Goal: Task Accomplishment & Management: Complete application form

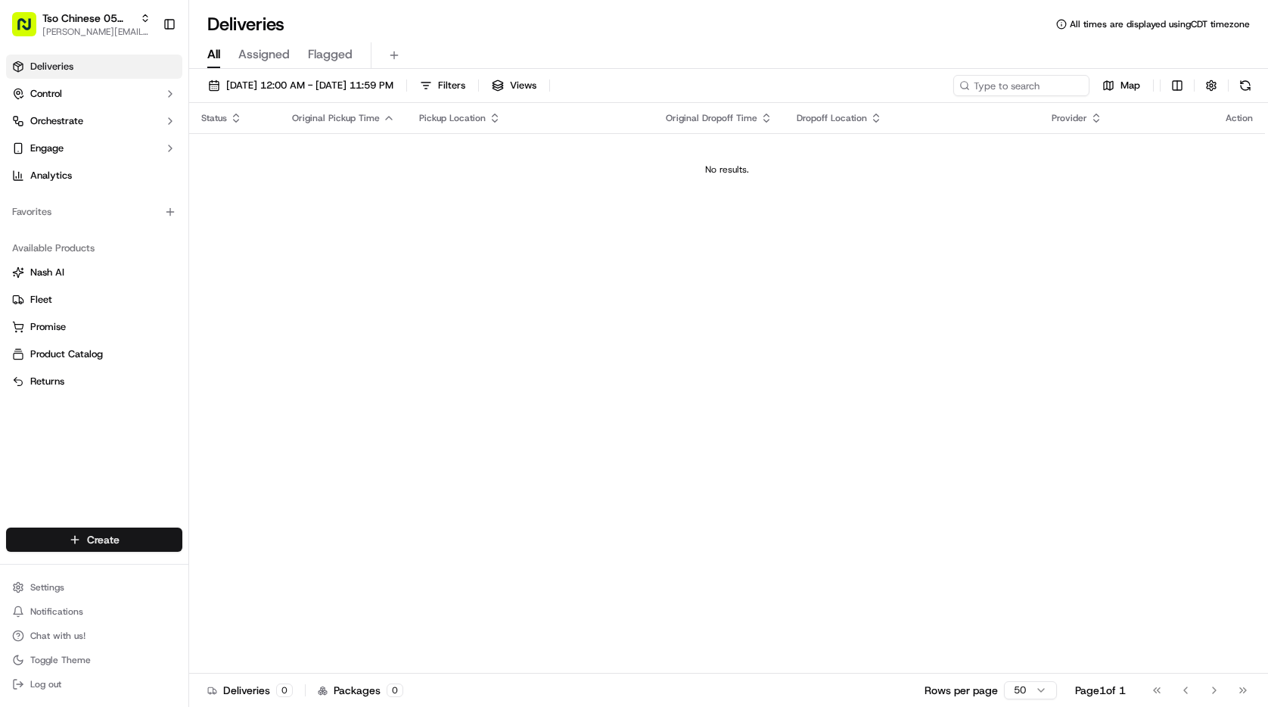
click at [155, 544] on html "Tso Chinese 05 Menchaca [EMAIL_ADDRESS][DOMAIN_NAME] Toggle Sidebar Deliveries …" at bounding box center [634, 353] width 1268 height 707
click at [235, 569] on link "Delivery" at bounding box center [273, 567] width 169 height 27
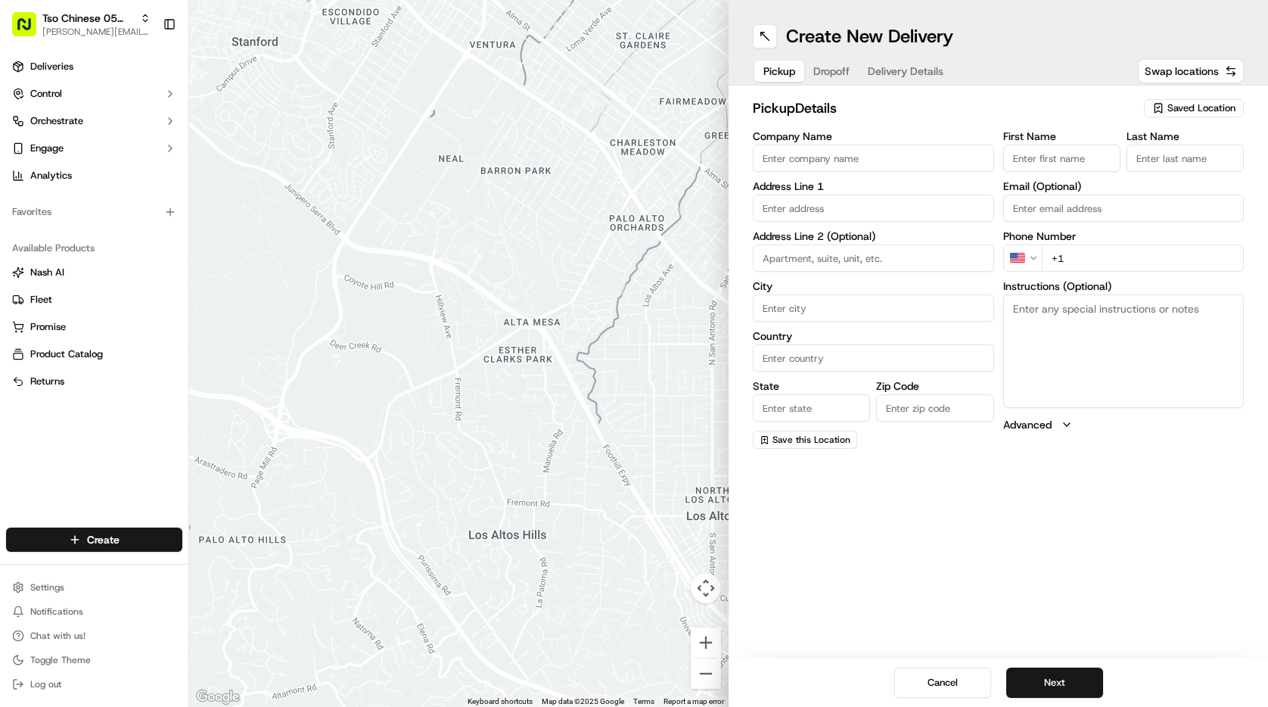
click at [1184, 106] on span "Saved Location" at bounding box center [1201, 108] width 68 height 14
click at [1158, 162] on span "(05) Tso Chinese Takeout & Delivery (05)" at bounding box center [1168, 165] width 186 height 14
type input "(05) Tso Chinese Takeout & Delivery"
type input "[STREET_ADDRESS][PERSON_NAME]"
type input "Ste 100"
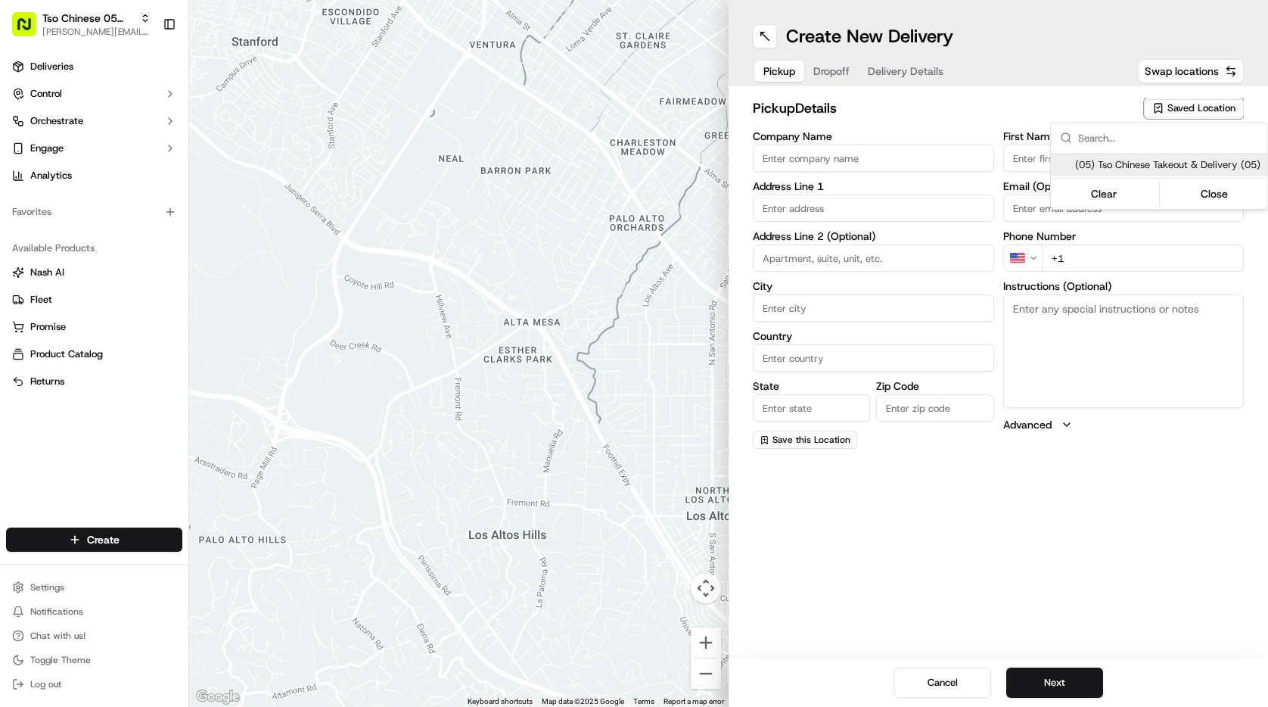
type input "Austin"
type input "US"
type input "[GEOGRAPHIC_DATA]"
type input "78748"
type input "Tso Chinese"
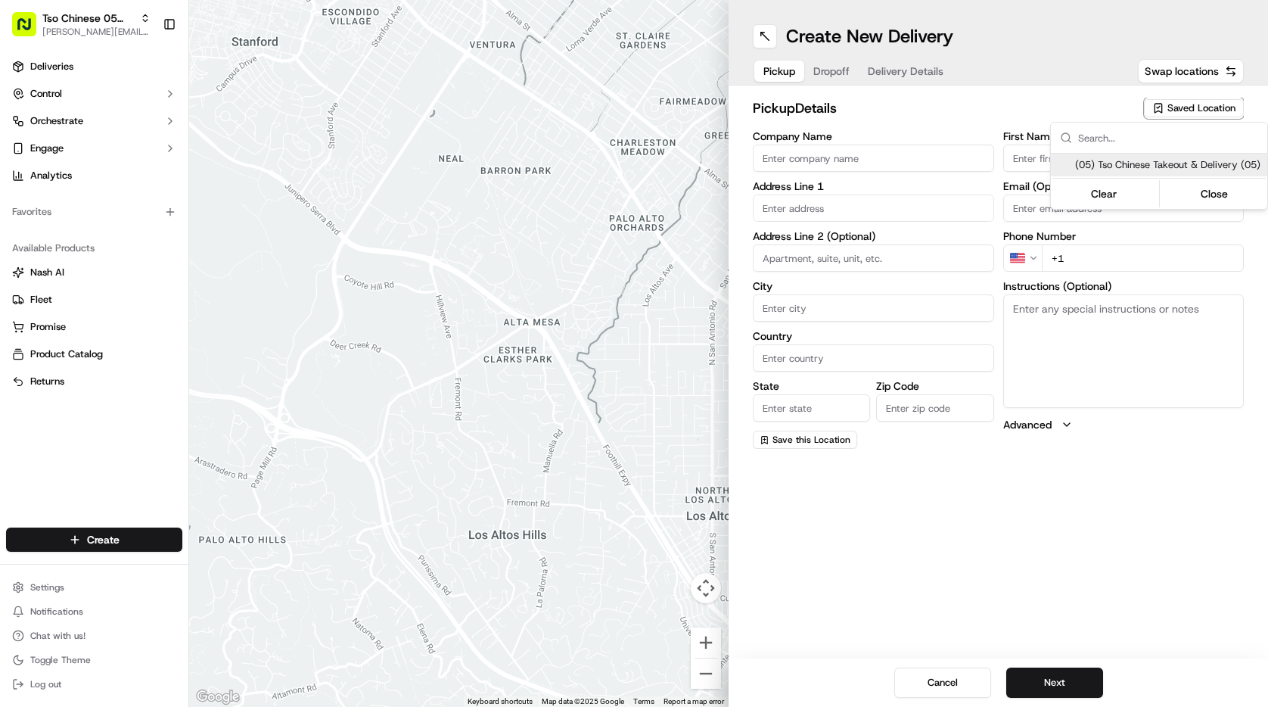
type input "[PERSON_NAME] Manager"
type input "[EMAIL_ADDRESS][DOMAIN_NAME]"
type input "[PHONE_NUMBER]"
type textarea "Submit a picture displaying address & food as Proof of Delivery. Envía una foto…"
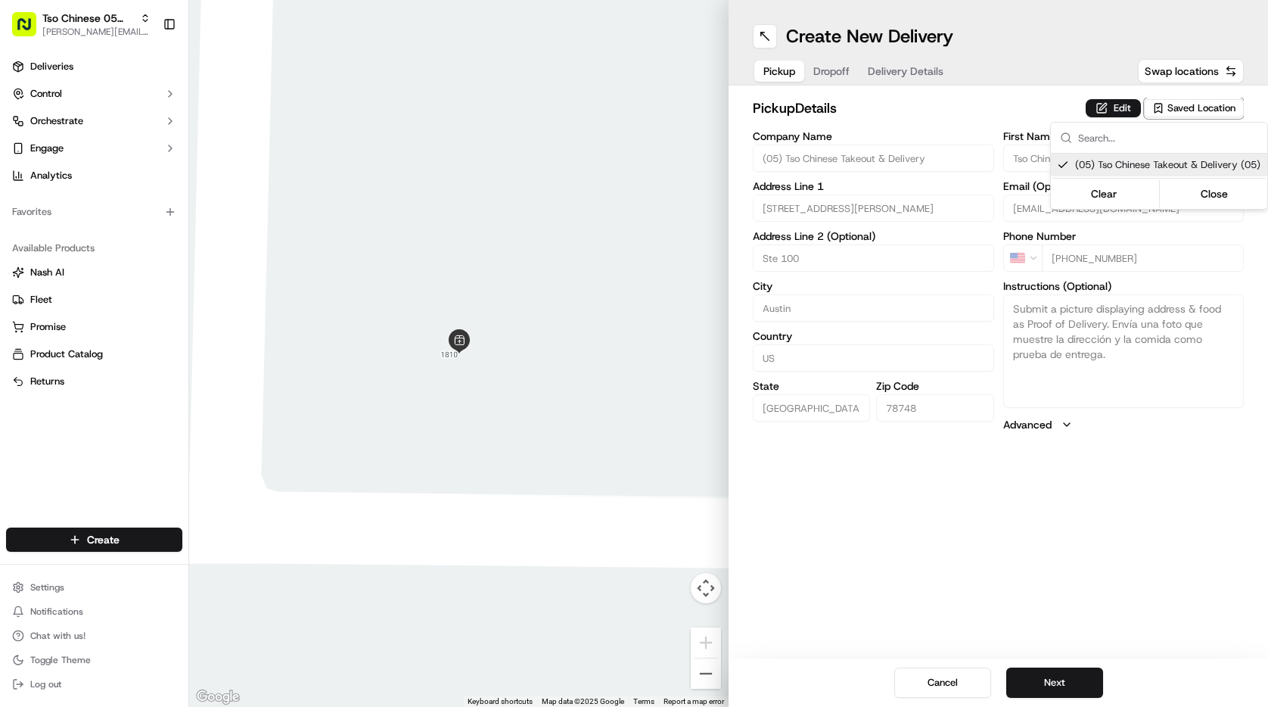
click at [932, 110] on html "Tso Chinese 05 Menchaca [EMAIL_ADDRESS][DOMAIN_NAME] Toggle Sidebar Deliveries …" at bounding box center [634, 353] width 1268 height 707
click at [848, 70] on span "Dropoff" at bounding box center [831, 71] width 36 height 15
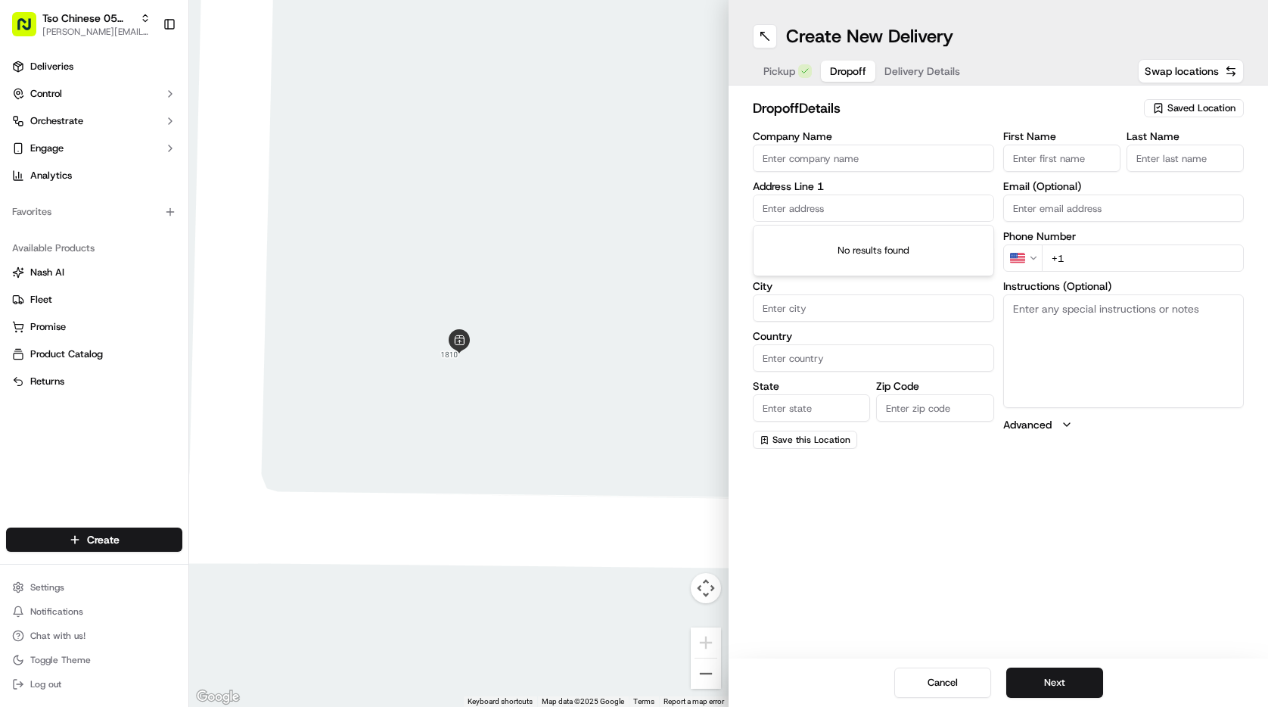
click at [893, 210] on input "text" at bounding box center [873, 207] width 241 height 27
paste input "Address: [STREET_ADDRESS][PERSON_NAME]"
drag, startPoint x: 803, startPoint y: 210, endPoint x: 738, endPoint y: 209, distance: 65.1
click at [738, 209] on div "dropoff Details Saved Location Company Name Address Line 1 Address: [STREET_ADD…" at bounding box center [997, 272] width 539 height 375
drag, startPoint x: 970, startPoint y: 205, endPoint x: 858, endPoint y: 204, distance: 112.0
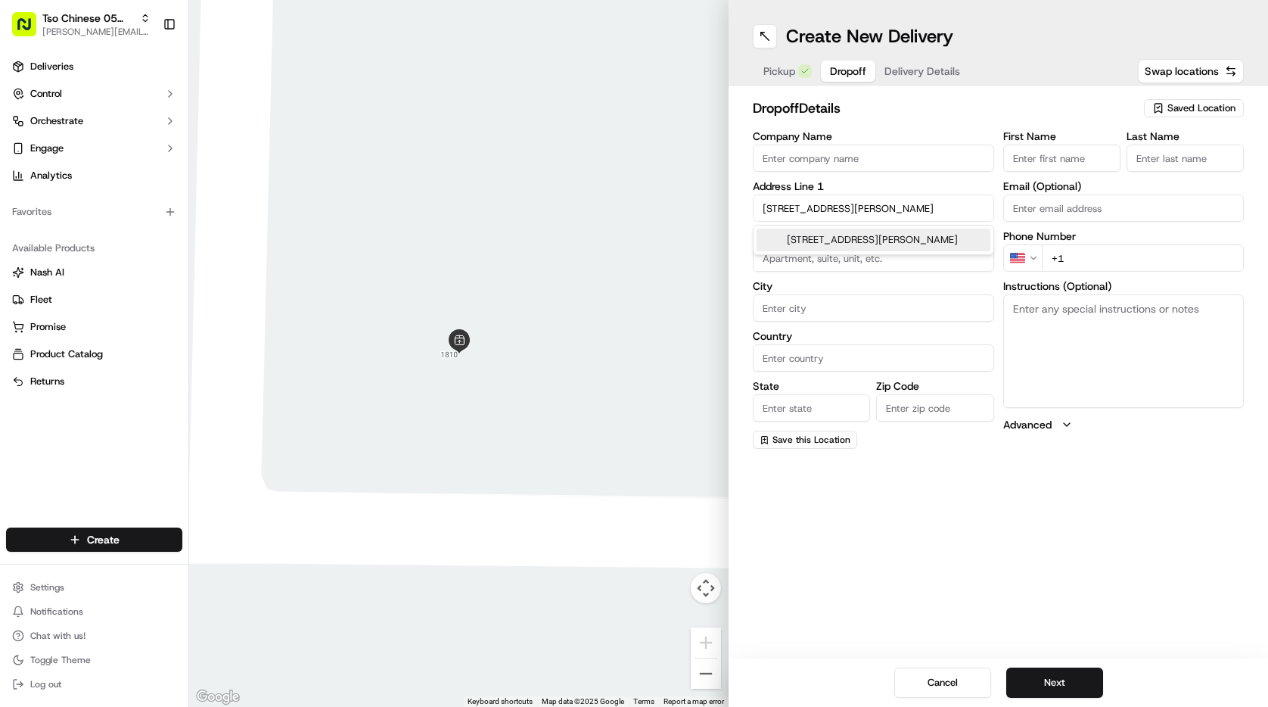
click at [858, 204] on input "[STREET_ADDRESS][PERSON_NAME]" at bounding box center [873, 207] width 241 height 27
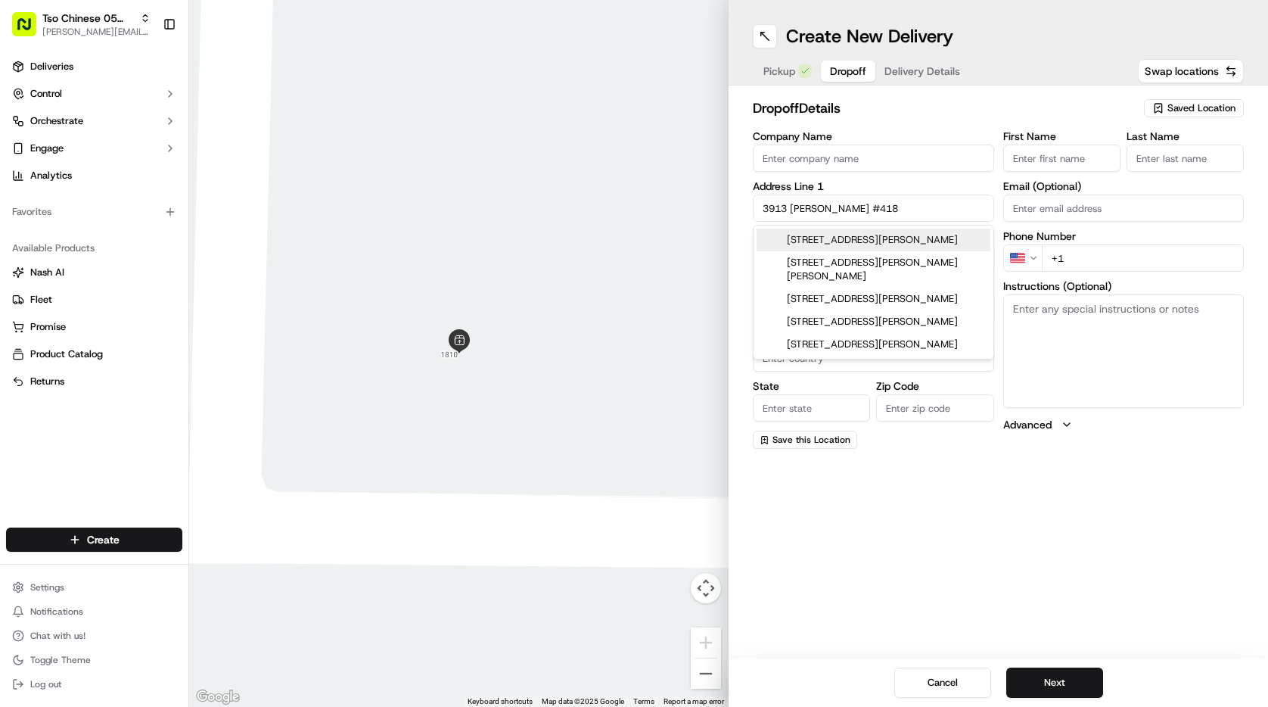
type input "3913 [PERSON_NAME] #418"
click at [1123, 335] on textarea "Instructions (Optional)" at bounding box center [1123, 350] width 241 height 113
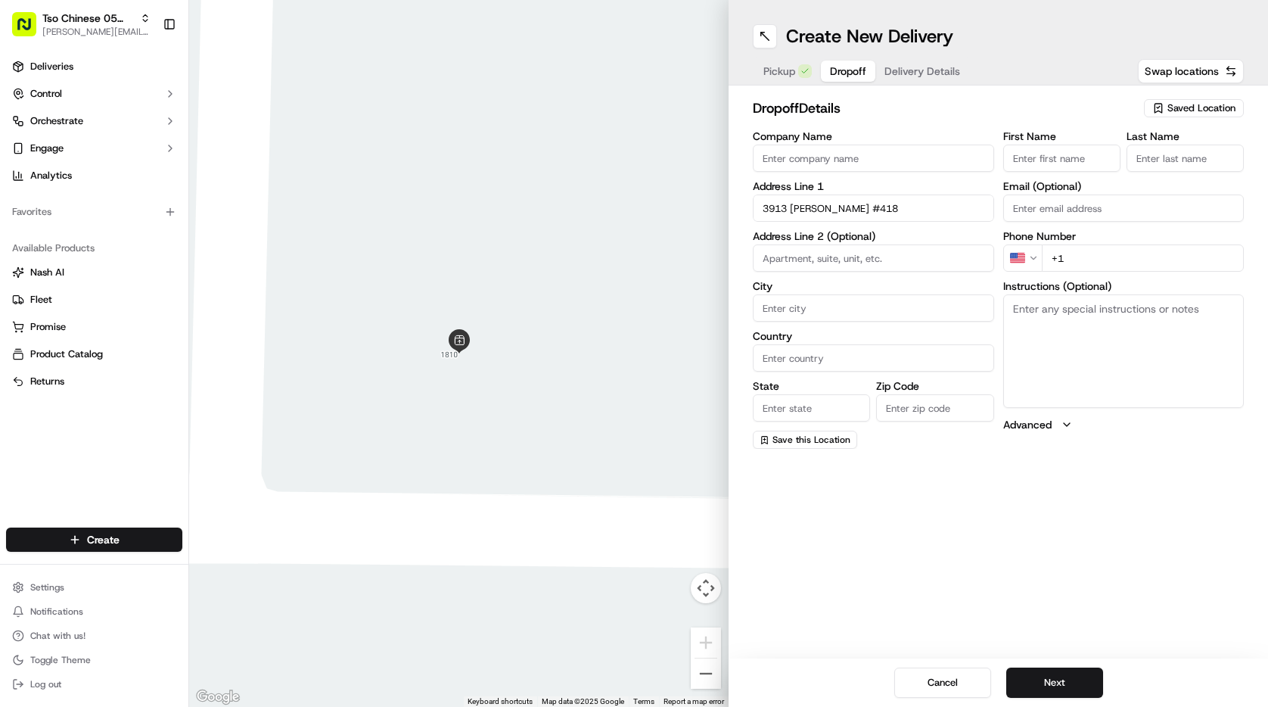
paste textarea "Address: [STREET_ADDRESS][PERSON_NAME]"
type textarea "Address: [STREET_ADDRESS][PERSON_NAME]"
click at [1063, 169] on input "First Name" at bounding box center [1061, 157] width 117 height 27
type input "aa1"
click at [1174, 160] on input "Last Name" at bounding box center [1184, 157] width 117 height 27
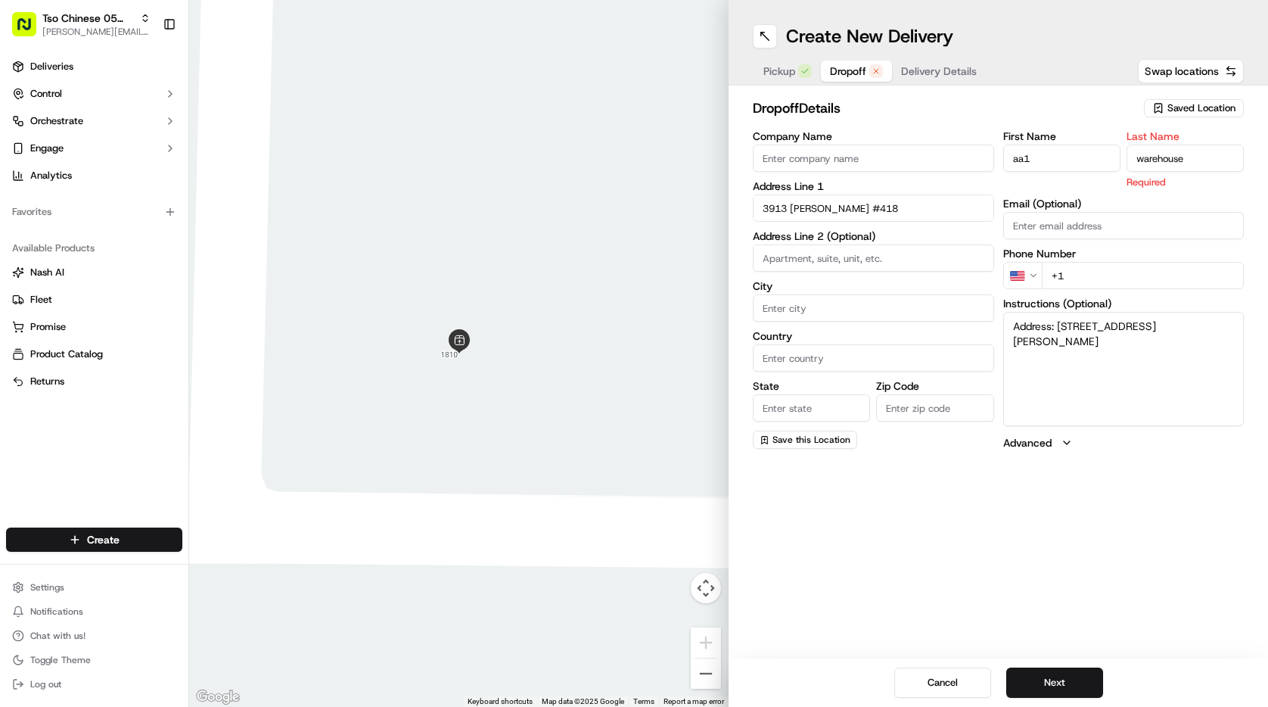
type input "warehouse"
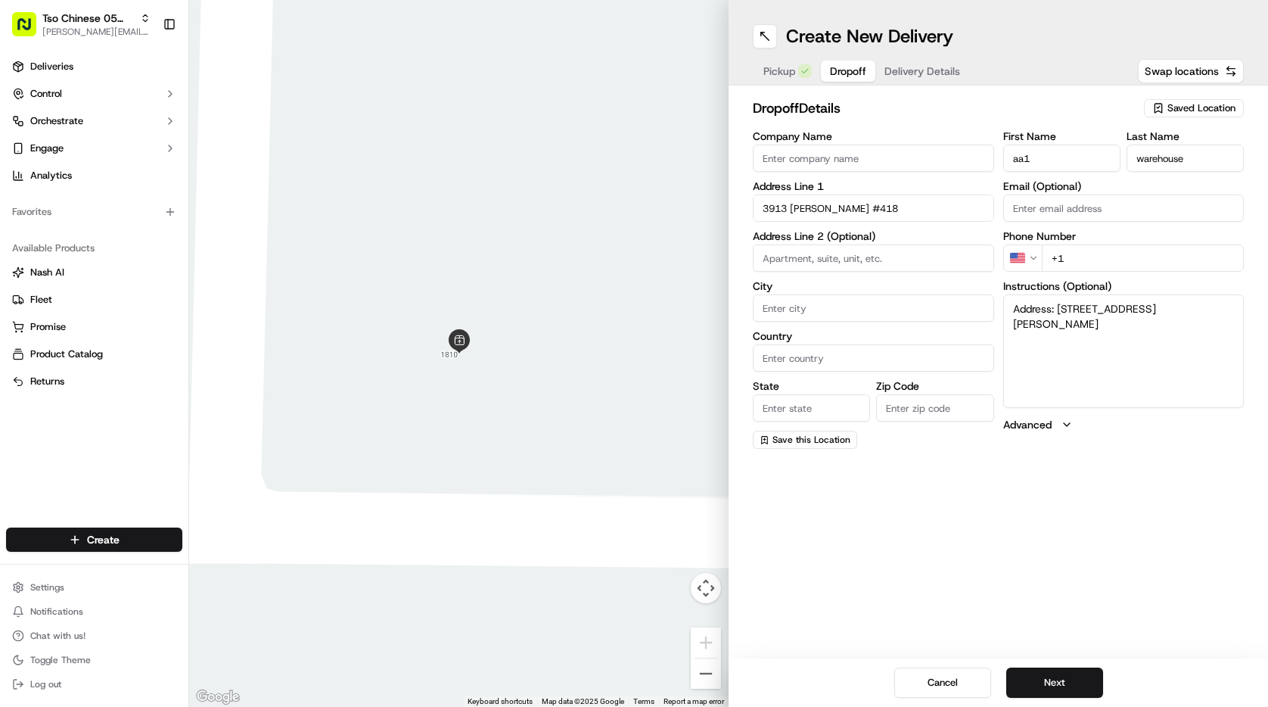
click at [1201, 276] on div "First Name aa1 Last Name warehouse Email (Optional) Phone Number US +1 Instruct…" at bounding box center [1123, 290] width 241 height 318
type input "[PHONE_NUMBER]"
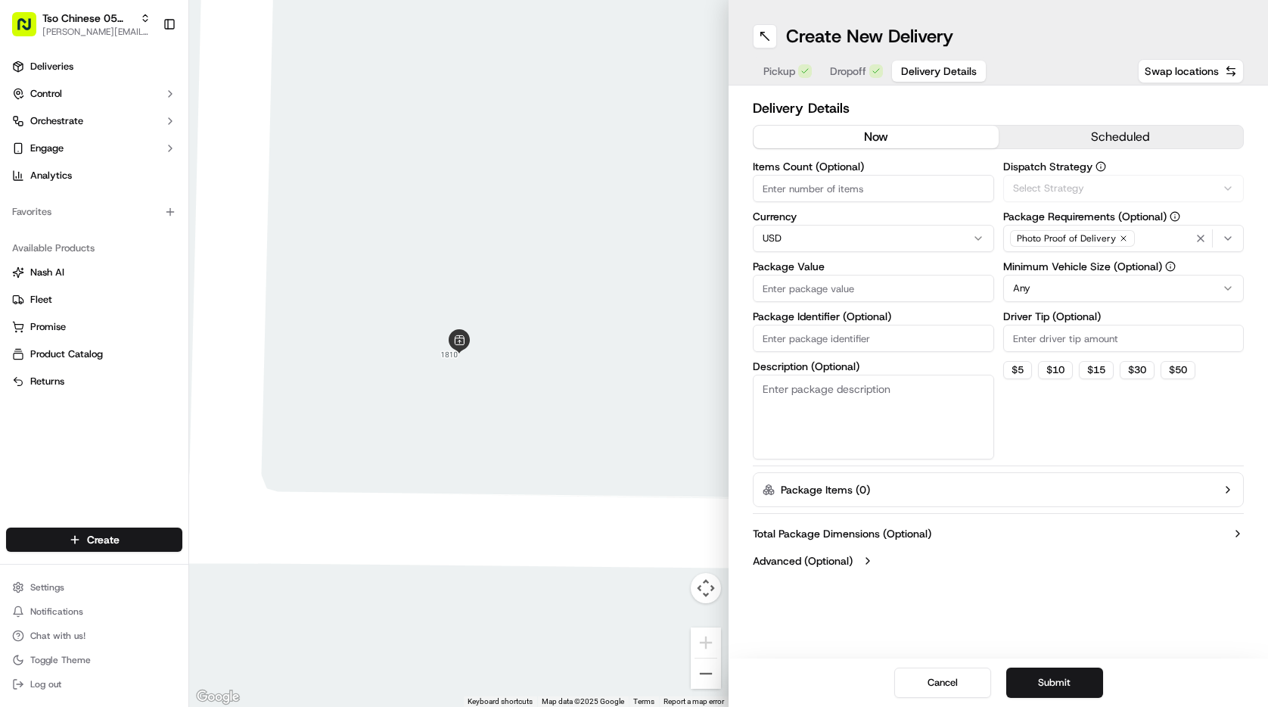
click at [934, 79] on button "Delivery Details" at bounding box center [939, 71] width 94 height 21
click at [863, 207] on div "Items Count (Optional) Currency USD Package Value Package Identifier (Optional)…" at bounding box center [873, 310] width 241 height 298
click at [863, 194] on input "Items Count (Optional)" at bounding box center [873, 188] width 241 height 27
type input "1"
click at [1061, 182] on span "Via Automation" at bounding box center [1048, 189] width 70 height 14
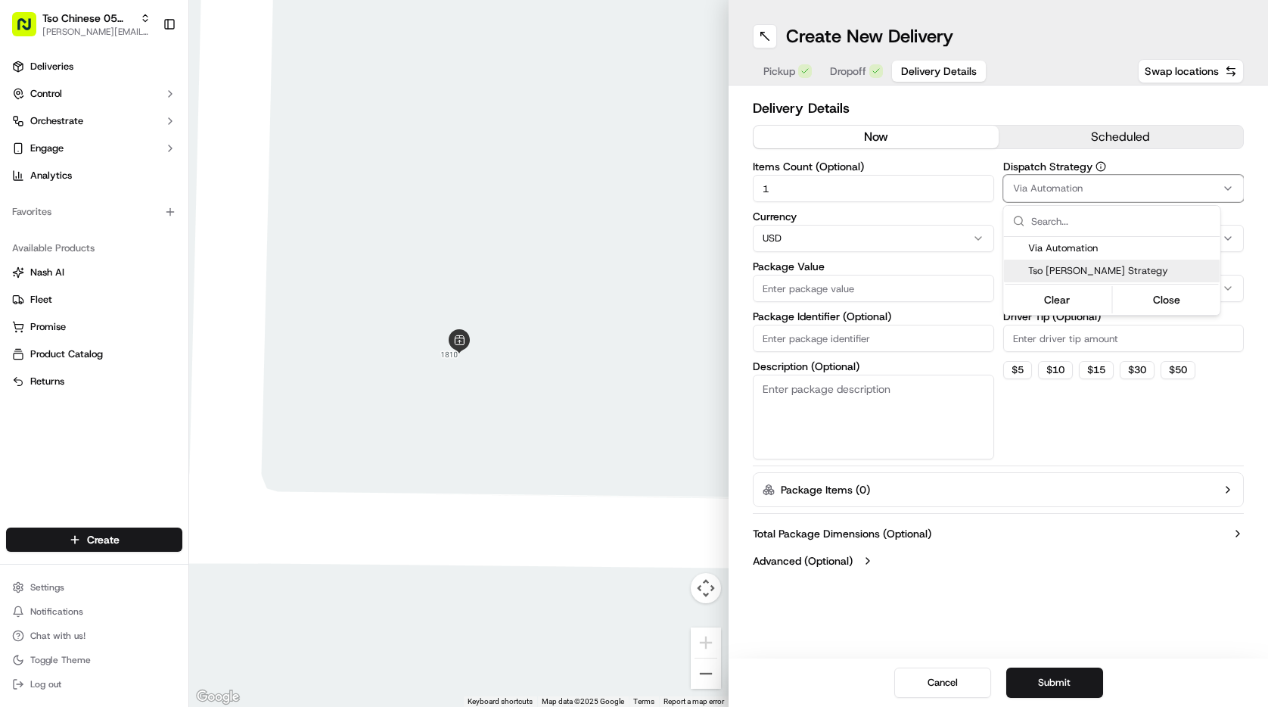
click at [1051, 260] on div "Tso [PERSON_NAME] Strategy" at bounding box center [1112, 270] width 216 height 23
click at [1058, 327] on html "Tso Chinese 05 Menchaca [EMAIL_ADDRESS][DOMAIN_NAME] Toggle Sidebar Deliveries …" at bounding box center [634, 353] width 1268 height 707
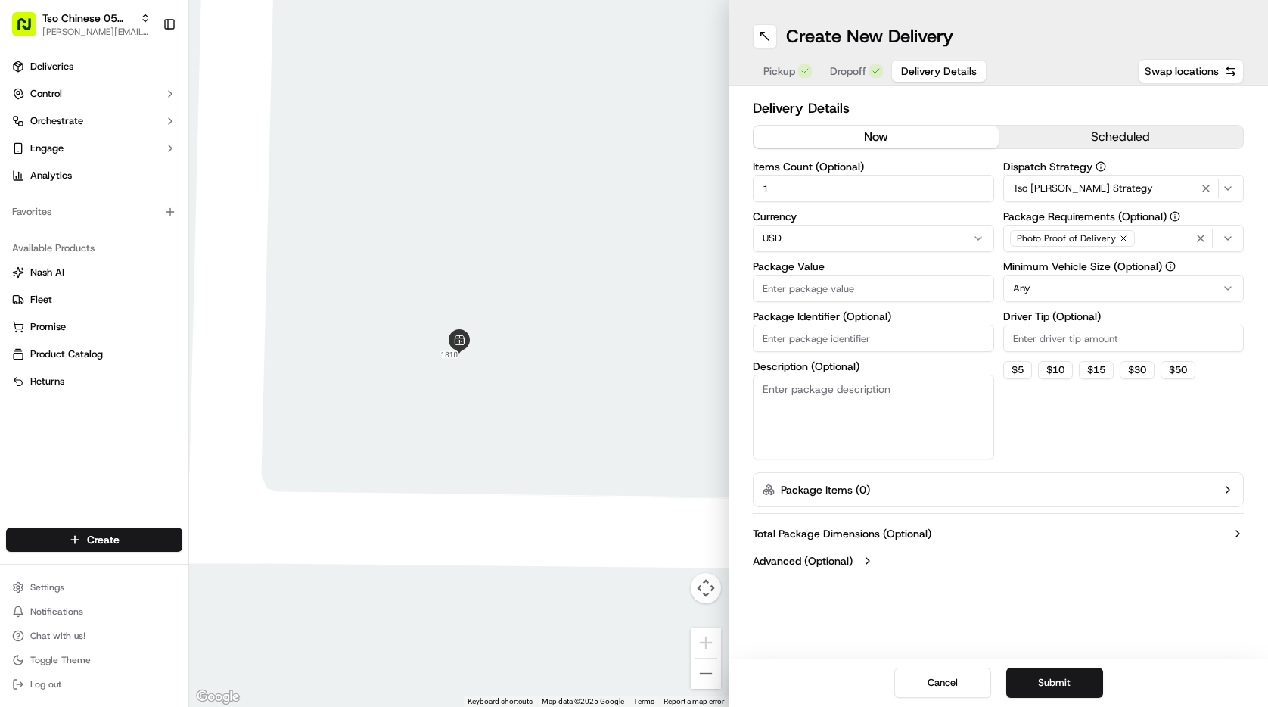
click at [1058, 327] on input "Driver Tip (Optional)" at bounding box center [1123, 338] width 241 height 27
type input "2.00"
click at [852, 297] on input "Package Value" at bounding box center [873, 288] width 241 height 27
type input "10.00"
click at [914, 333] on input "Package Identifier (Optional)" at bounding box center [873, 338] width 241 height 27
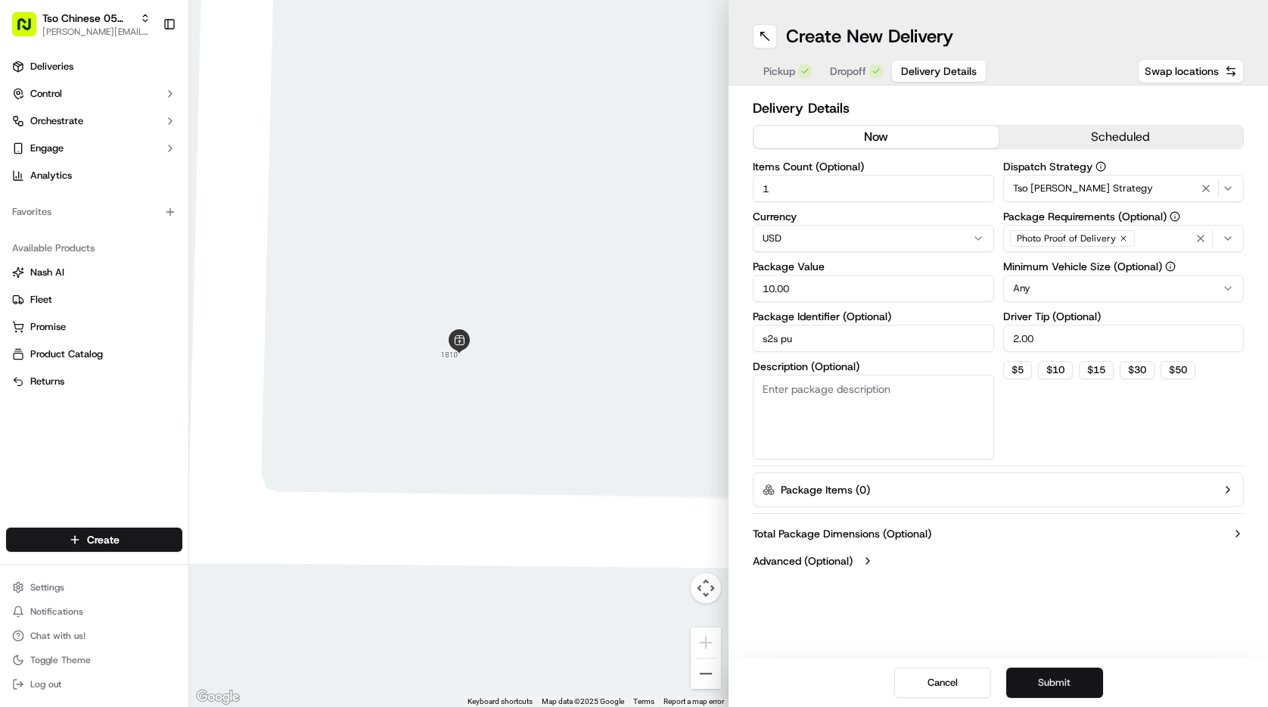
type input "s2s pu"
click at [1060, 672] on button "Submit" at bounding box center [1054, 682] width 97 height 30
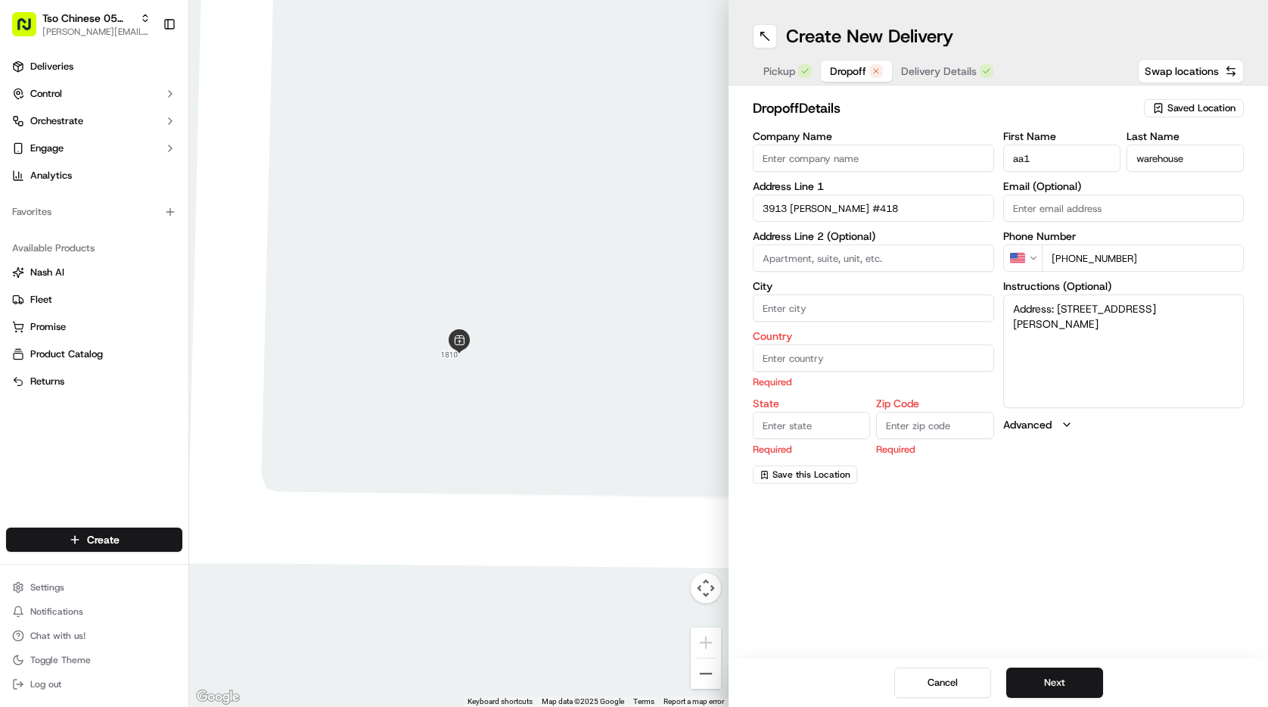
click at [851, 73] on span "Dropoff" at bounding box center [848, 71] width 36 height 15
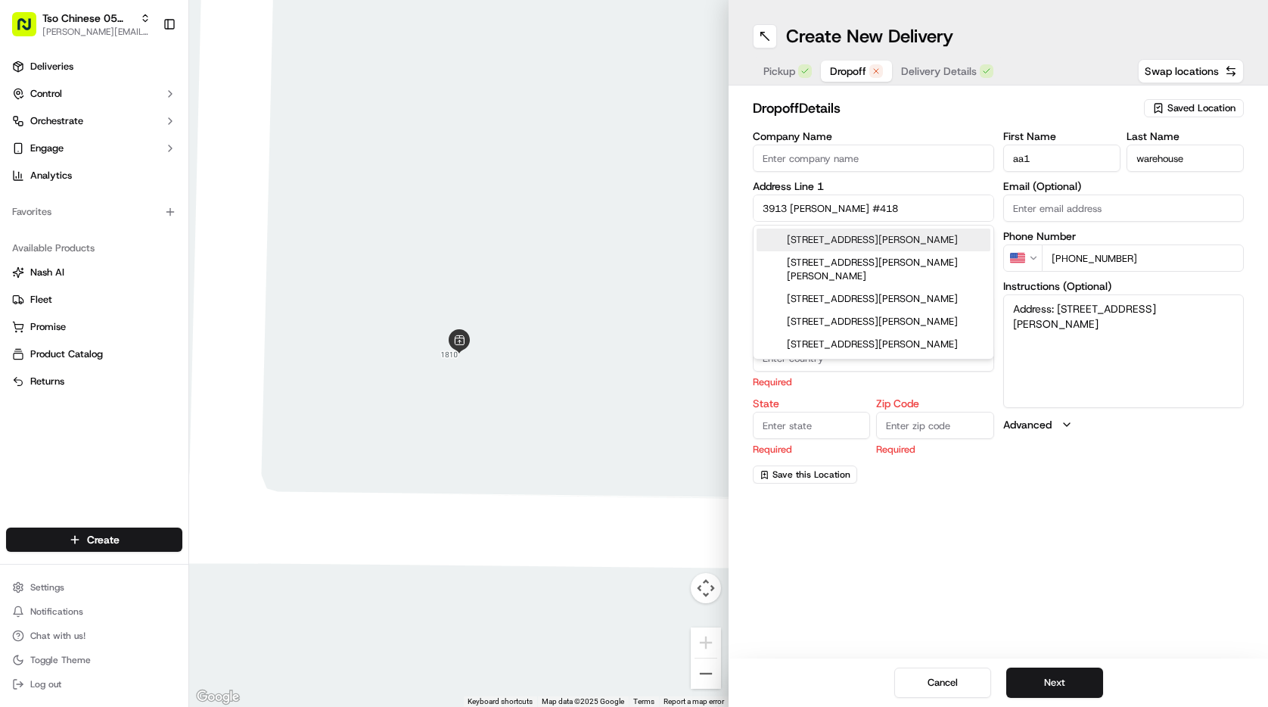
click at [896, 207] on input "3913 [PERSON_NAME] #418" at bounding box center [873, 207] width 241 height 27
click at [913, 238] on div "[STREET_ADDRESS][PERSON_NAME]" at bounding box center [873, 239] width 234 height 23
type input "[STREET_ADDRESS][PERSON_NAME]"
type input "418"
type input "Austin"
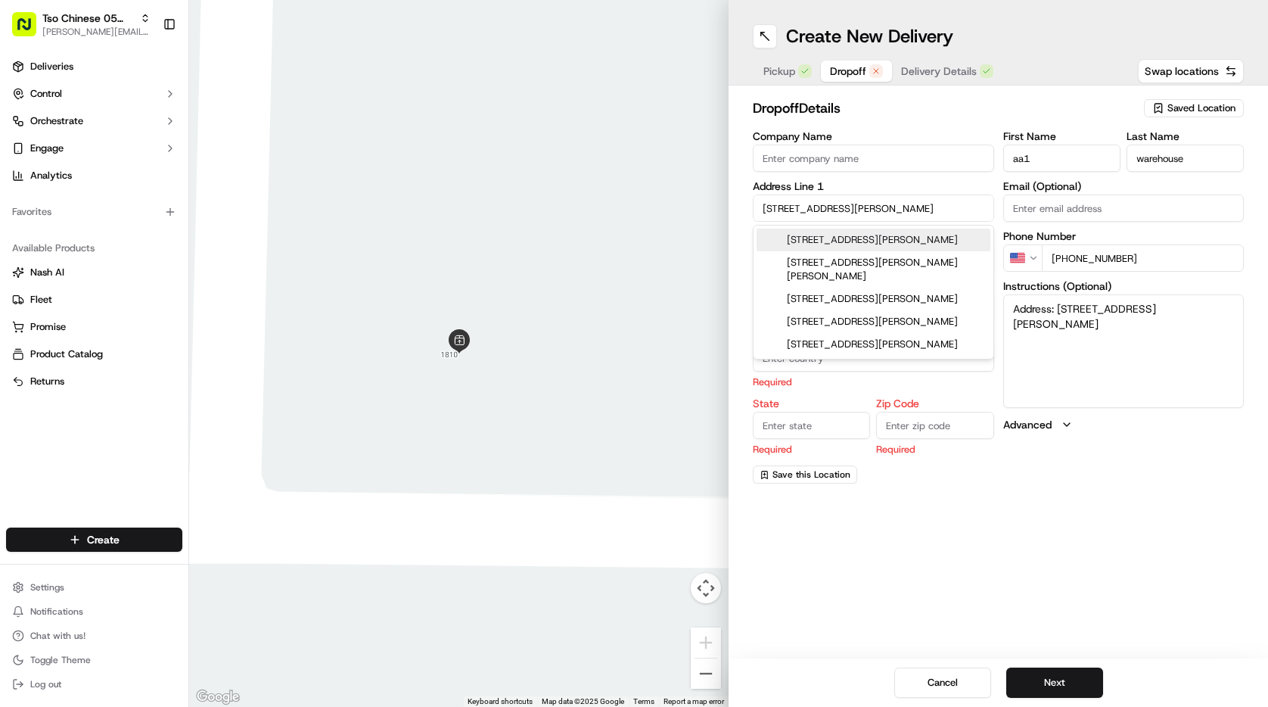
type input "[GEOGRAPHIC_DATA]"
type input "78744"
type input "[STREET_ADDRESS][PERSON_NAME]"
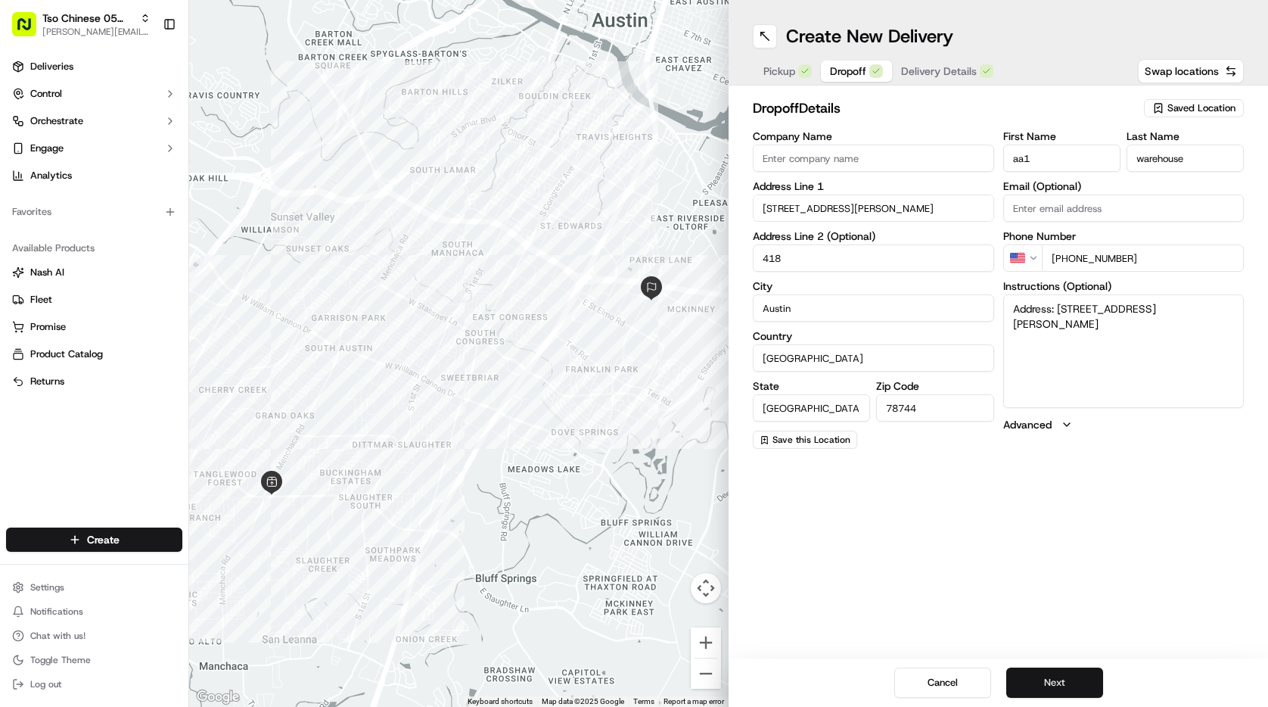
click at [1061, 680] on button "Next" at bounding box center [1054, 682] width 97 height 30
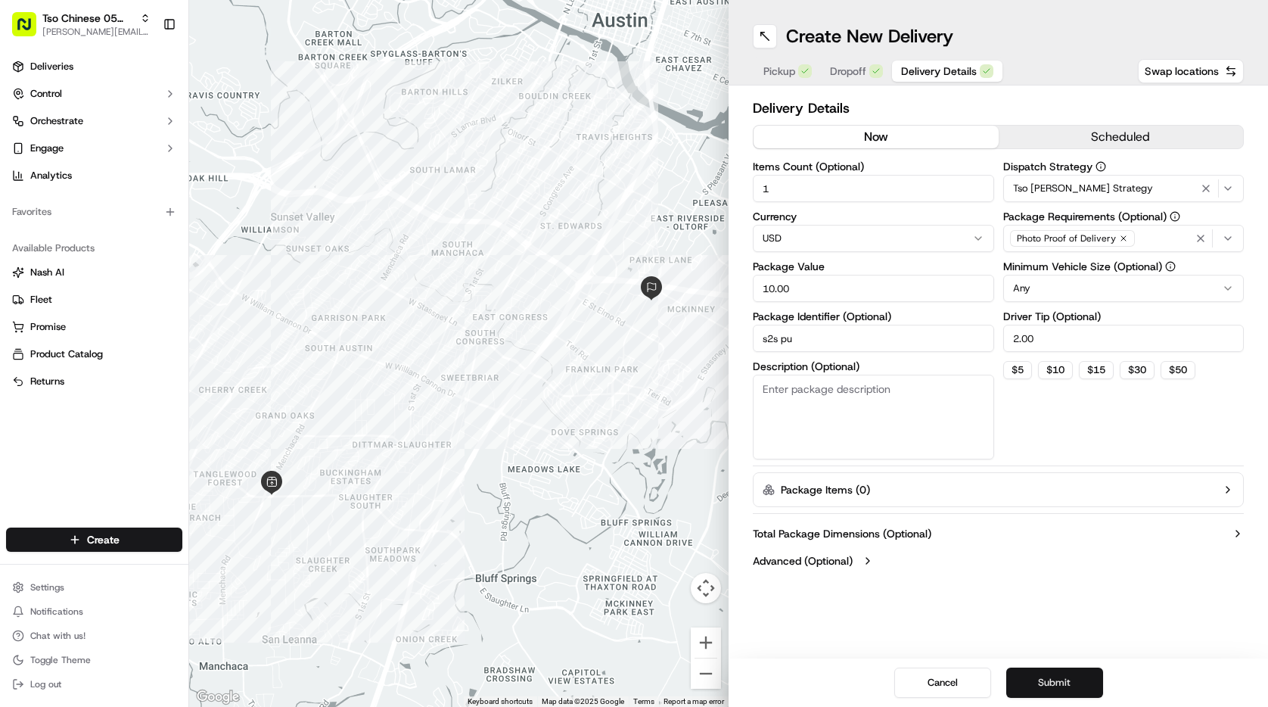
click at [1061, 680] on button "Submit" at bounding box center [1054, 682] width 97 height 30
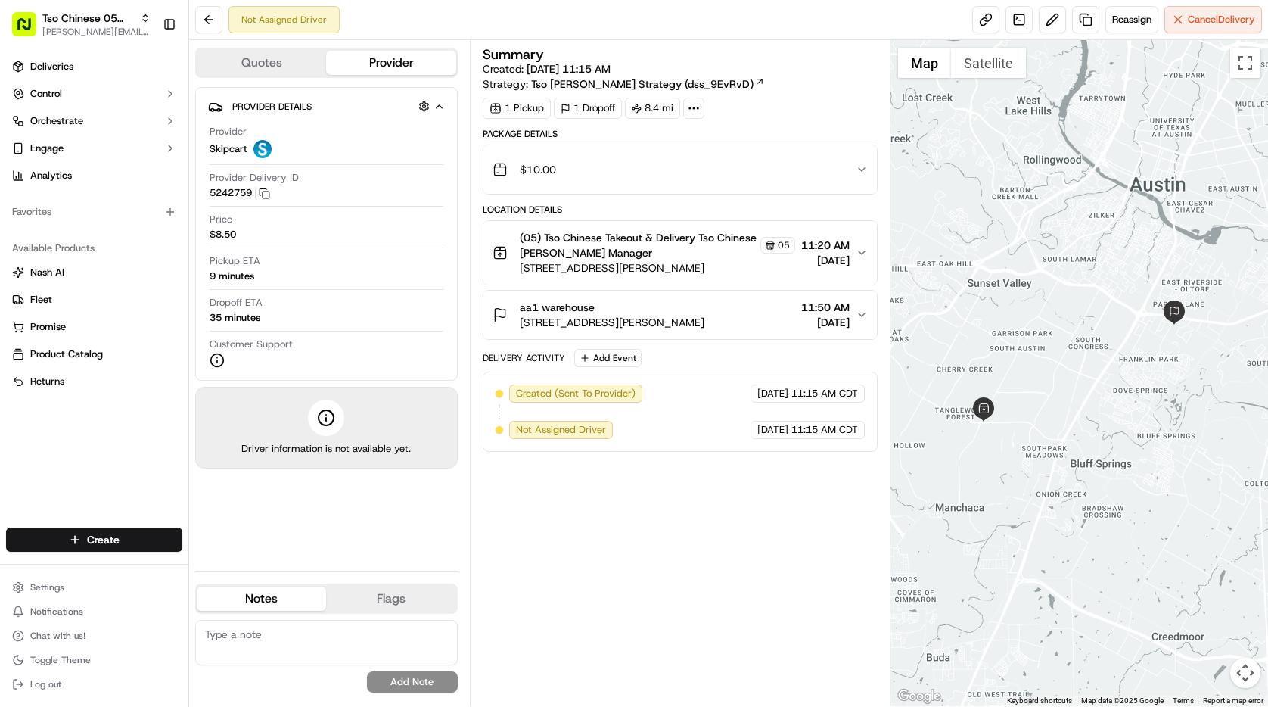
click at [607, 256] on span "(05) Tso Chinese Takeout & Delivery Tso Chinese [PERSON_NAME] Manager" at bounding box center [639, 245] width 238 height 30
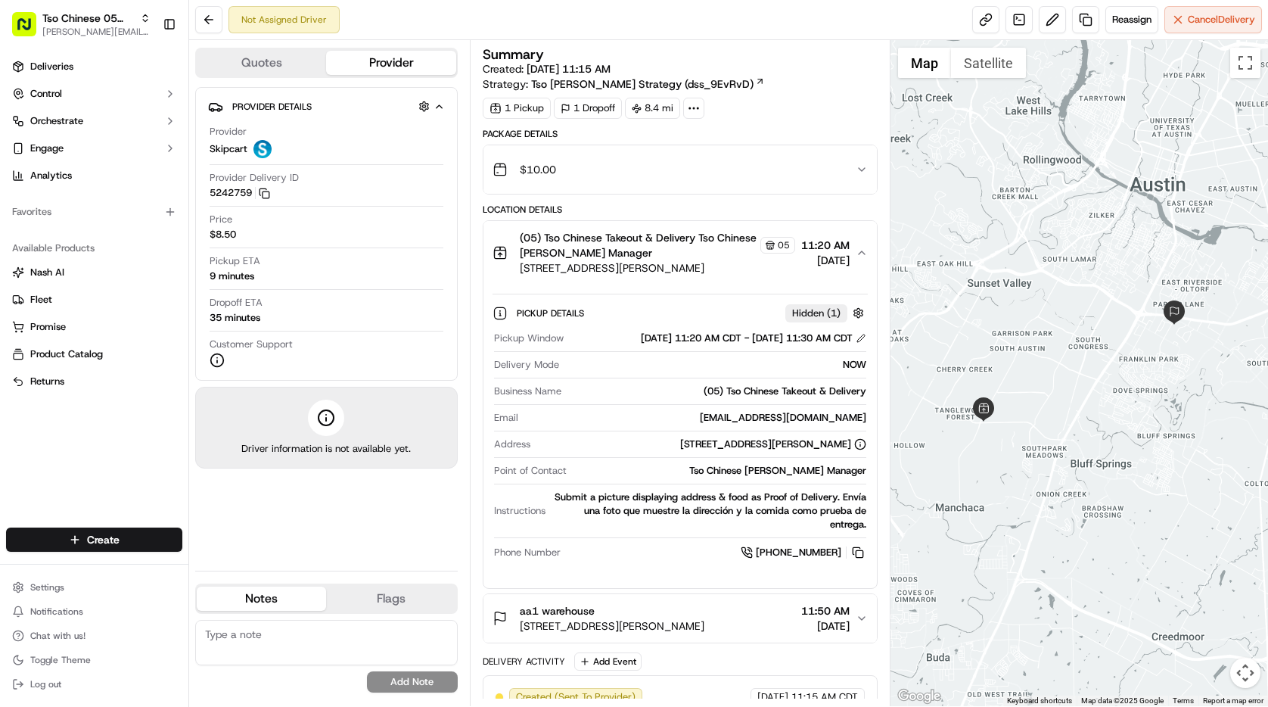
scroll to position [57, 0]
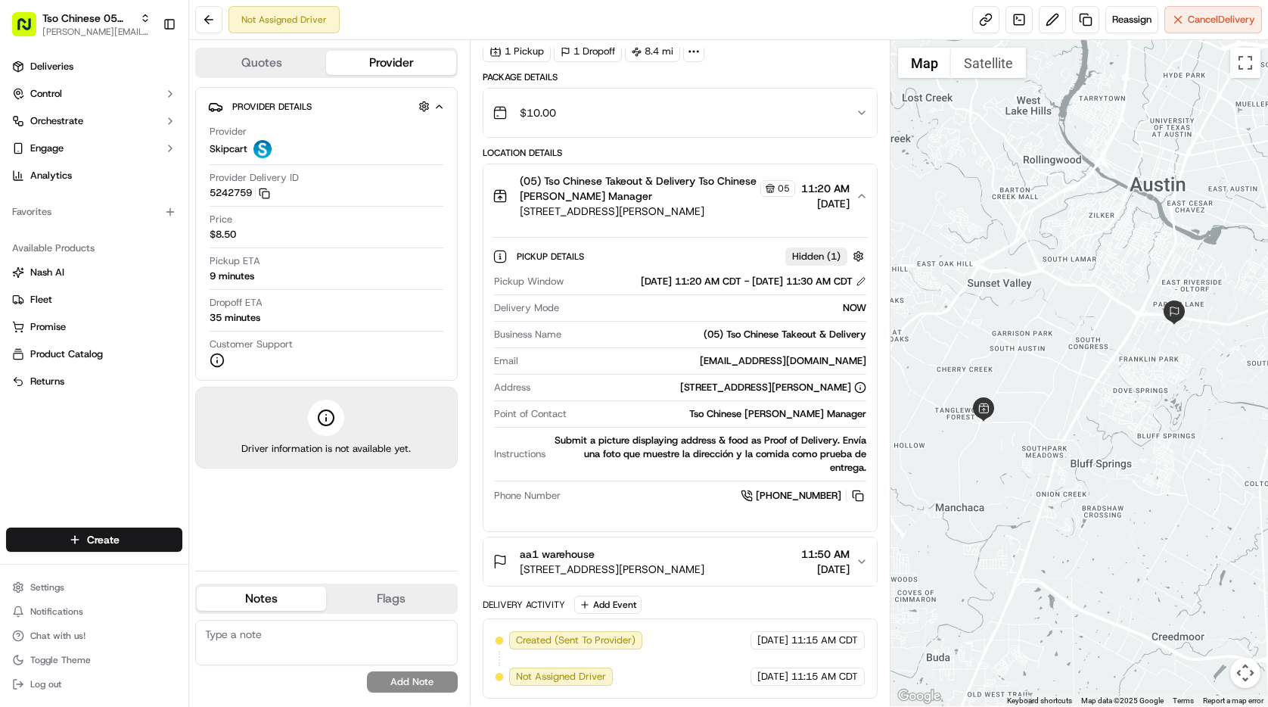
click at [554, 108] on span "$10.00" at bounding box center [538, 112] width 36 height 15
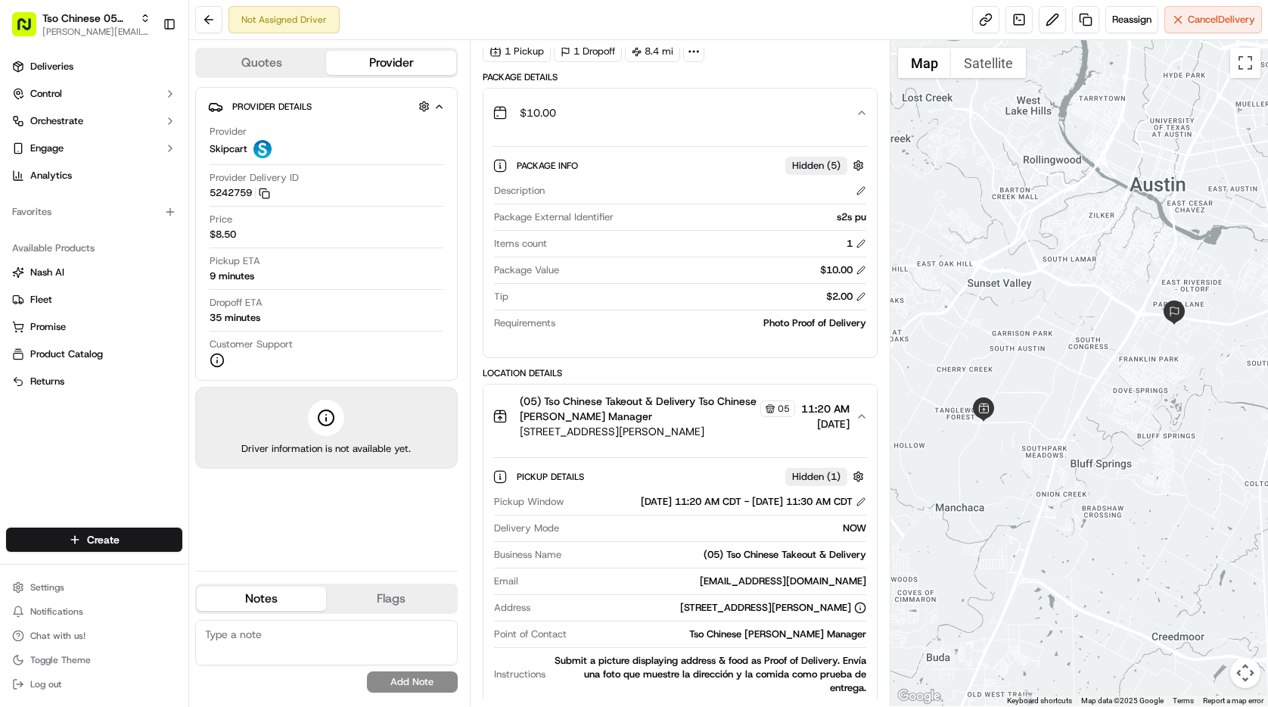
click at [594, 135] on button "$10.00" at bounding box center [679, 113] width 393 height 48
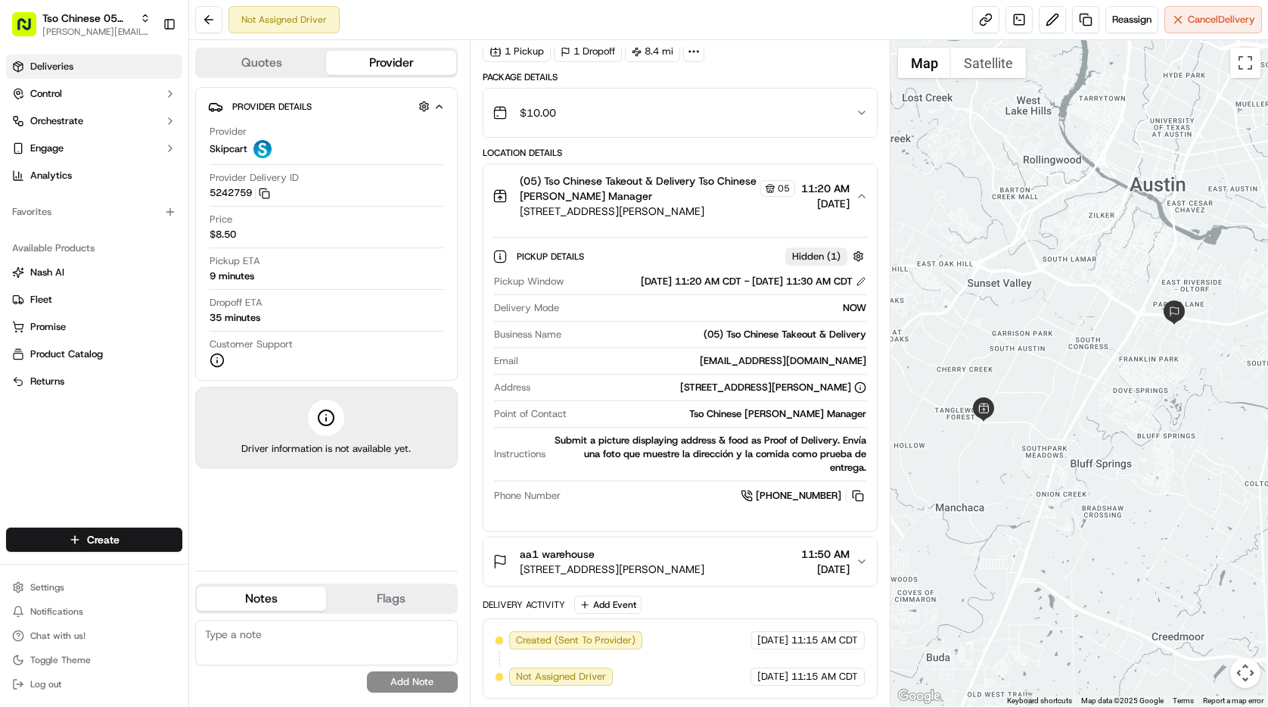
click at [101, 63] on link "Deliveries" at bounding box center [94, 66] width 176 height 24
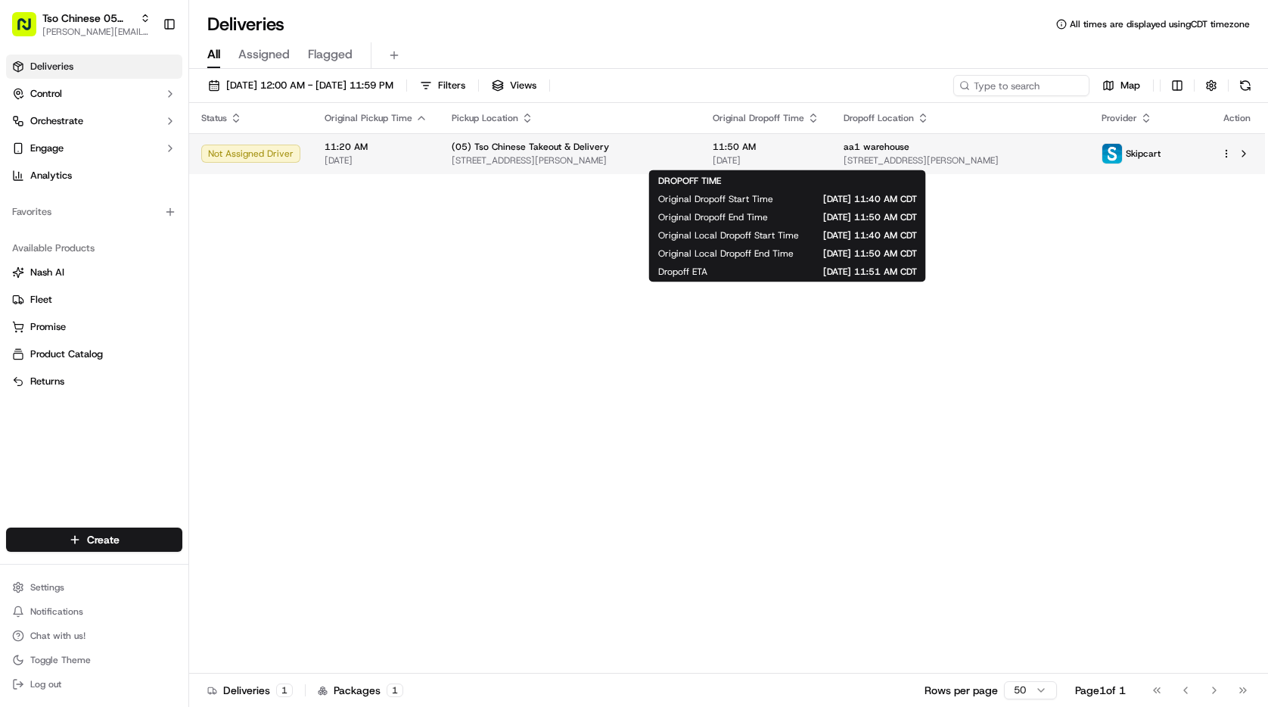
click at [815, 160] on span "[DATE]" at bounding box center [766, 160] width 107 height 12
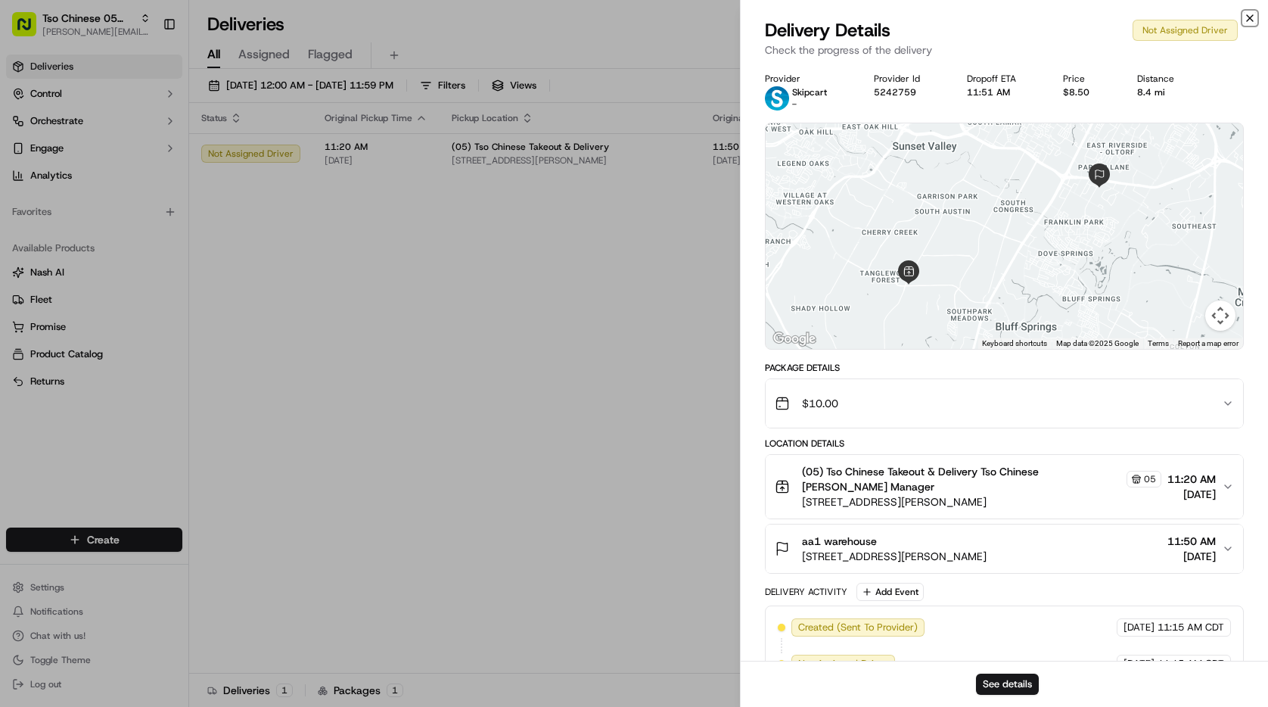
click at [1247, 19] on icon "button" at bounding box center [1250, 18] width 6 height 6
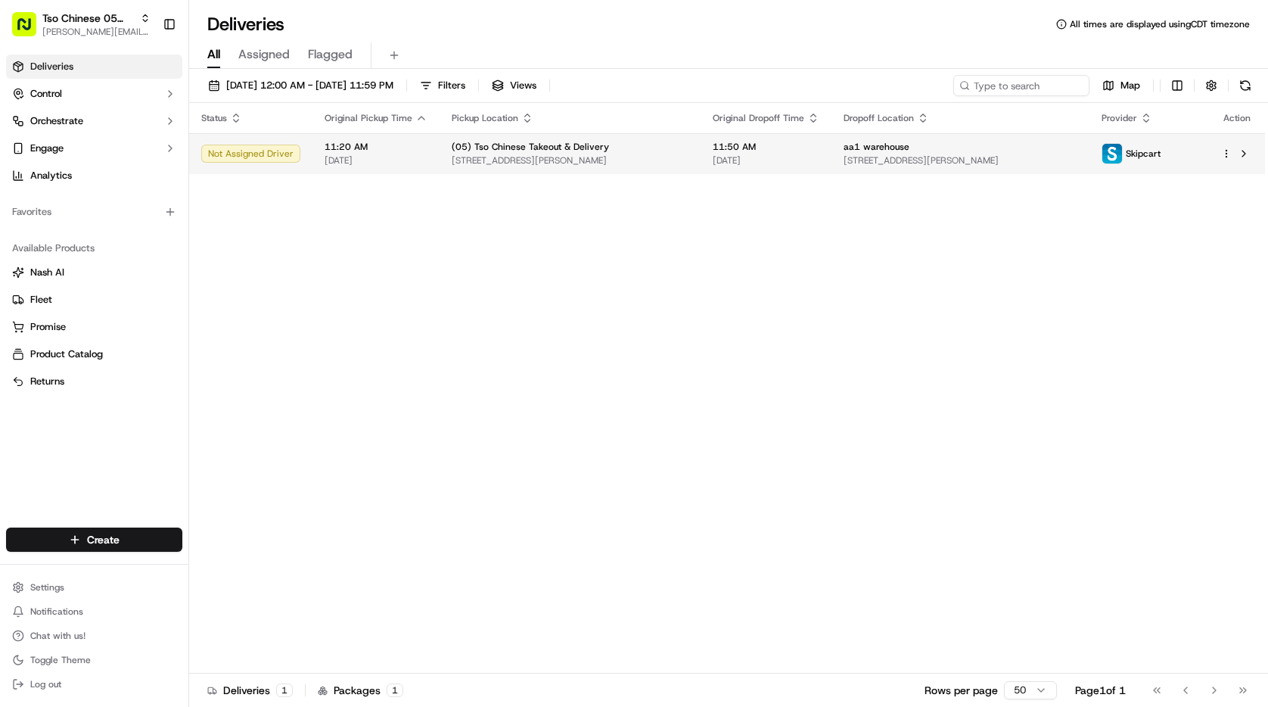
click at [1224, 157] on html "Tso Chinese 05 Menchaca [EMAIL_ADDRESS][DOMAIN_NAME] Toggle Sidebar Deliveries …" at bounding box center [634, 353] width 1268 height 707
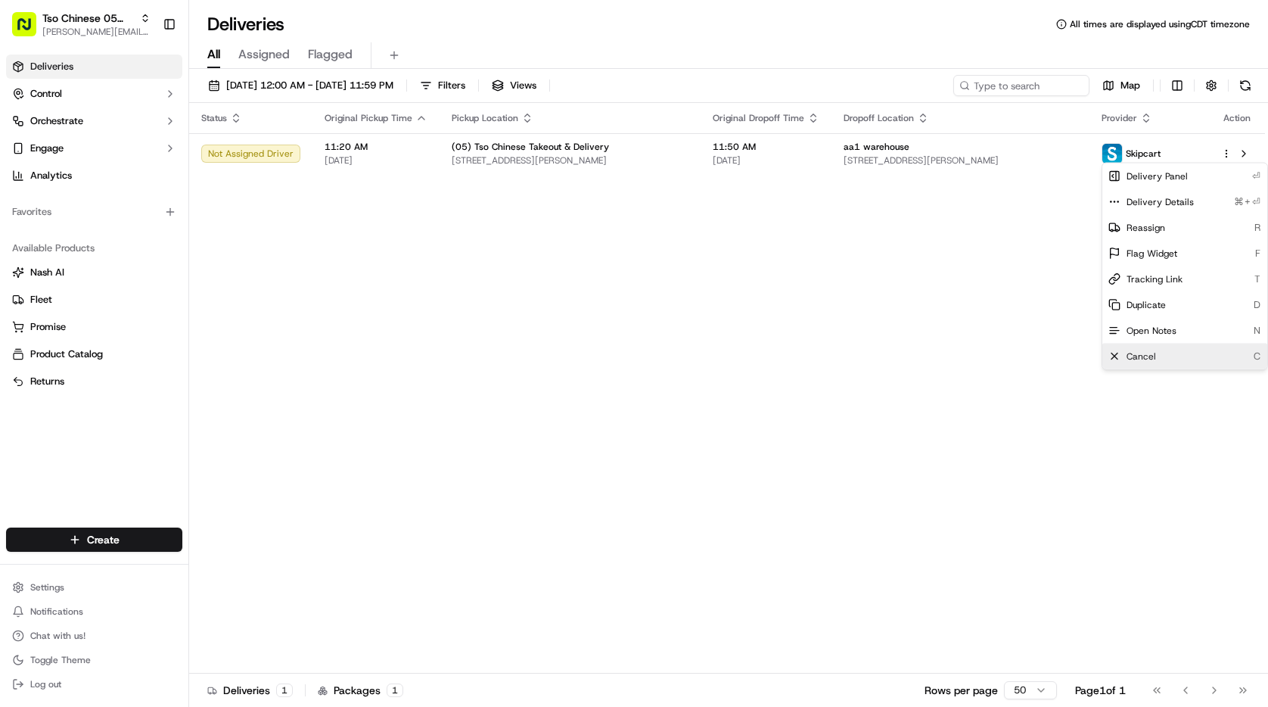
click at [1132, 362] on div "Cancel C" at bounding box center [1184, 356] width 165 height 26
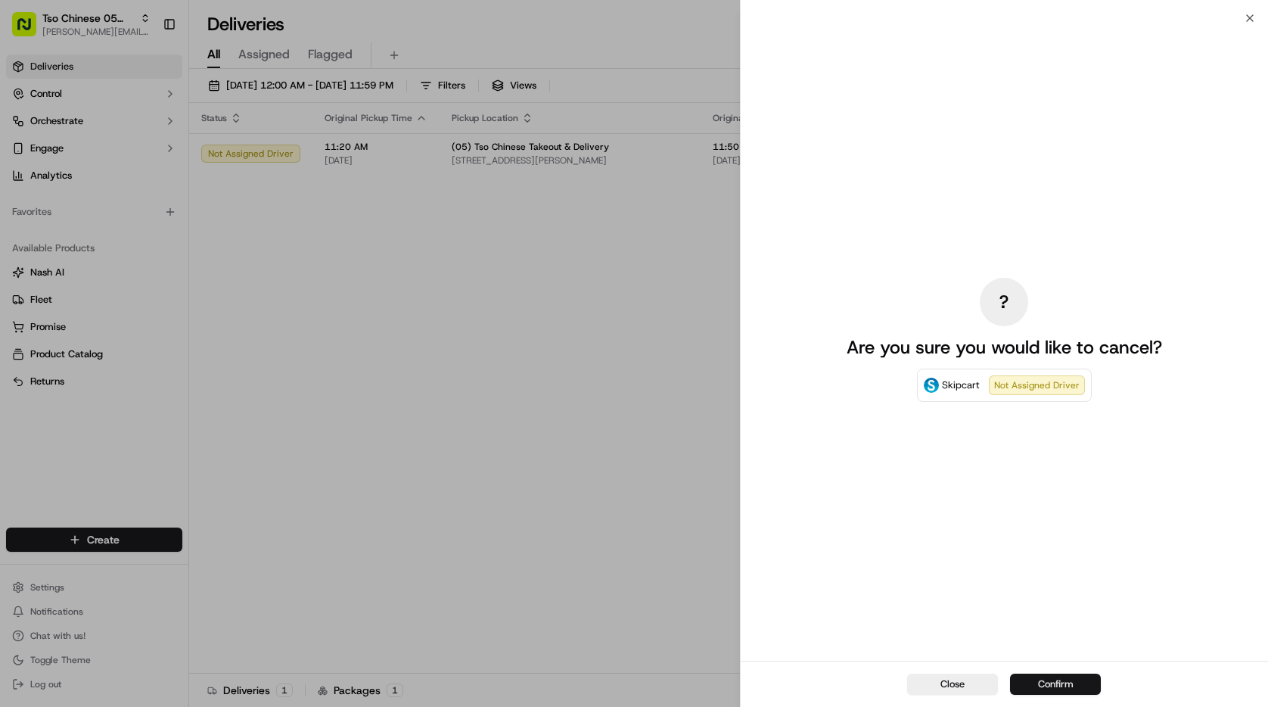
click at [1076, 688] on button "Confirm" at bounding box center [1055, 683] width 91 height 21
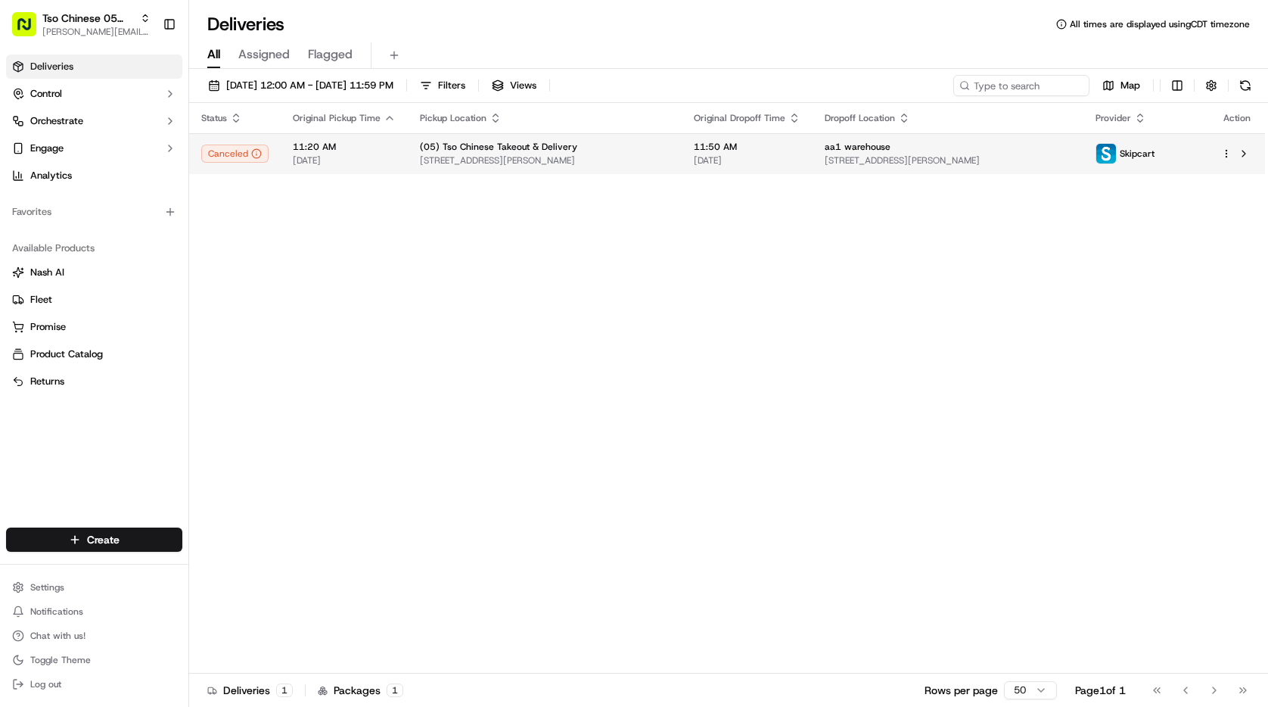
click at [1224, 151] on html "Tso Chinese 05 Menchaca [EMAIL_ADDRESS][DOMAIN_NAME] Toggle Sidebar Deliveries …" at bounding box center [634, 353] width 1268 height 707
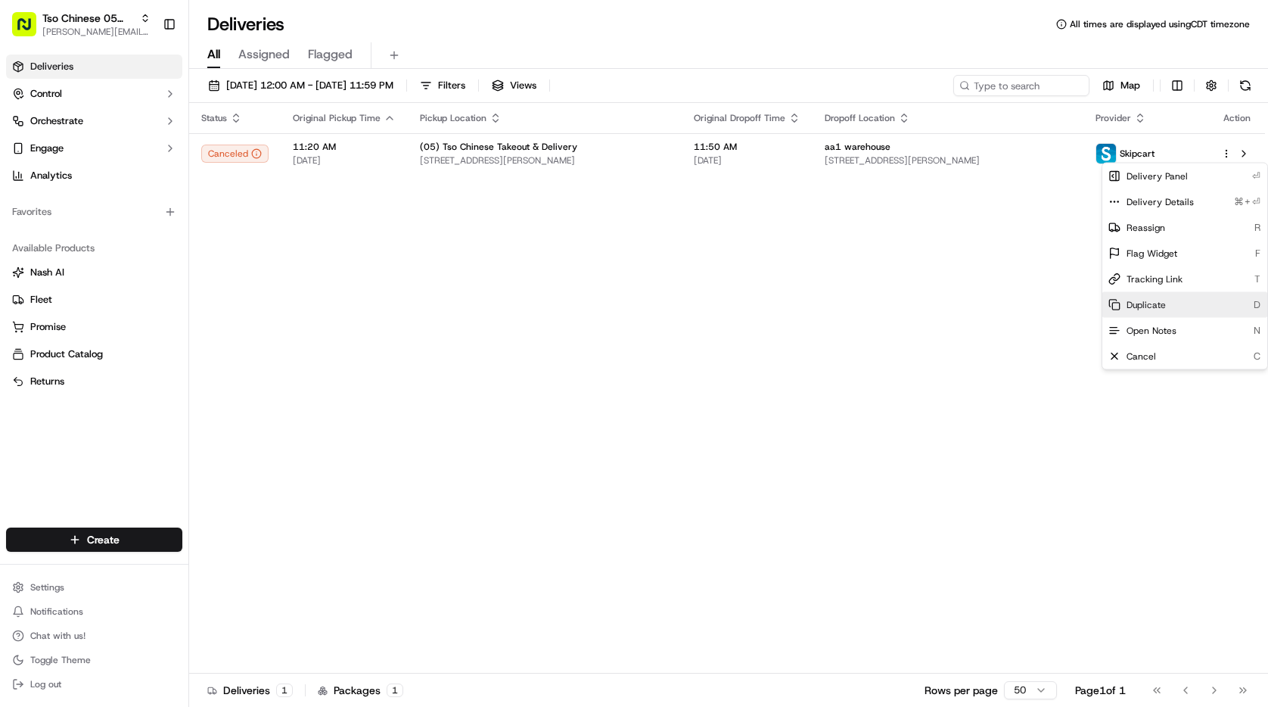
click at [1154, 300] on span "Duplicate" at bounding box center [1145, 305] width 39 height 12
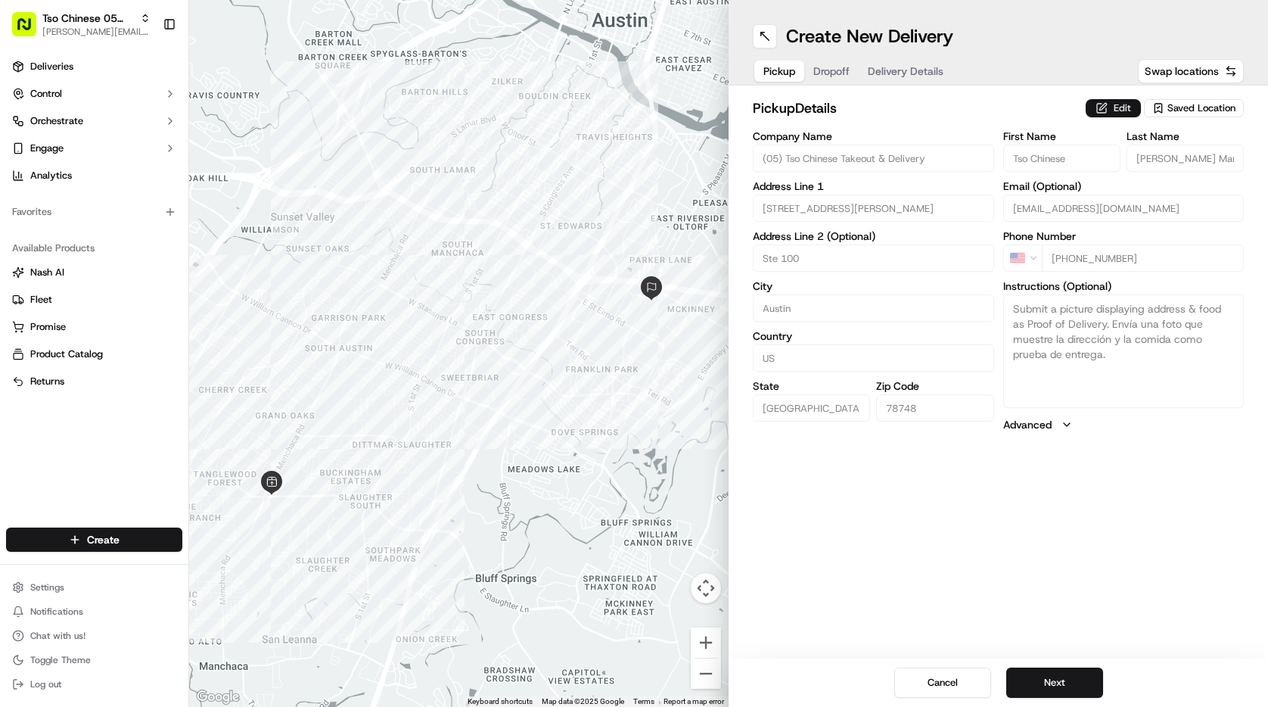
click at [1127, 105] on button "Edit" at bounding box center [1112, 108] width 55 height 18
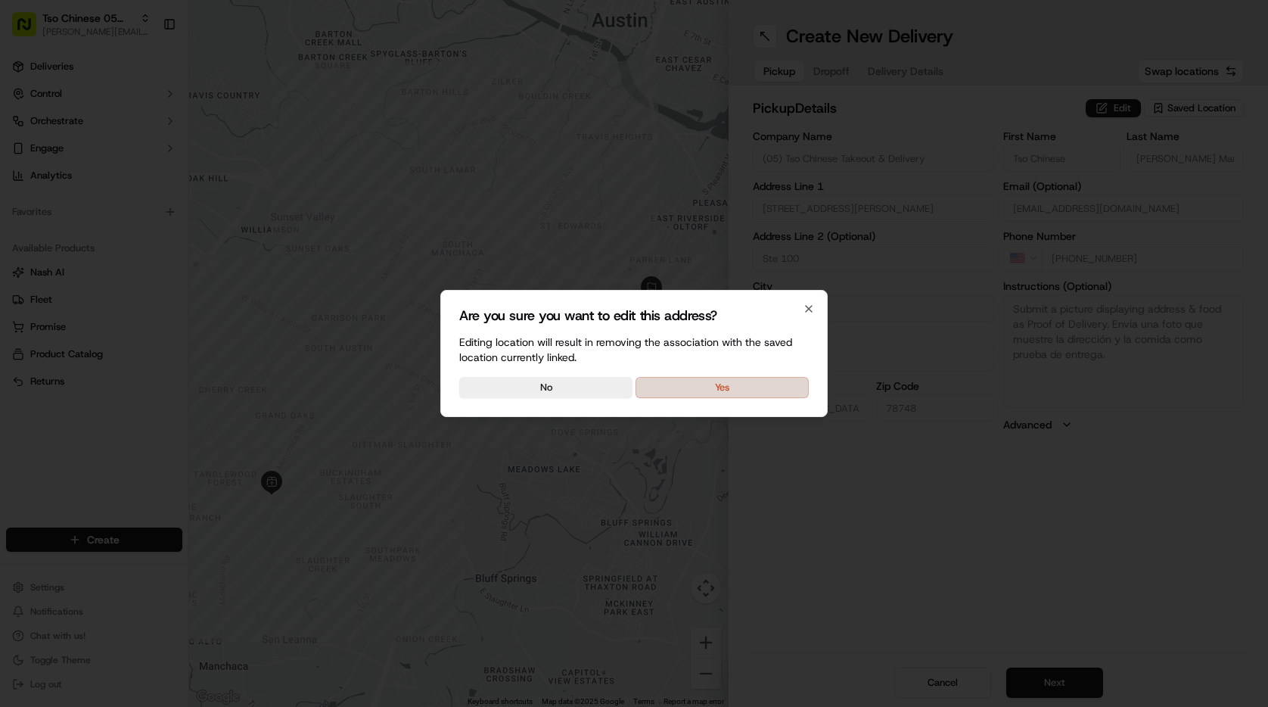
click at [720, 384] on button "Yes" at bounding box center [721, 387] width 173 height 21
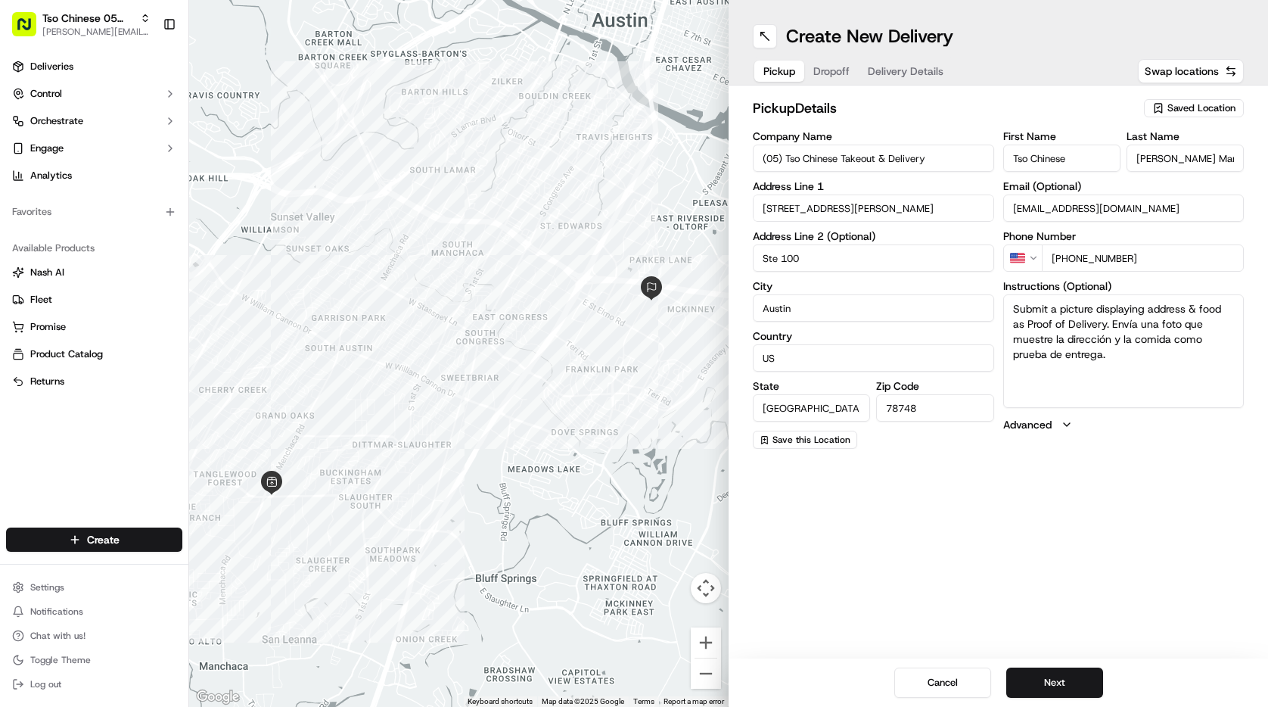
click at [904, 228] on div "Company Name (05) Tso Chinese Takeout & Delivery Address Line 1 1824 W Slaughte…" at bounding box center [873, 290] width 241 height 318
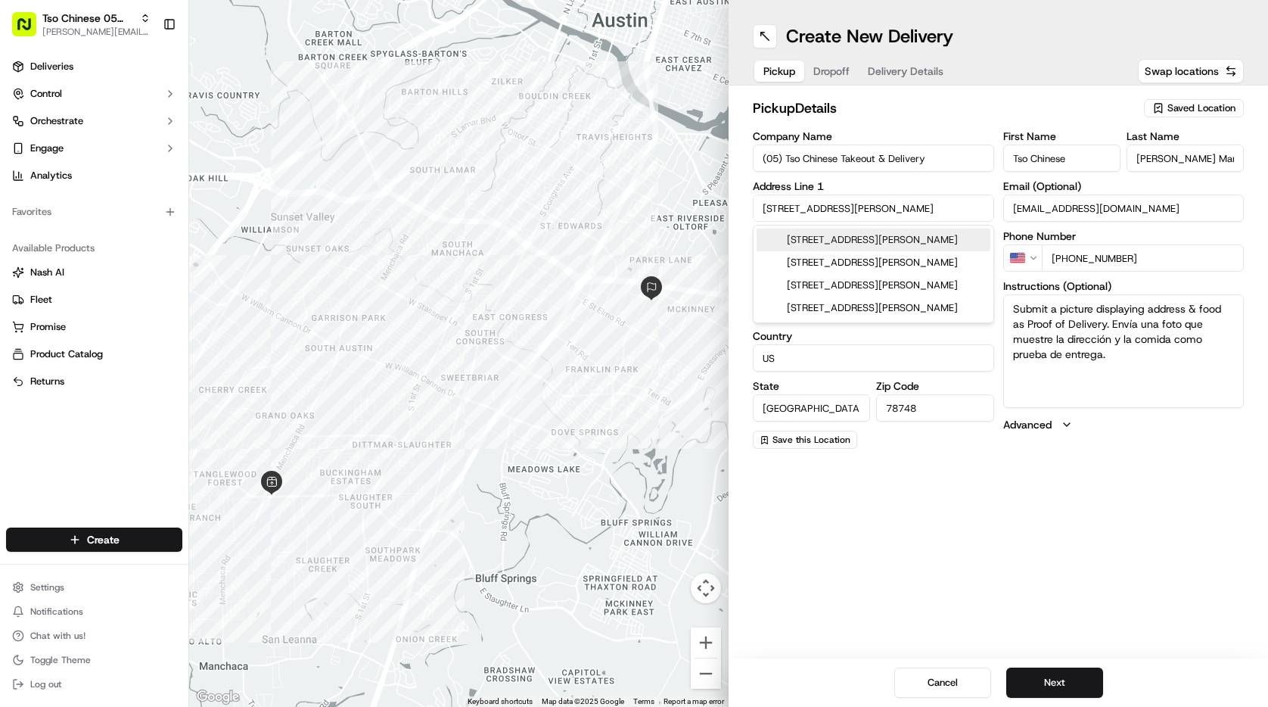
drag, startPoint x: 888, startPoint y: 216, endPoint x: 735, endPoint y: 213, distance: 153.6
click at [735, 212] on div "pickup Details Saved Location Company Name (05) Tso Chinese Takeout & Delivery …" at bounding box center [997, 272] width 539 height 375
paste input "Address: [STREET_ADDRESS][PERSON_NAME]"
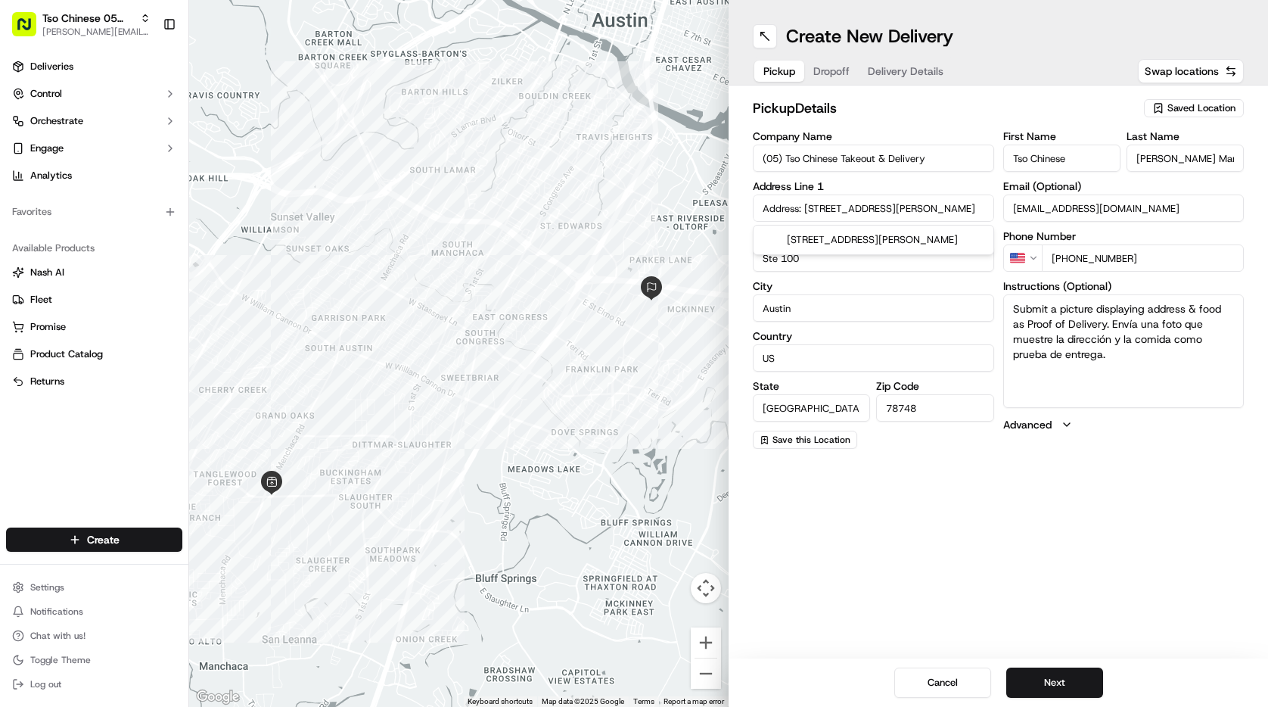
drag, startPoint x: 805, startPoint y: 203, endPoint x: 742, endPoint y: 201, distance: 62.8
click at [742, 201] on div "pickup Details Saved Location Company Name (05) Tso Chinese Takeout & Delivery …" at bounding box center [997, 272] width 539 height 375
type input "[STREET_ADDRESS][PERSON_NAME]"
drag, startPoint x: 1143, startPoint y: 360, endPoint x: 960, endPoint y: 297, distance: 193.5
click at [960, 297] on div "Company Name (05) Tso Chinese Takeout & Delivery Address Line 1 3913 Todd Ln #4…" at bounding box center [998, 290] width 491 height 318
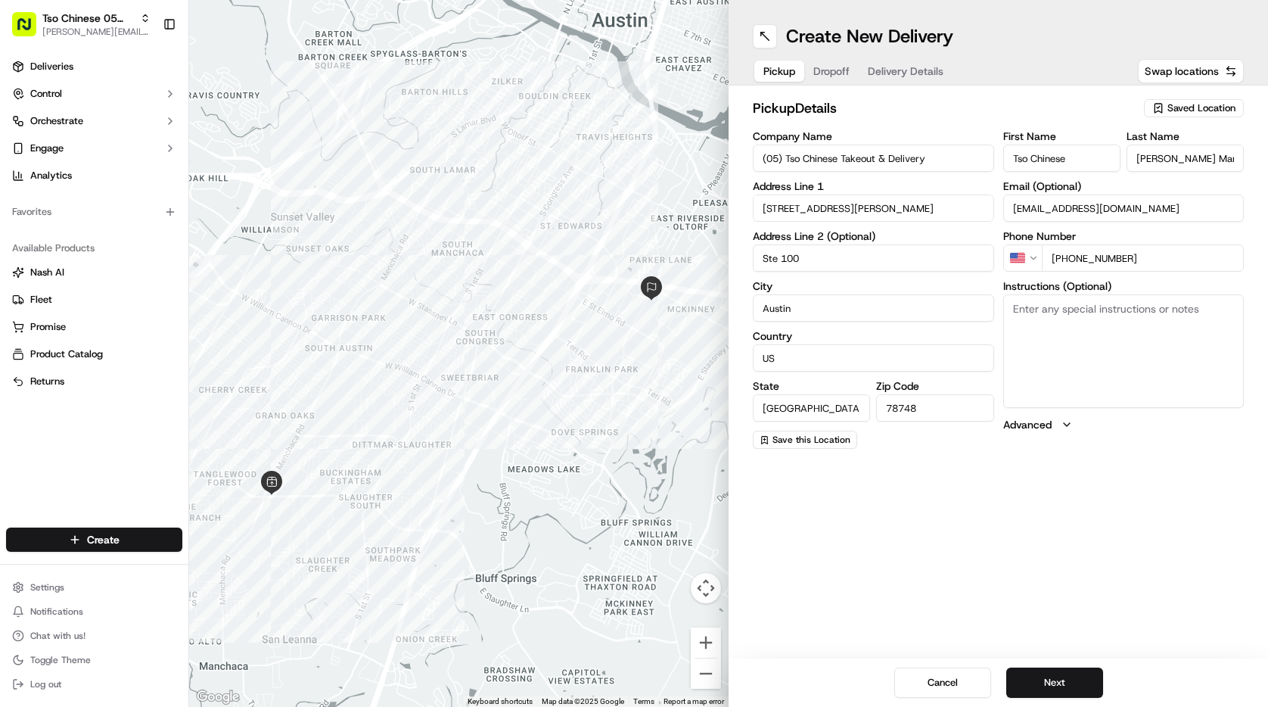
paste textarea "Address: [STREET_ADDRESS][PERSON_NAME]"
type textarea "Address: [STREET_ADDRESS][PERSON_NAME]"
drag, startPoint x: 956, startPoint y: 206, endPoint x: 831, endPoint y: 204, distance: 125.6
click at [831, 204] on input "[STREET_ADDRESS][PERSON_NAME]" at bounding box center [873, 207] width 241 height 27
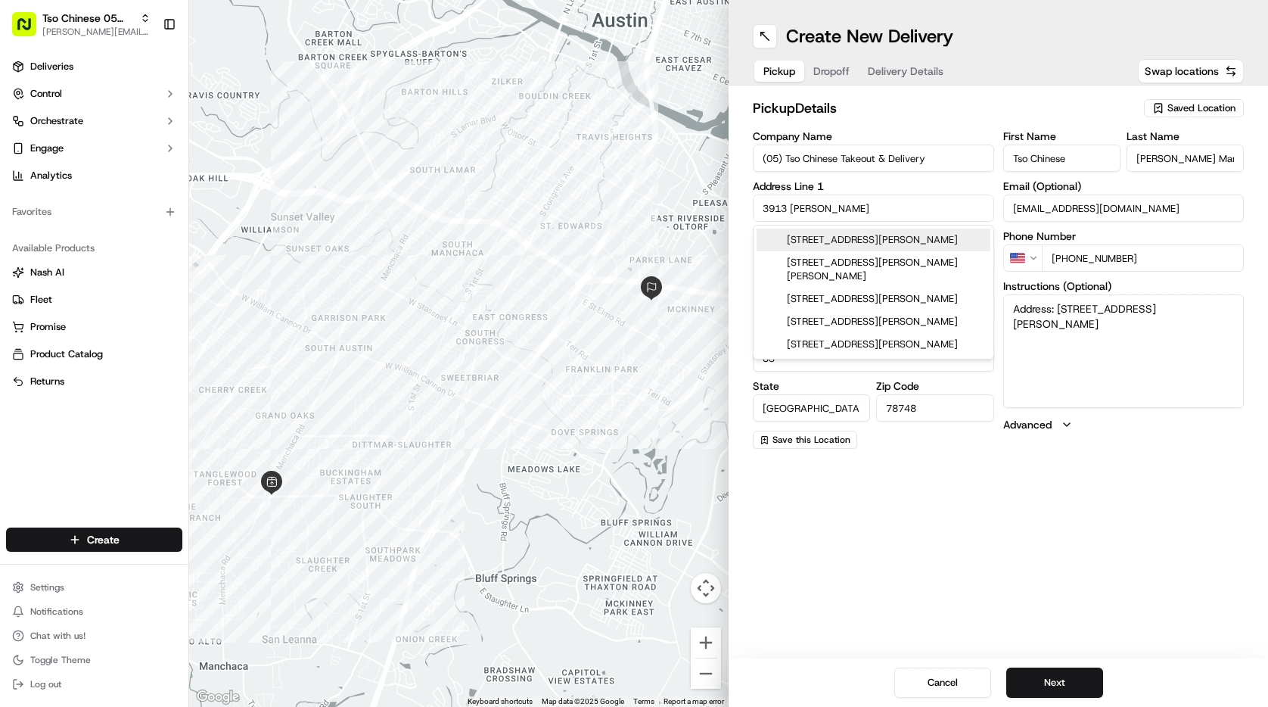
click at [923, 246] on div "3913 Todd Ln, Austin, TX" at bounding box center [873, 239] width 234 height 23
type input "[STREET_ADDRESS][PERSON_NAME]"
type input "[GEOGRAPHIC_DATA]"
type input "78744"
type input "[STREET_ADDRESS][PERSON_NAME]"
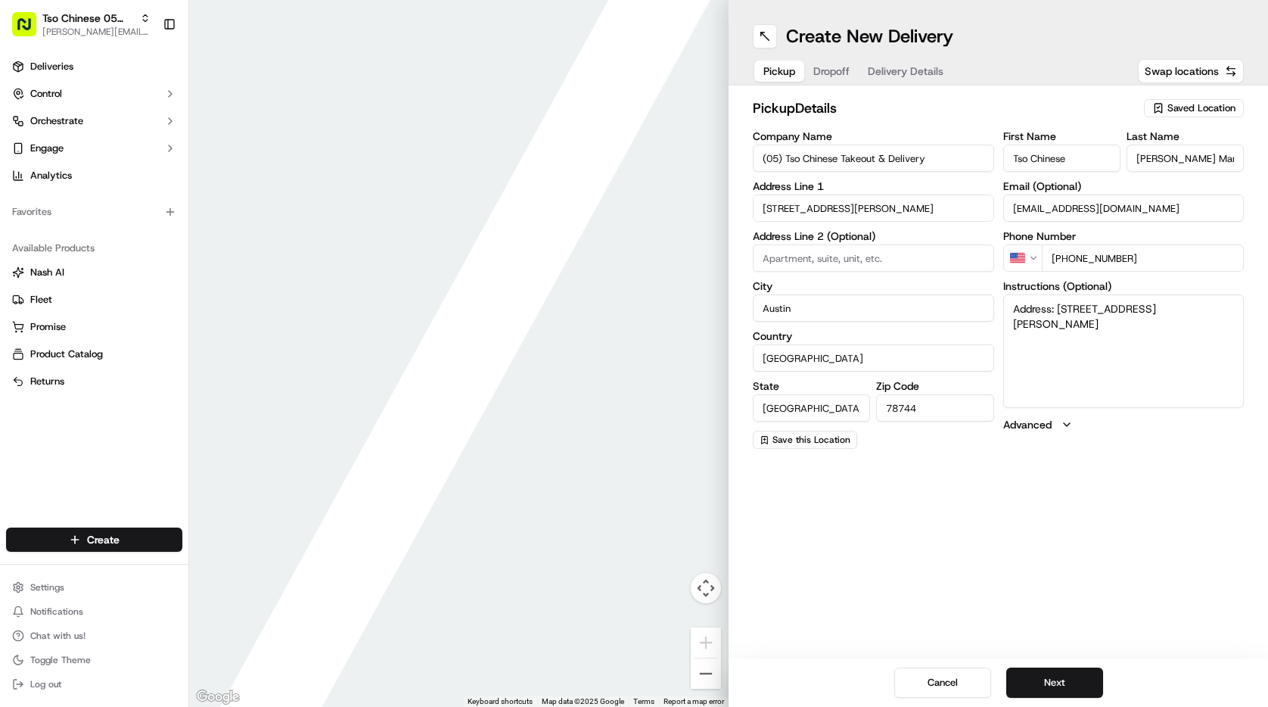
drag, startPoint x: 1070, startPoint y: 164, endPoint x: 966, endPoint y: 162, distance: 103.7
click at [966, 162] on div "Company Name (05) Tso Chinese Takeout & Delivery Address Line 1 3913 Todd Lane …" at bounding box center [998, 290] width 491 height 318
type input "AA1"
type input "WAREHOUSE"
click at [905, 105] on h2 "pickup Details" at bounding box center [944, 108] width 382 height 21
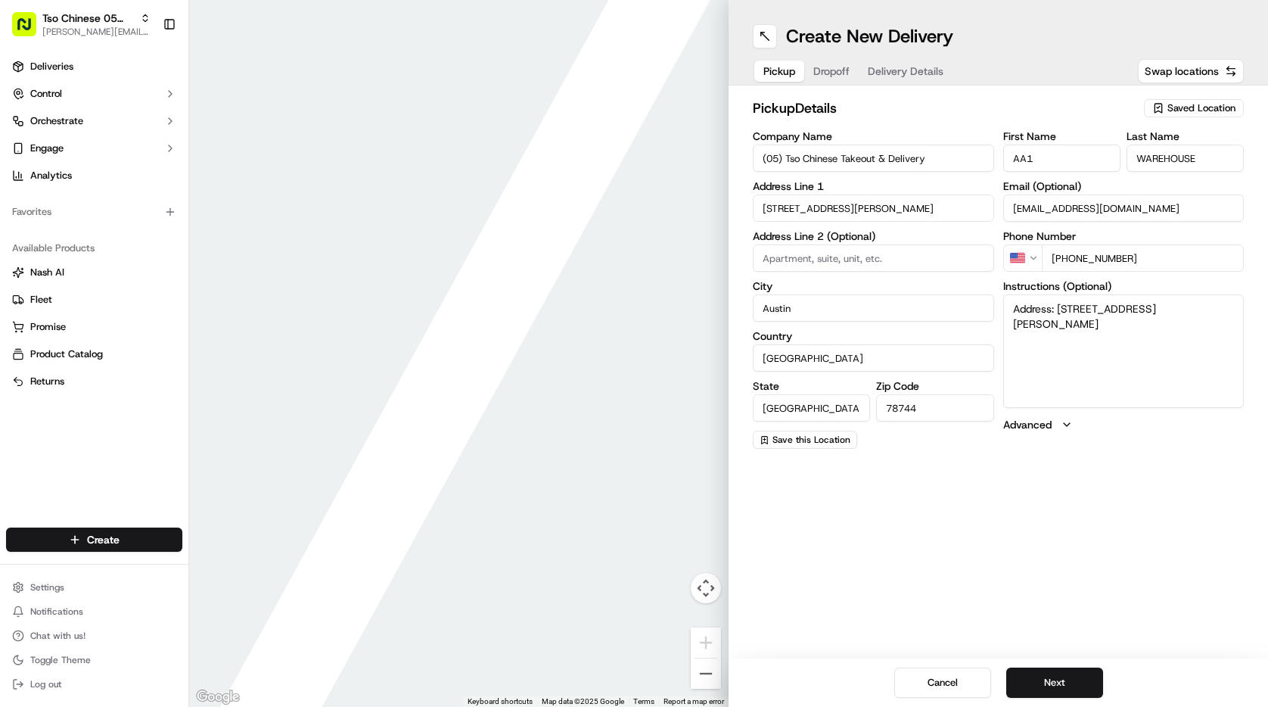
click at [1150, 259] on input "[PHONE_NUMBER]" at bounding box center [1143, 257] width 203 height 27
type input "[PHONE_NUMBER]"
click at [930, 107] on h2 "pickup Details" at bounding box center [944, 108] width 382 height 21
click at [836, 64] on span "Dropoff" at bounding box center [831, 71] width 36 height 15
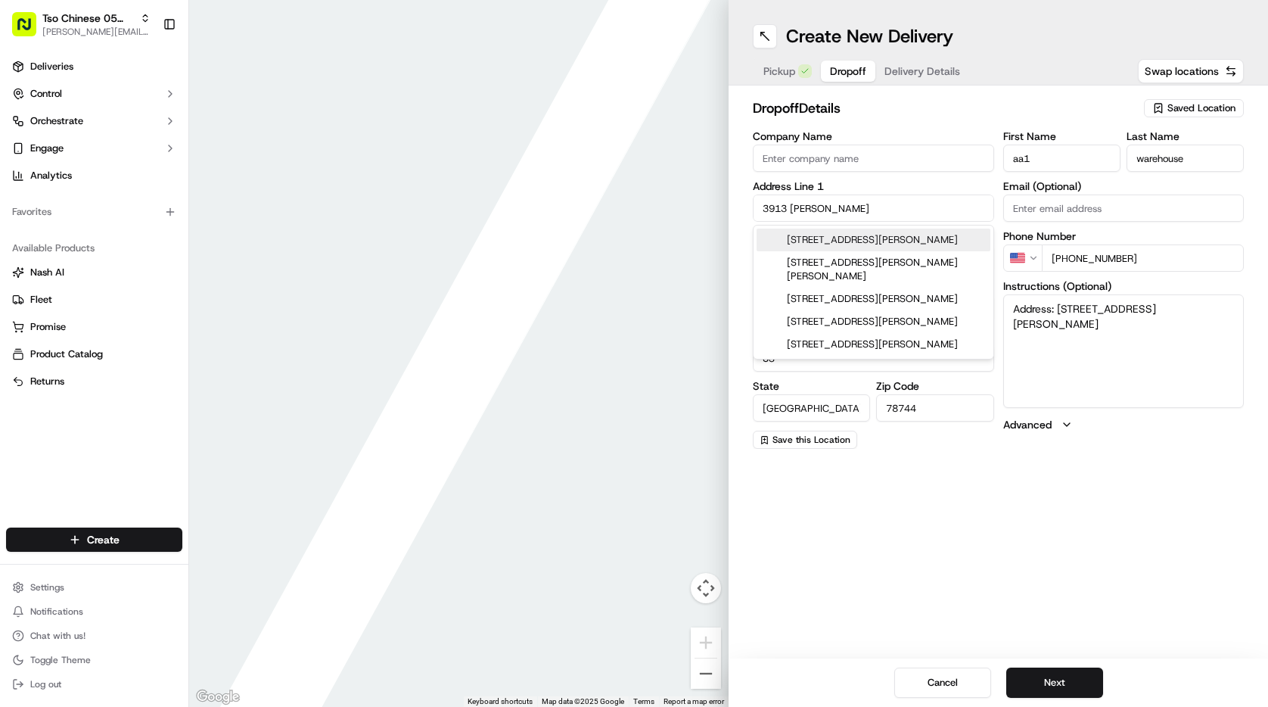
drag, startPoint x: 892, startPoint y: 207, endPoint x: 716, endPoint y: 188, distance: 176.5
click at [716, 188] on div "← Move left → Move right ↑ Move up ↓ Move down + Zoom in - Zoom out Home Jump l…" at bounding box center [728, 353] width 1079 height 707
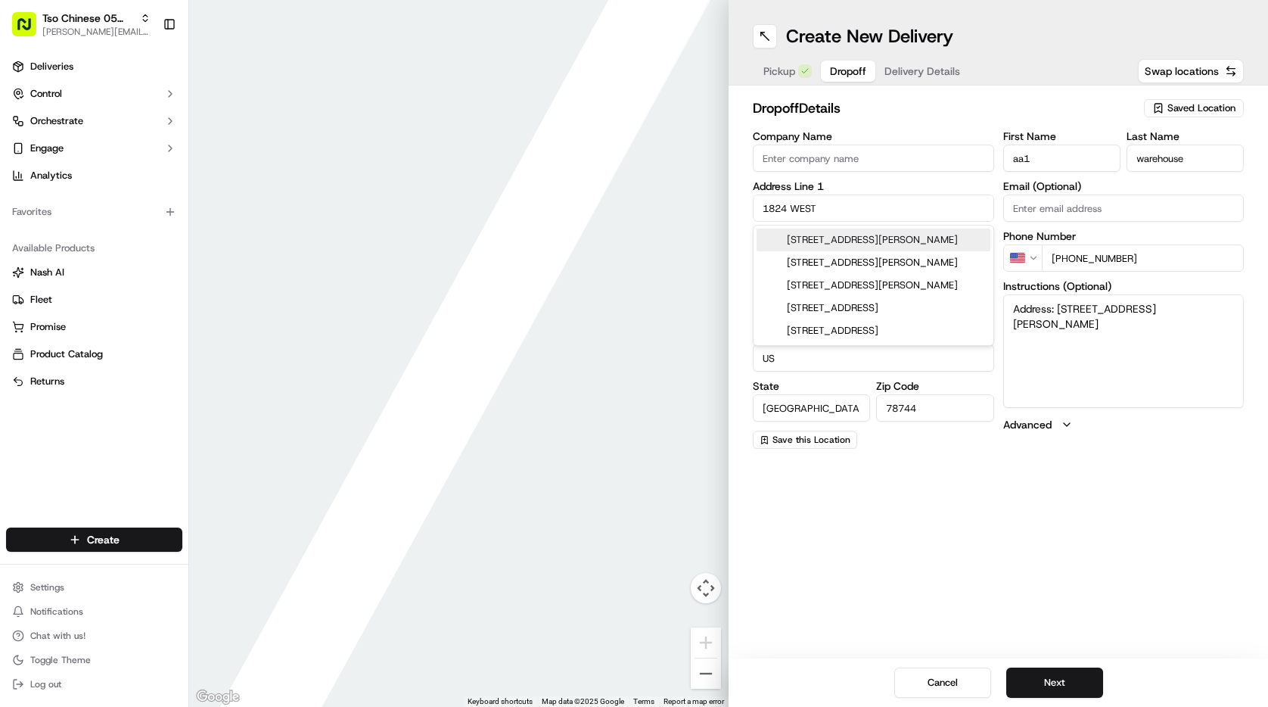
click at [863, 238] on div "1824 West Slaughter Lane, Austin, TX" at bounding box center [873, 239] width 234 height 23
type input "[STREET_ADDRESS][PERSON_NAME]"
type input "[GEOGRAPHIC_DATA]"
type input "78748"
type input "1824 West Slaughter Lane"
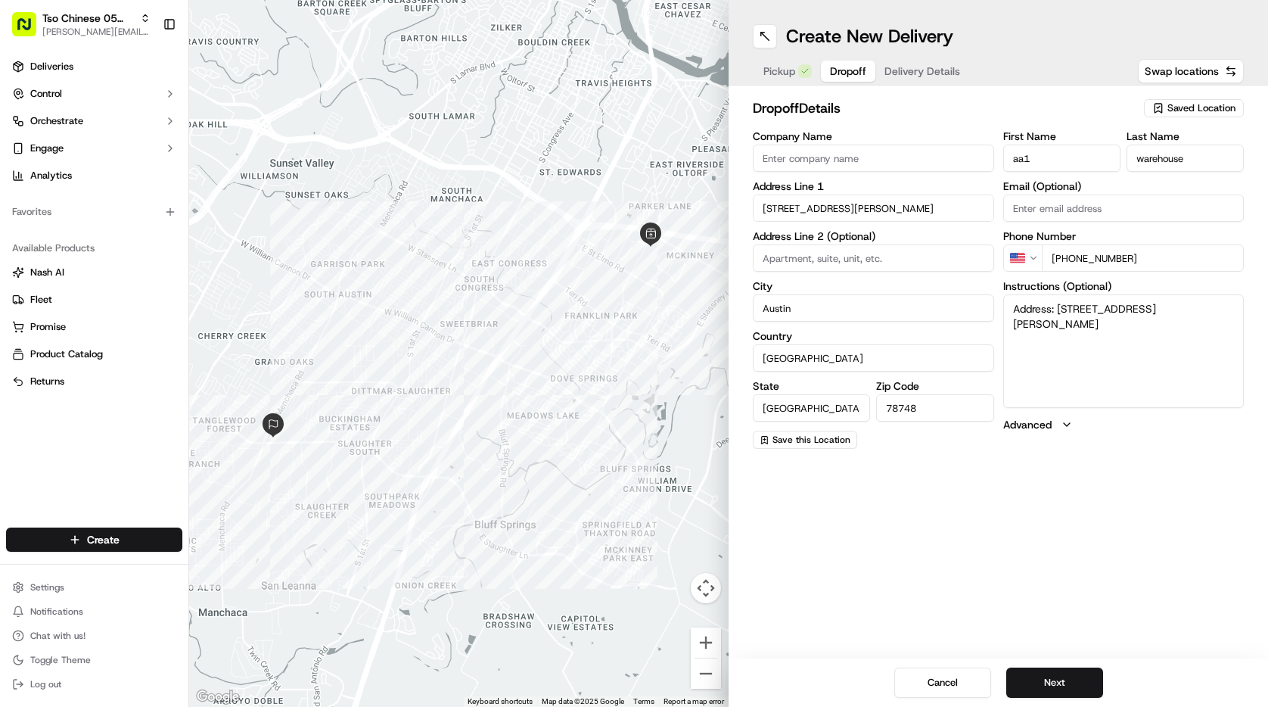
click at [937, 71] on span "Delivery Details" at bounding box center [922, 71] width 76 height 15
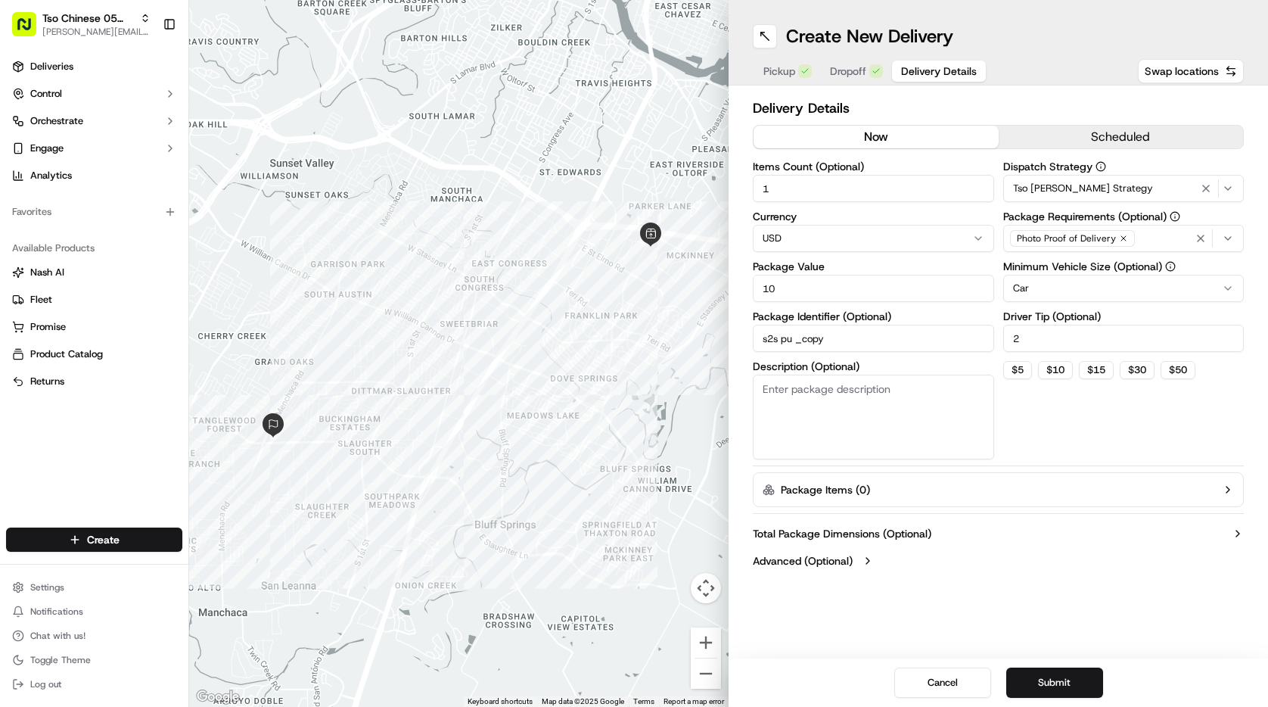
click at [849, 55] on div "Create New Delivery Pickup Dropoff Delivery Details Swap locations" at bounding box center [997, 42] width 539 height 85
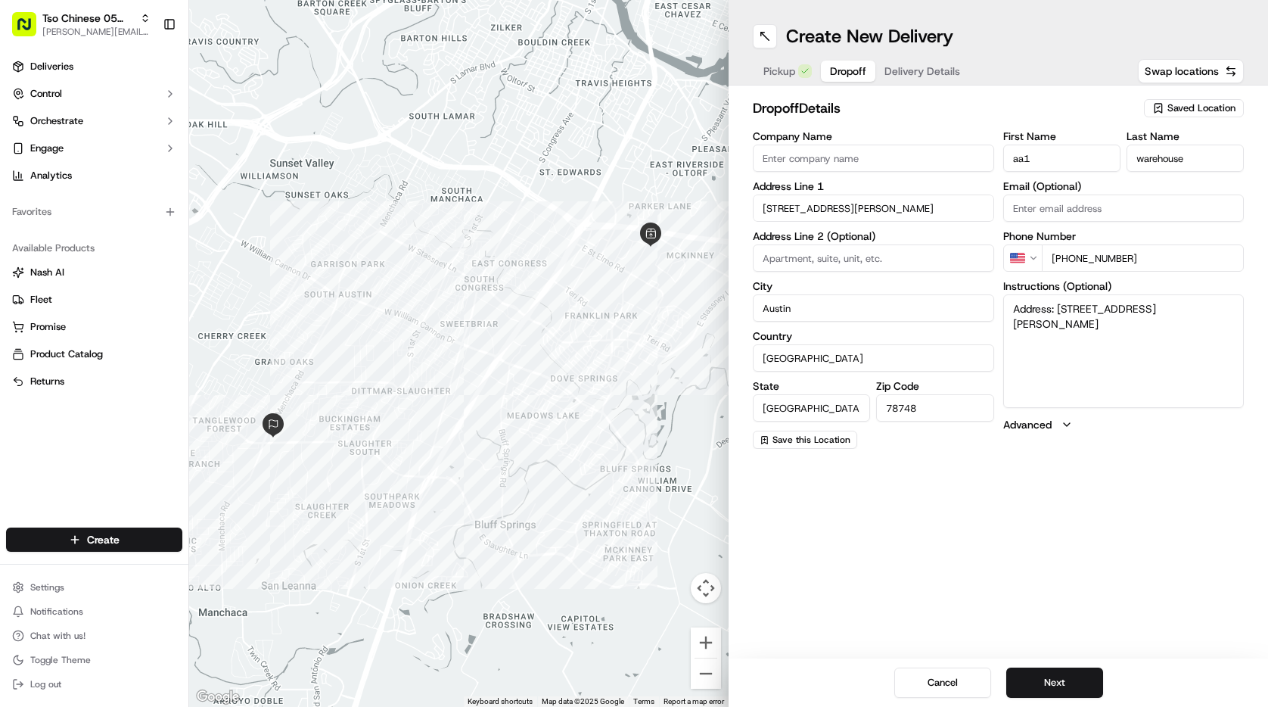
click at [853, 70] on span "Dropoff" at bounding box center [848, 71] width 36 height 15
click at [787, 67] on span "Pickup" at bounding box center [779, 71] width 32 height 15
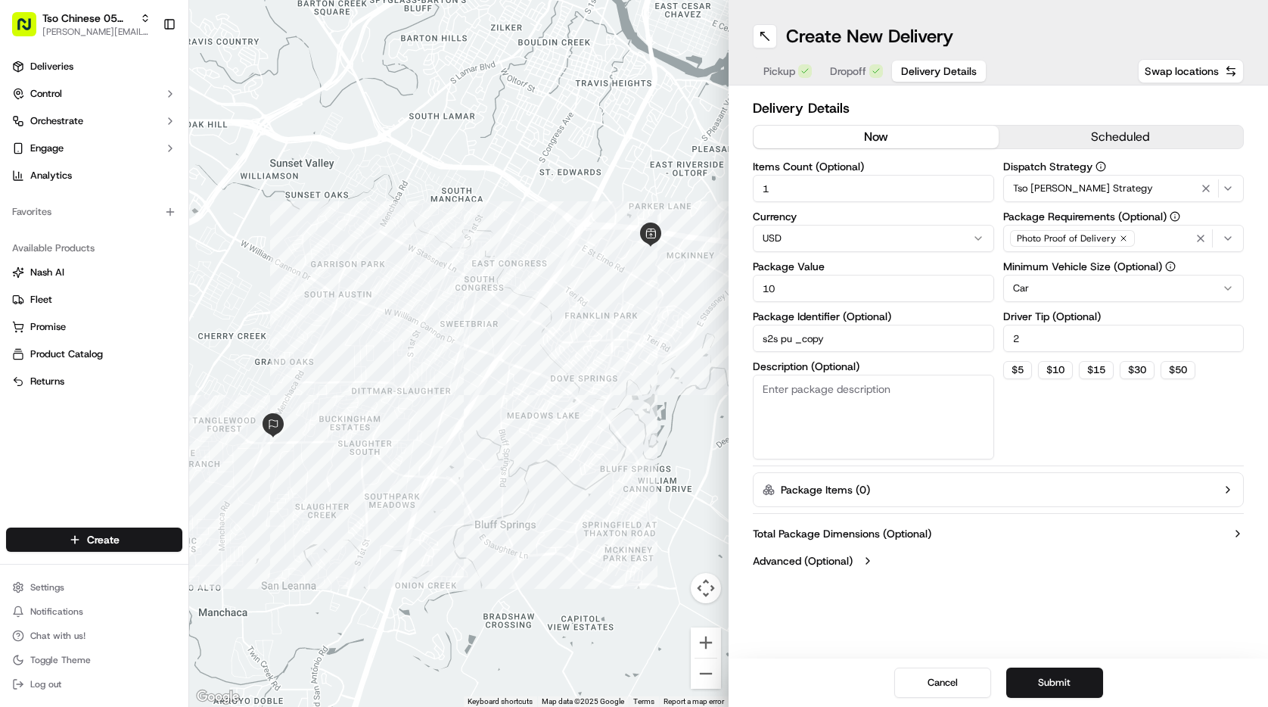
click at [953, 79] on button "Delivery Details" at bounding box center [939, 71] width 94 height 21
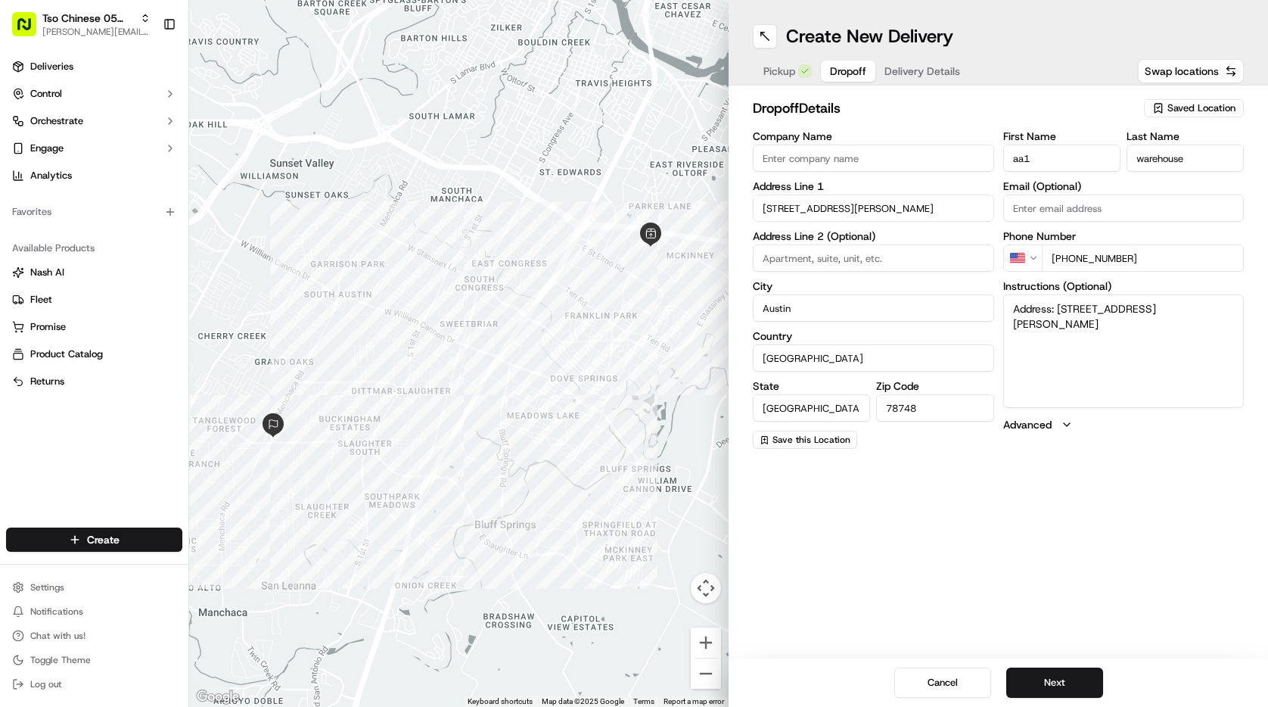
click at [861, 68] on span "Dropoff" at bounding box center [848, 71] width 36 height 15
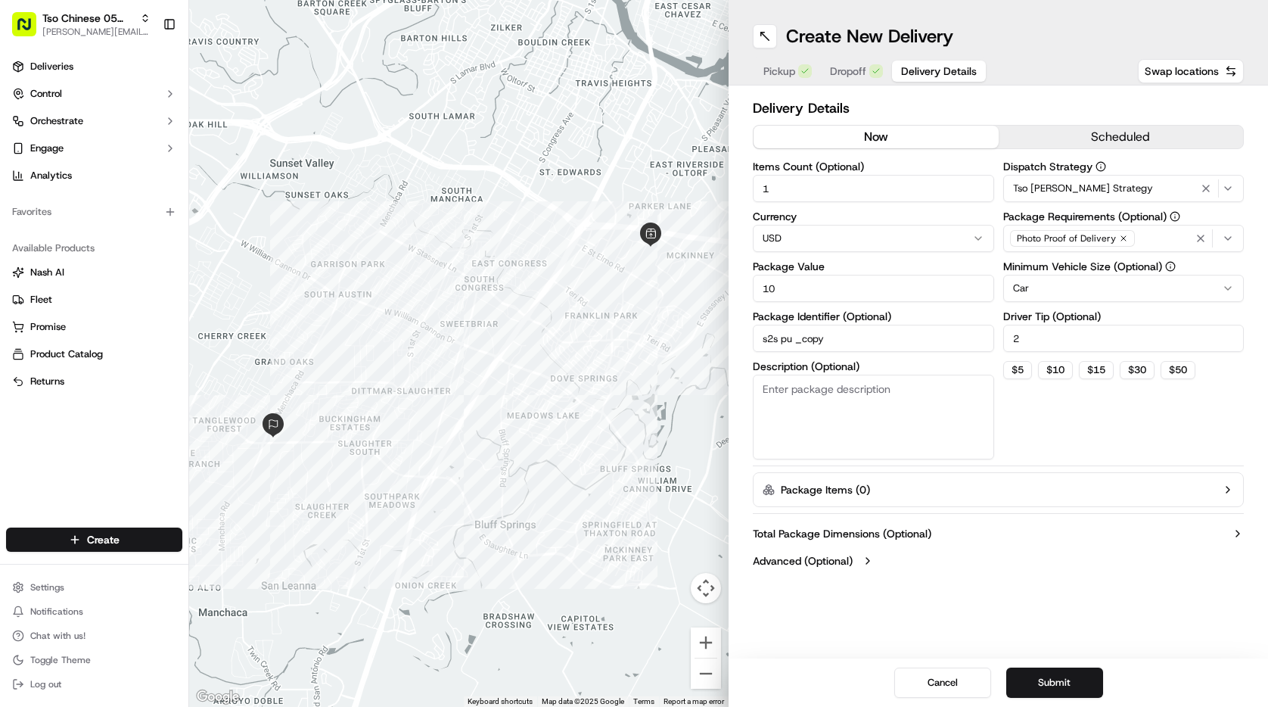
click at [933, 69] on span "Delivery Details" at bounding box center [939, 71] width 76 height 15
click at [1073, 681] on button "Submit" at bounding box center [1054, 682] width 97 height 30
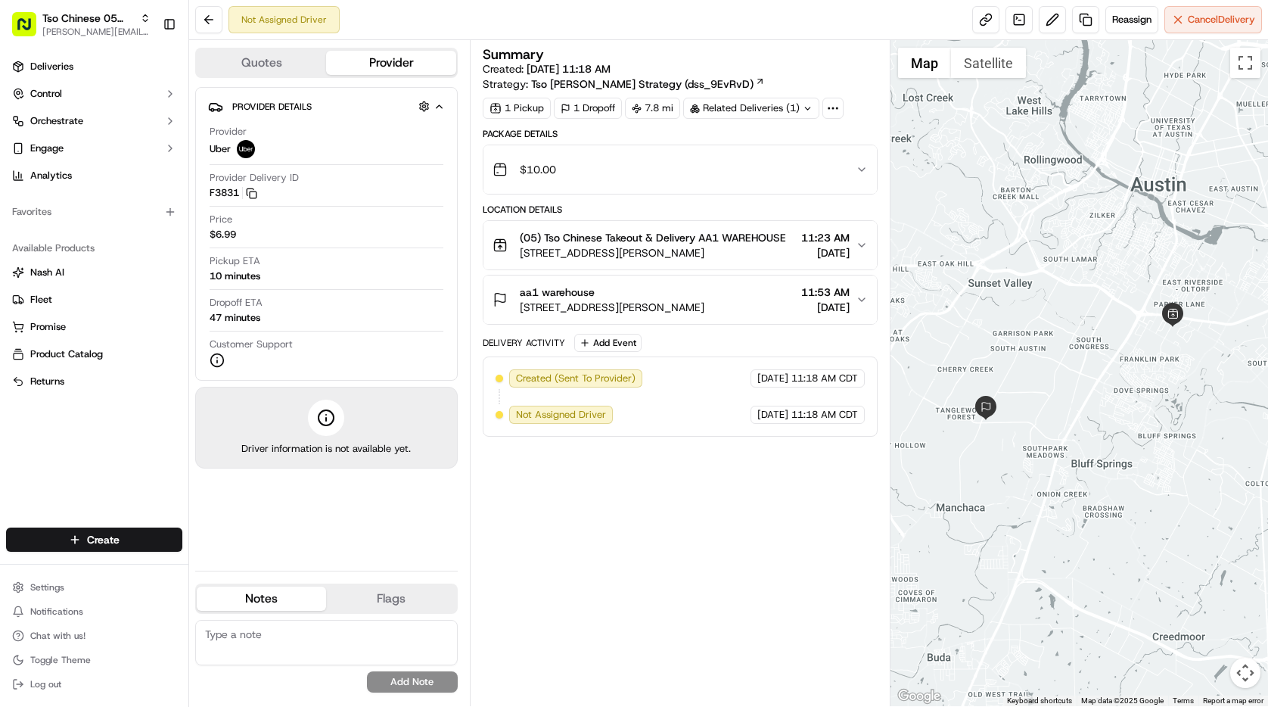
click at [652, 300] on div "aa1 warehouse" at bounding box center [612, 291] width 185 height 15
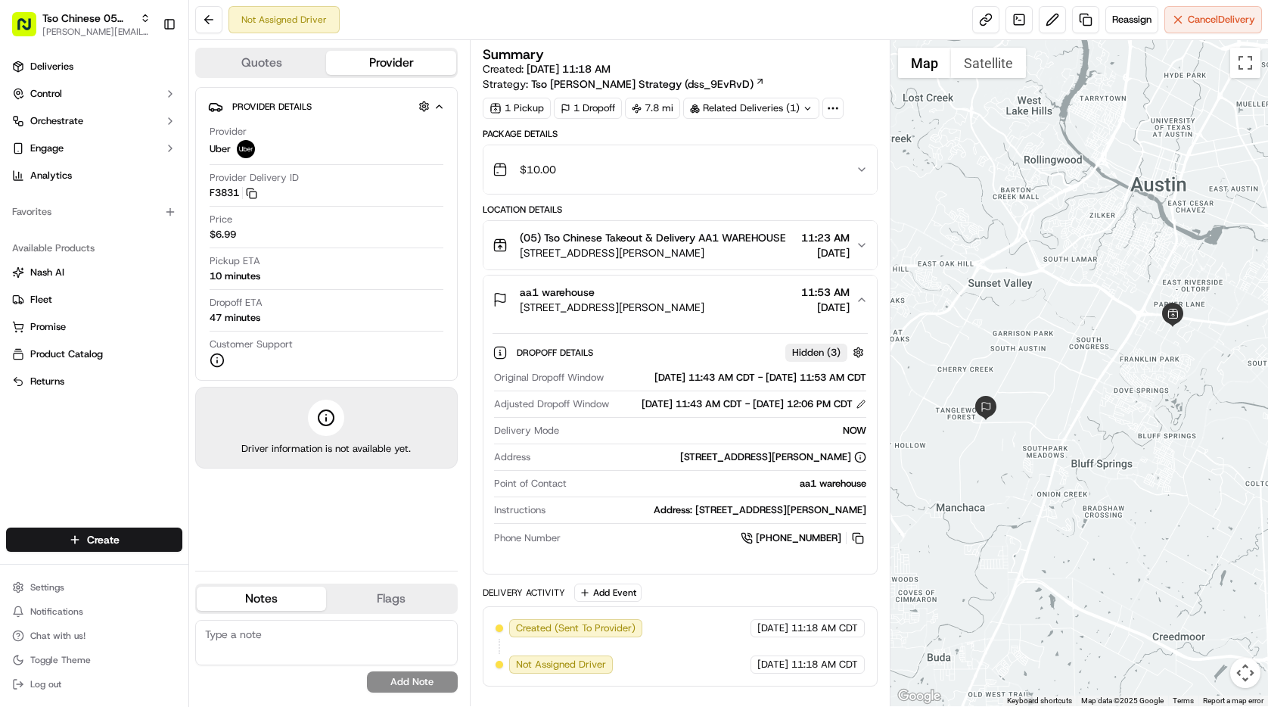
click at [660, 260] on span "[STREET_ADDRESS][PERSON_NAME]" at bounding box center [653, 252] width 266 height 15
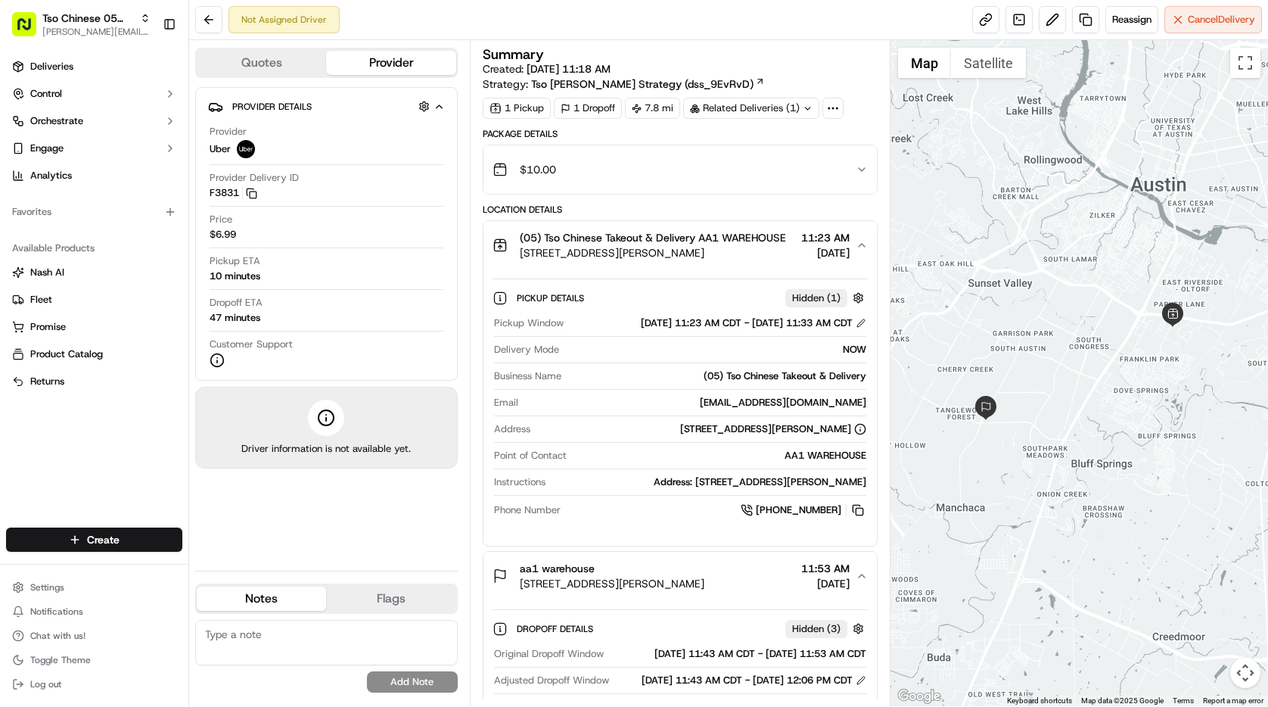
click at [657, 245] on span "(05) Tso Chinese Takeout & Delivery AA1 WAREHOUSE" at bounding box center [653, 237] width 266 height 15
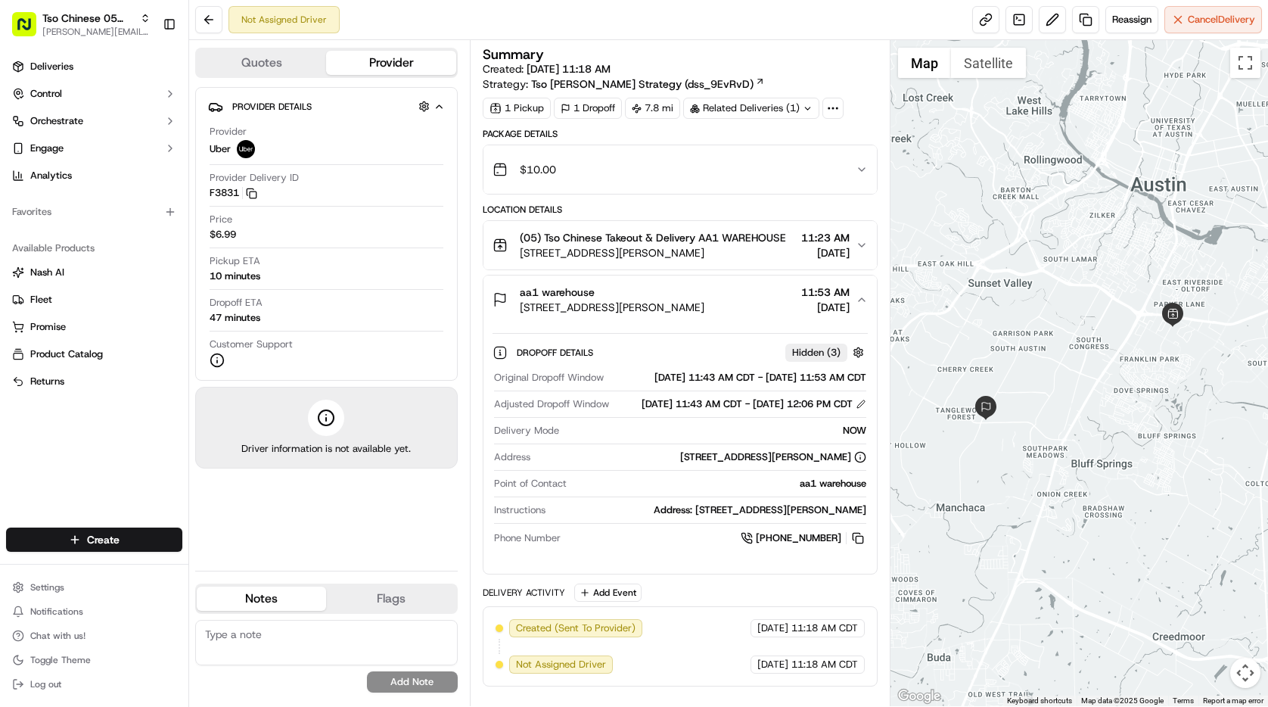
click at [671, 245] on span "(05) Tso Chinese Takeout & Delivery AA1 WAREHOUSE" at bounding box center [653, 237] width 266 height 15
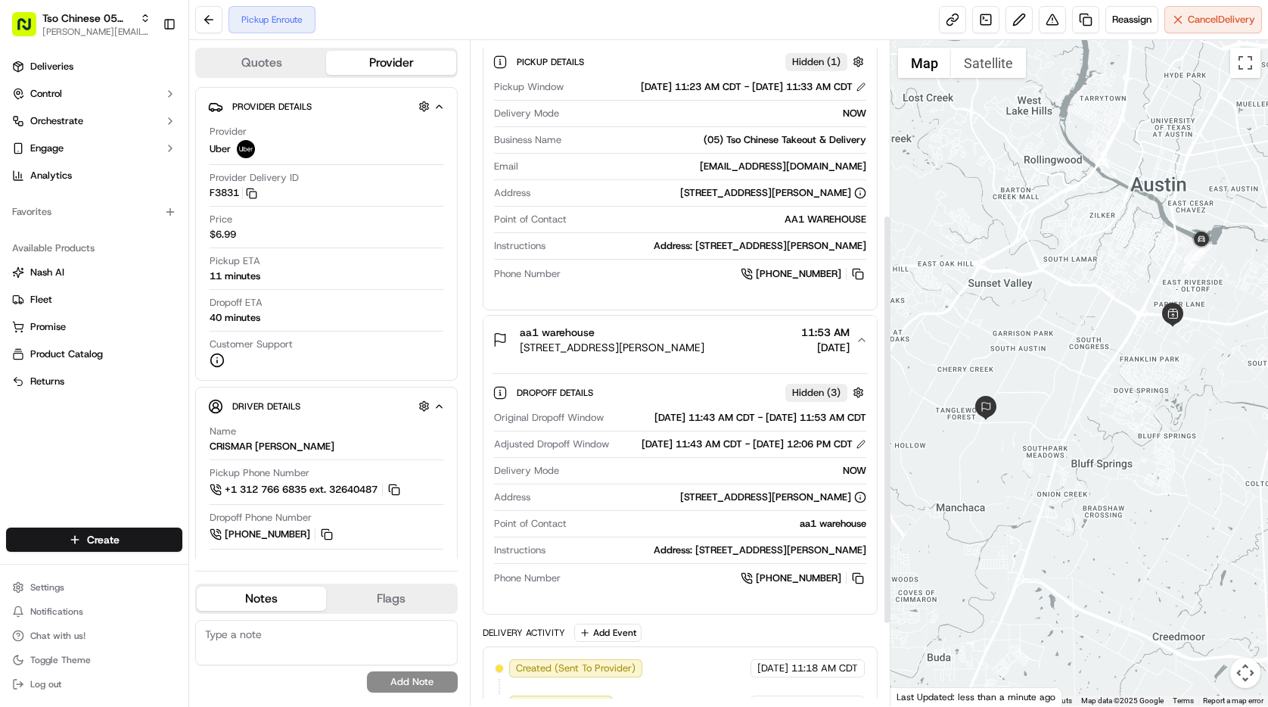
scroll to position [415, 0]
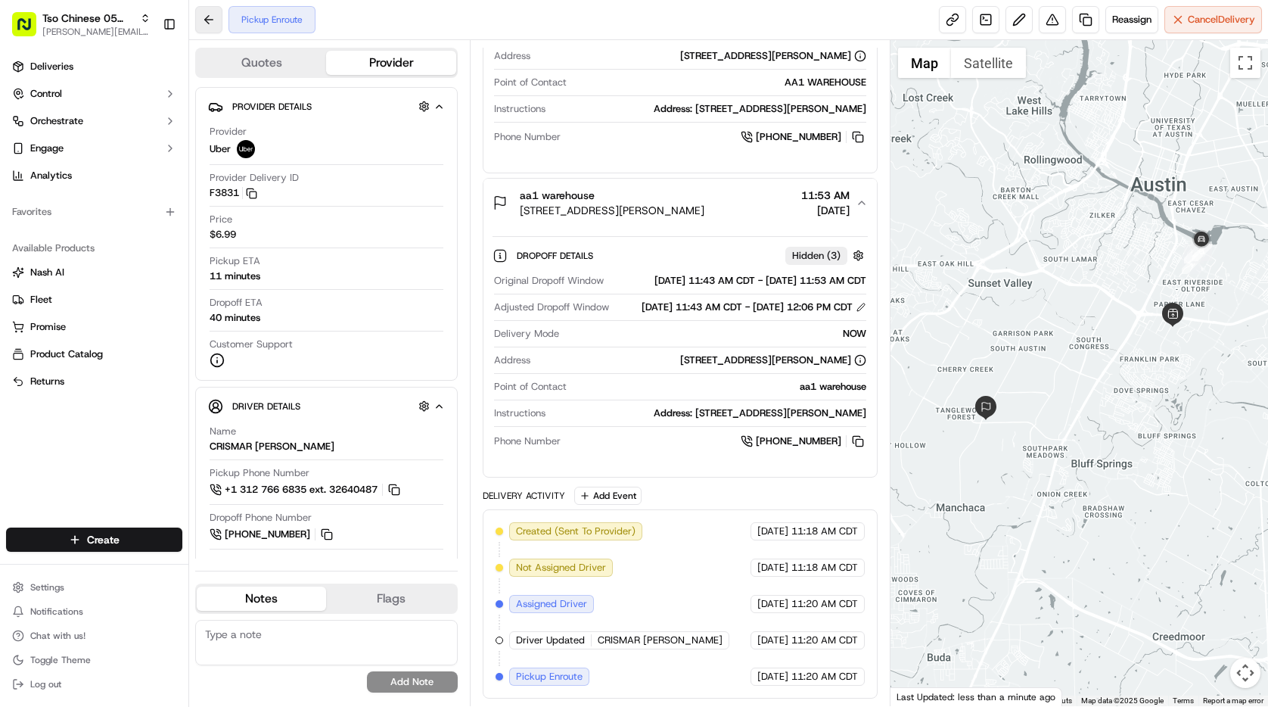
click at [210, 21] on button at bounding box center [208, 19] width 27 height 27
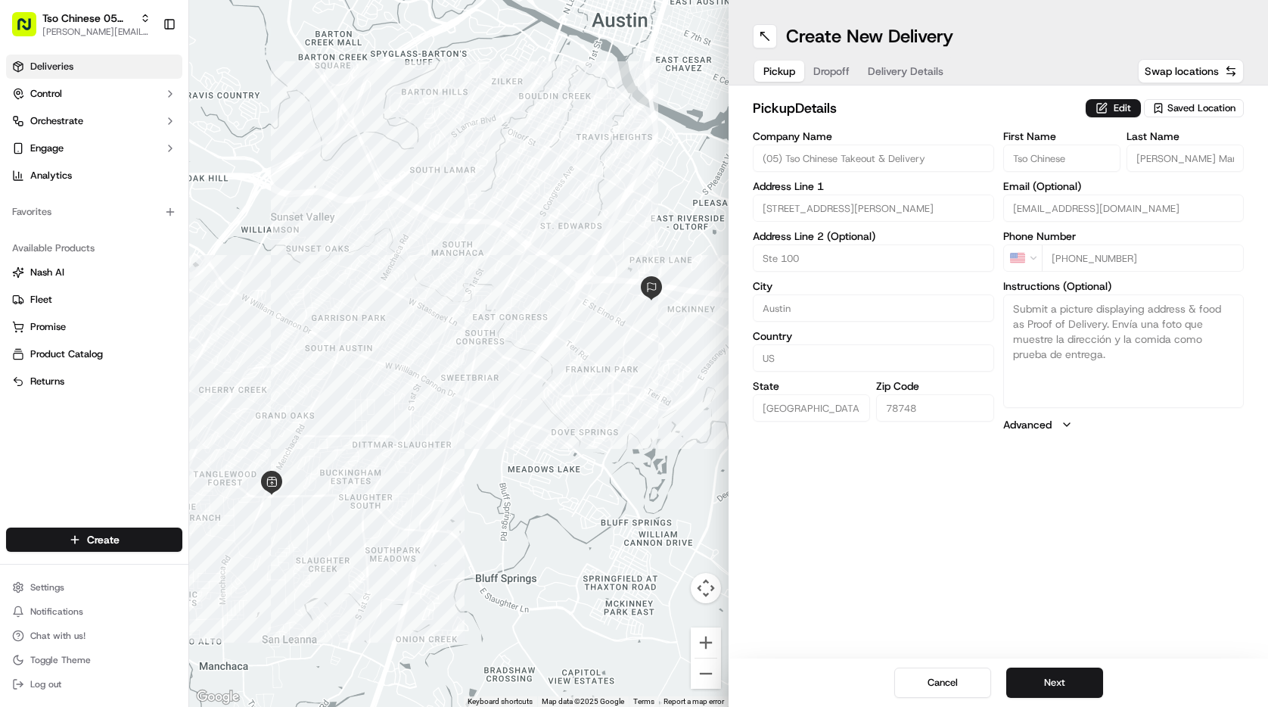
click at [116, 64] on link "Deliveries" at bounding box center [94, 66] width 176 height 24
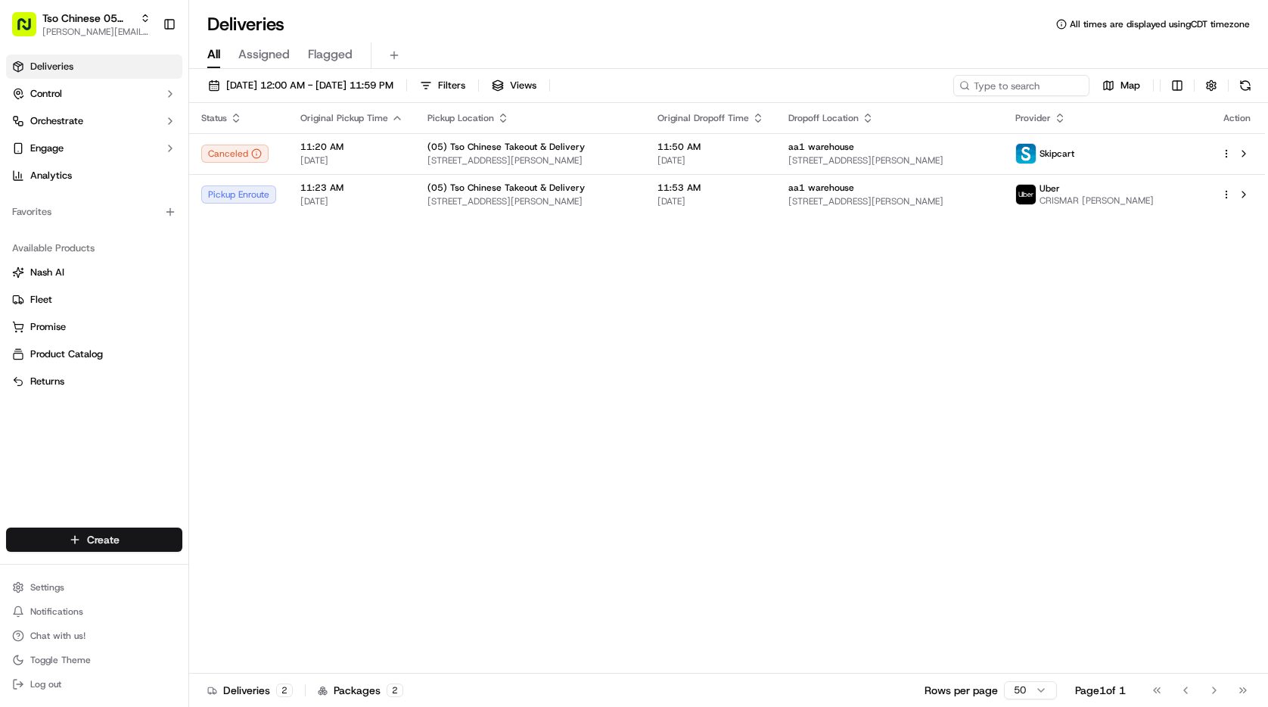
click at [135, 535] on html "Tso Chinese 05 Menchaca paul@tsochinese.com Toggle Sidebar Deliveries Control O…" at bounding box center [634, 353] width 1268 height 707
click at [228, 570] on link "Delivery" at bounding box center [273, 567] width 169 height 27
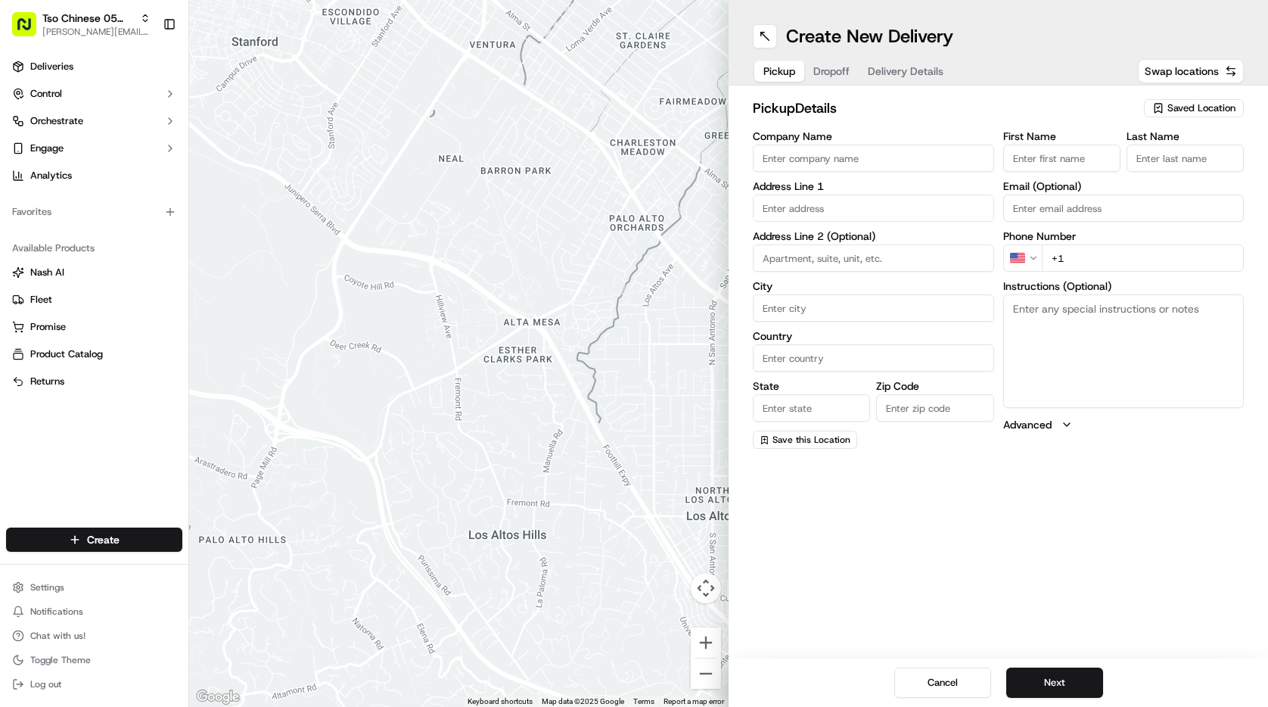
click at [1188, 101] on span "Saved Location" at bounding box center [1201, 108] width 68 height 14
click at [1132, 168] on span "(05) Tso Chinese Takeout & Delivery (05)" at bounding box center [1168, 165] width 186 height 14
type input "(05) Tso Chinese Takeout & Delivery"
type input "[STREET_ADDRESS][PERSON_NAME]"
type input "Ste 100"
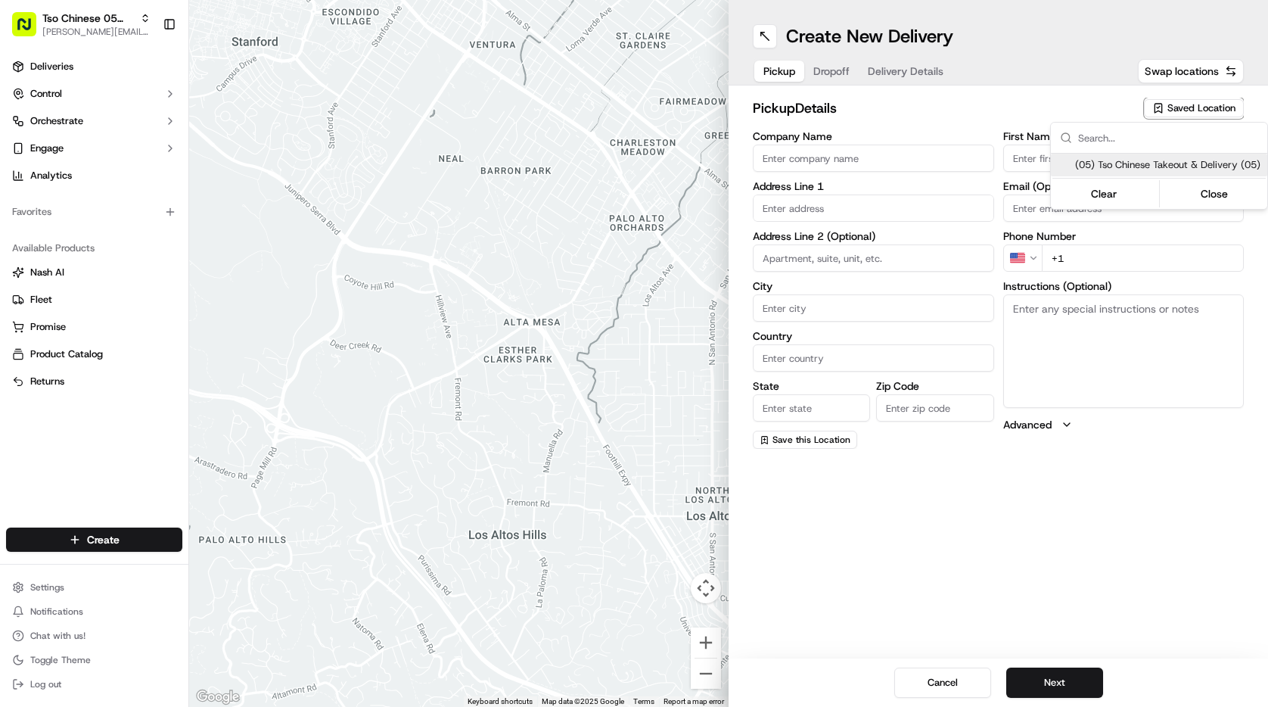
type input "Austin"
type input "US"
type input "[GEOGRAPHIC_DATA]"
type input "78748"
type input "Tso Chinese"
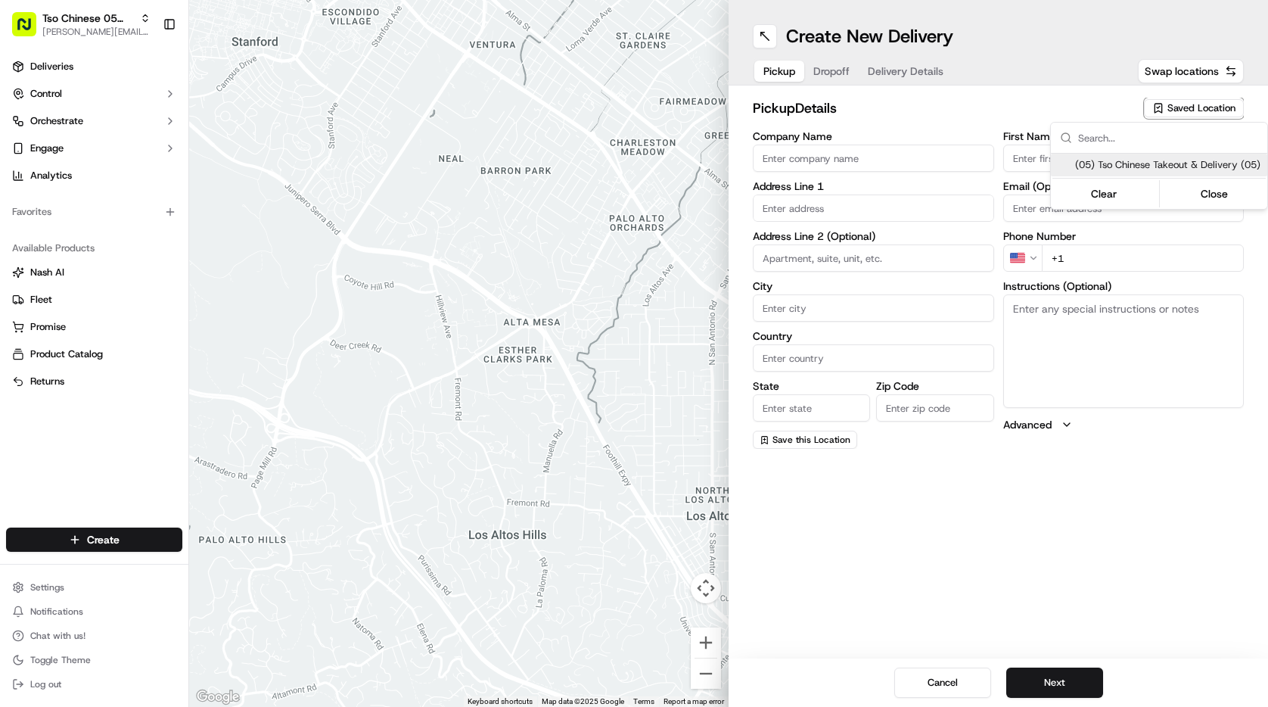
type input "[PERSON_NAME] Manager"
type input "[EMAIL_ADDRESS][DOMAIN_NAME]"
type input "[PHONE_NUMBER]"
type textarea "Submit a picture displaying address & food as Proof of Delivery. Envía una foto…"
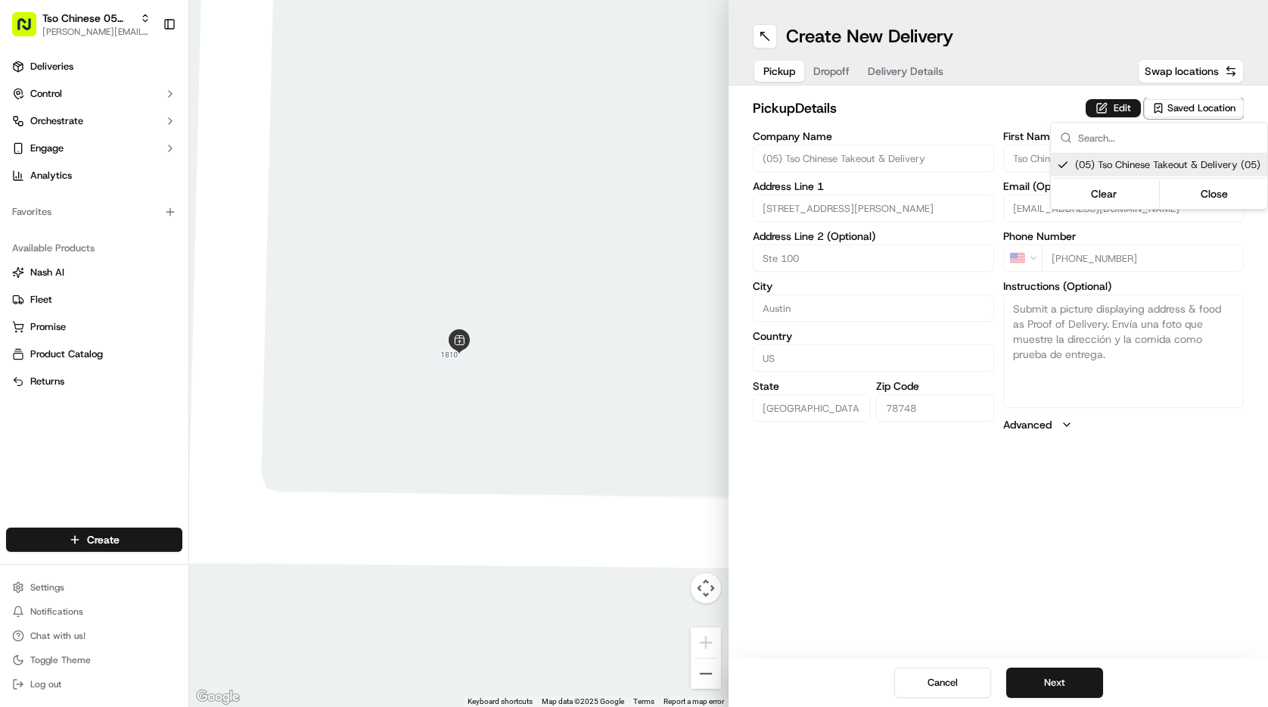
click at [921, 93] on html "Tso Chinese 05 Menchaca [EMAIL_ADDRESS][DOMAIN_NAME] Toggle Sidebar Deliveries …" at bounding box center [634, 353] width 1268 height 707
click at [825, 75] on button "Dropoff" at bounding box center [831, 71] width 54 height 21
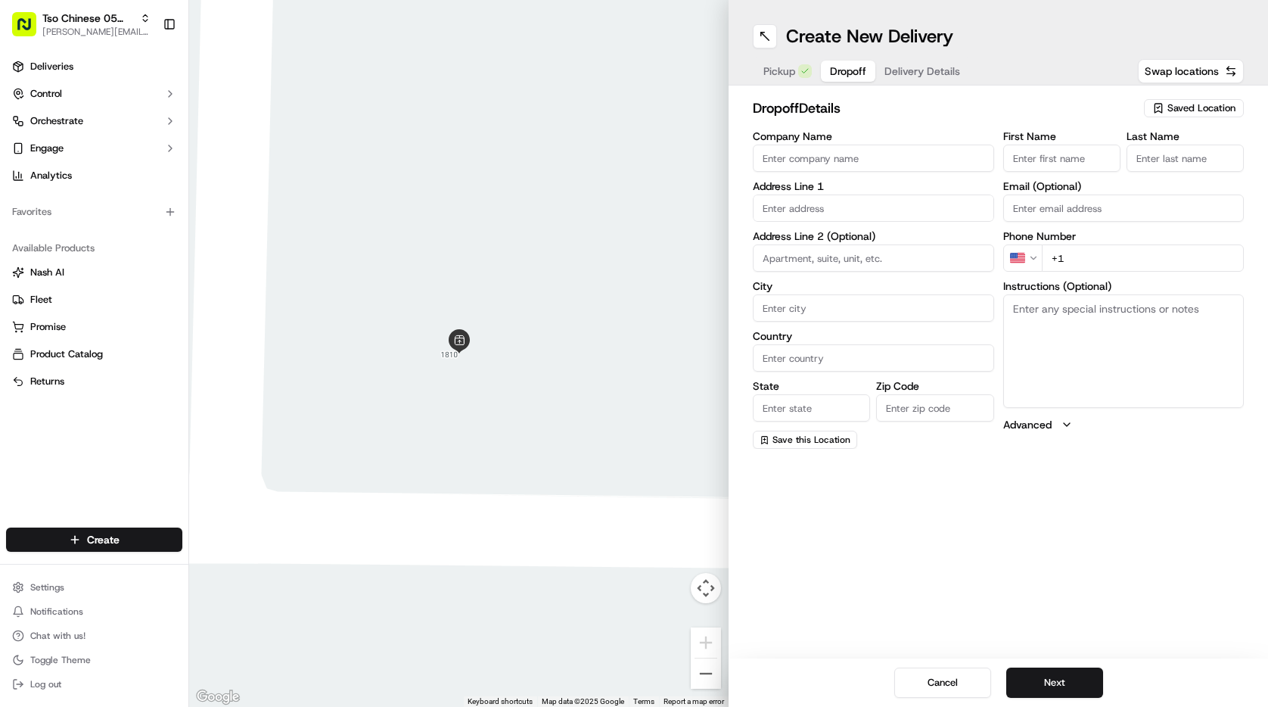
click at [1061, 153] on input "First Name" at bounding box center [1061, 157] width 117 height 27
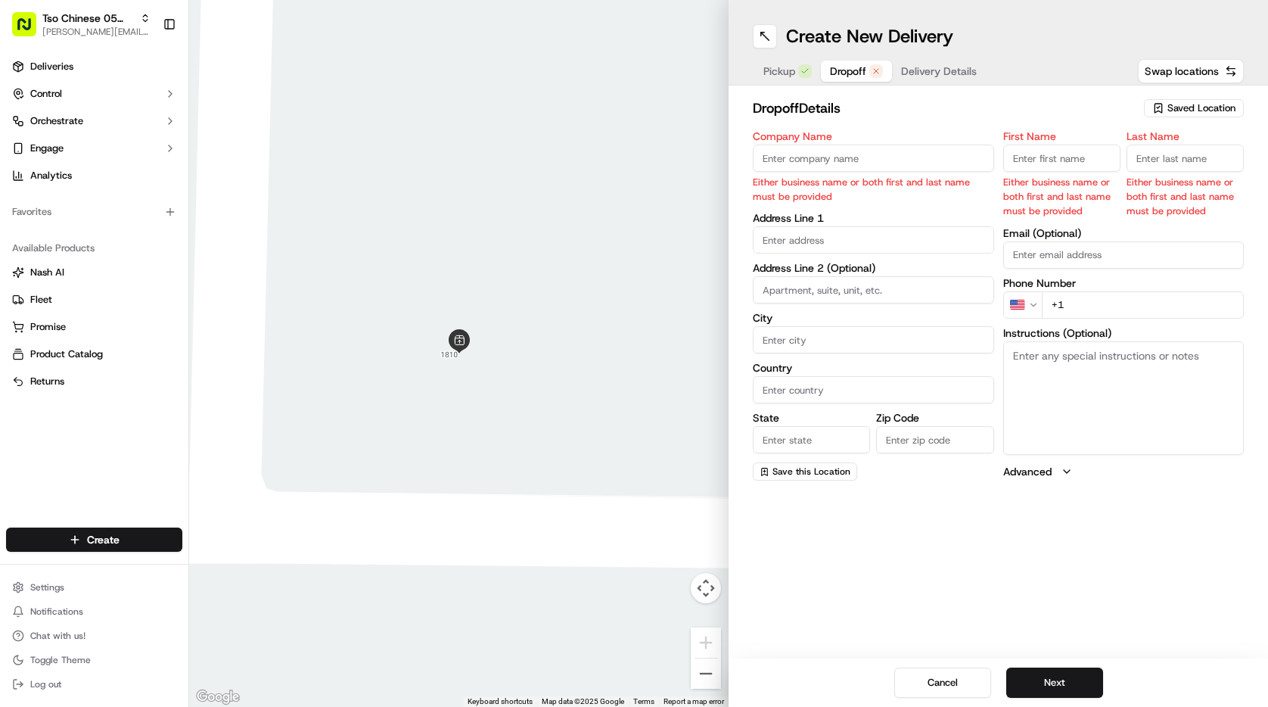
click at [901, 82] on div "Pickup Dropoff Delivery Details" at bounding box center [870, 70] width 234 height 27
click at [905, 77] on span "Delivery Details" at bounding box center [939, 71] width 76 height 15
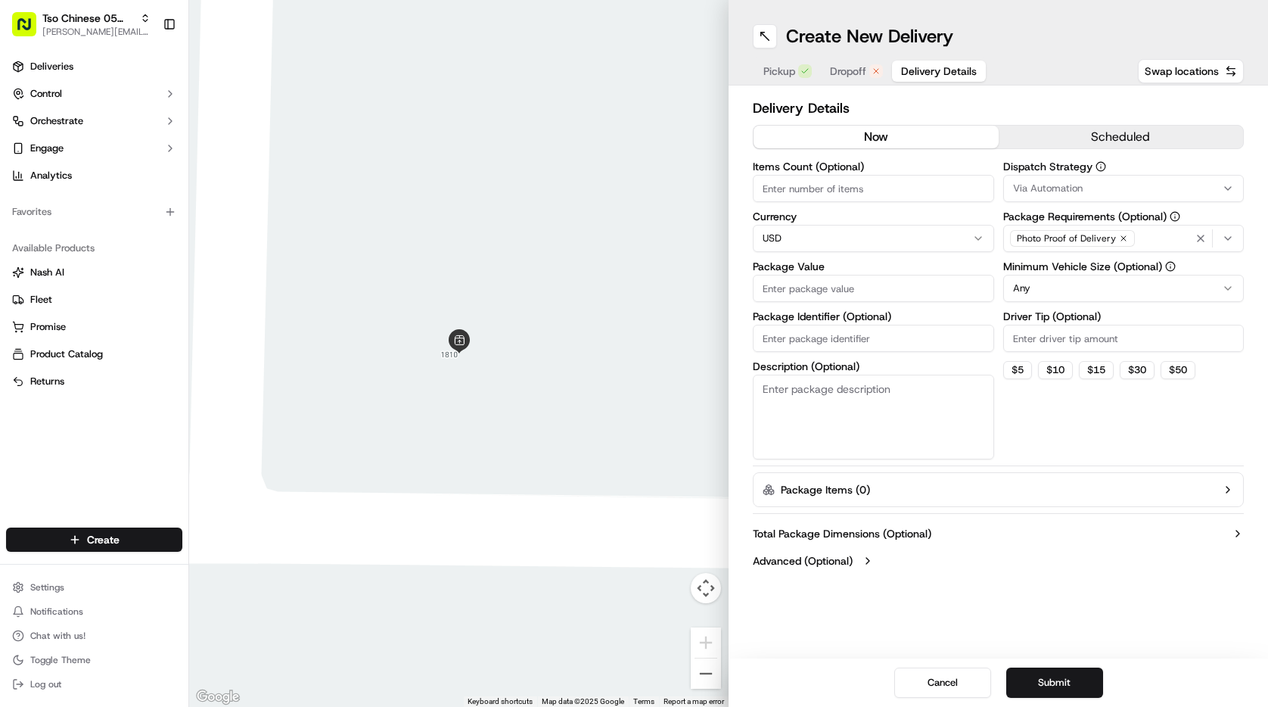
click at [824, 330] on input "Package Identifier (Optional)" at bounding box center [873, 338] width 241 height 27
paste input "JKCVVOU"
type input "JKCVVOU"
click at [1042, 334] on input "Driver Tip (Optional)" at bounding box center [1123, 338] width 241 height 27
type input "2.00"
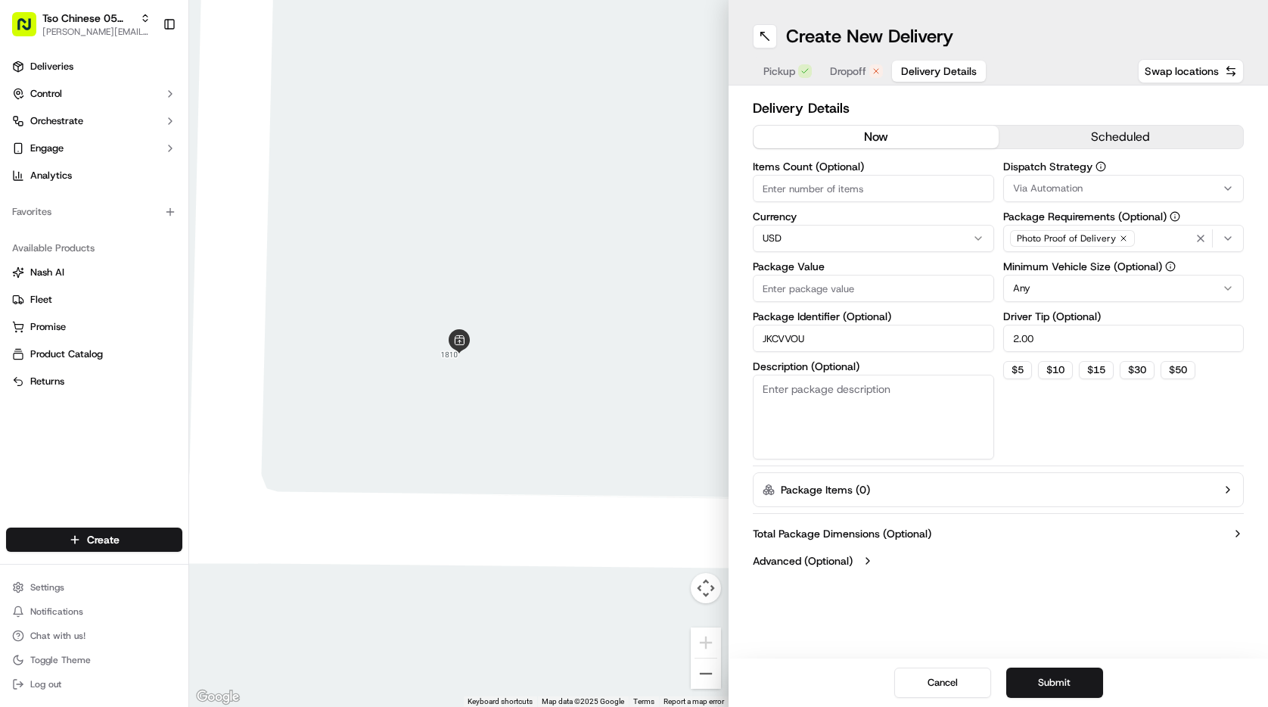
click at [1102, 178] on button "Via Automation" at bounding box center [1123, 188] width 241 height 27
click at [1126, 282] on div "Clear Close" at bounding box center [1112, 298] width 216 height 33
click at [1085, 273] on span "Tso [PERSON_NAME] Strategy" at bounding box center [1121, 271] width 186 height 14
click at [899, 186] on html "Tso Chinese 05 Menchaca paul@tsochinese.com Toggle Sidebar Deliveries Control O…" at bounding box center [634, 353] width 1268 height 707
click at [899, 186] on input "Items Count (Optional)" at bounding box center [873, 188] width 241 height 27
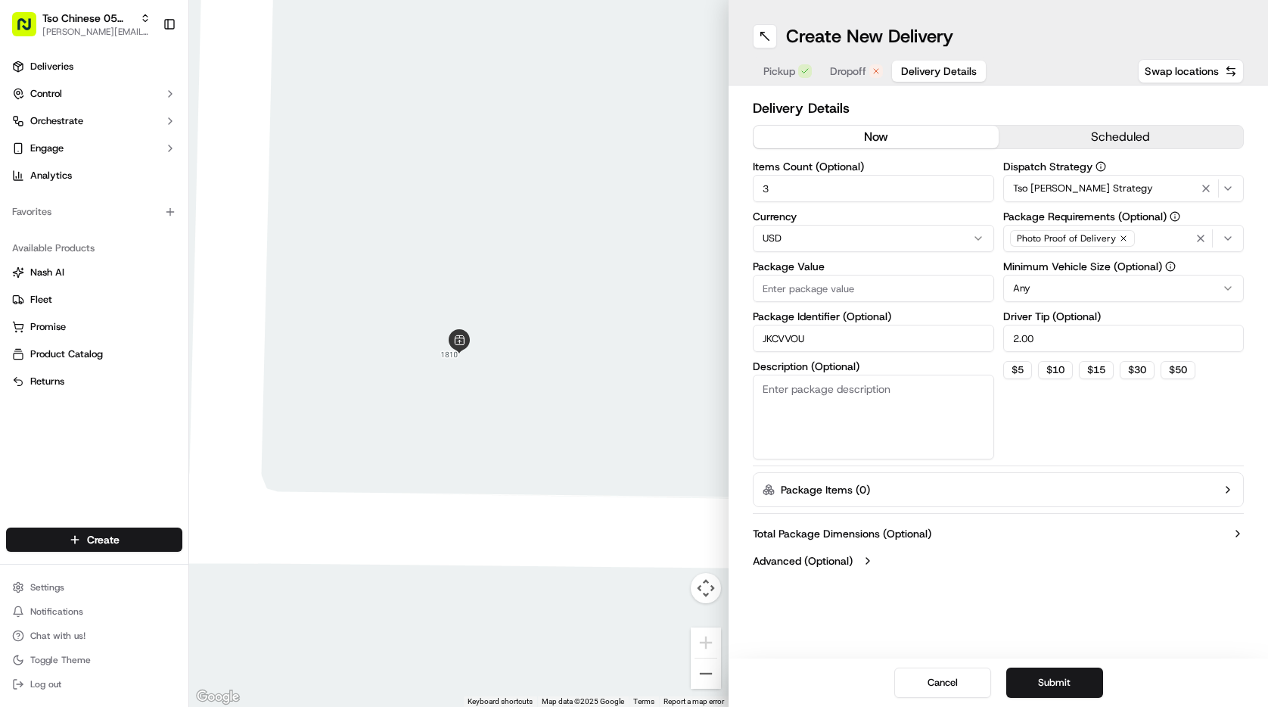
type input "3"
click at [890, 280] on input "Package Value" at bounding box center [873, 288] width 241 height 27
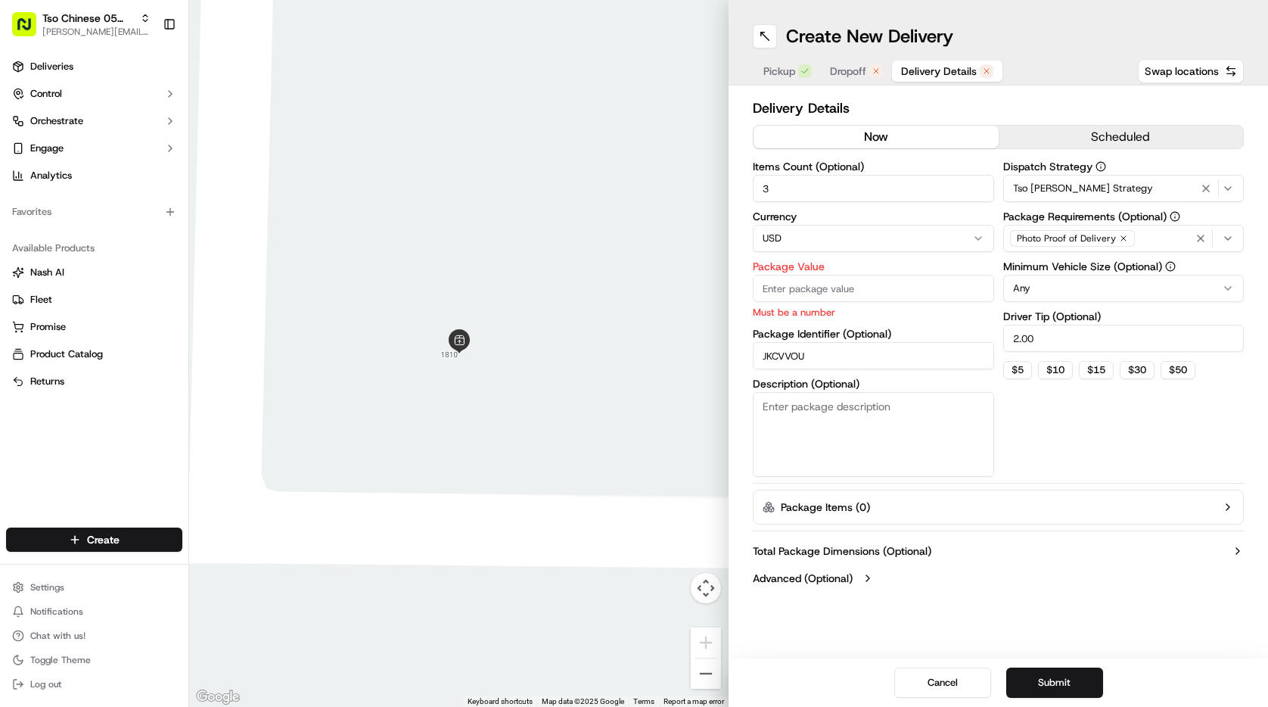
paste input "31.83"
type input "31.83"
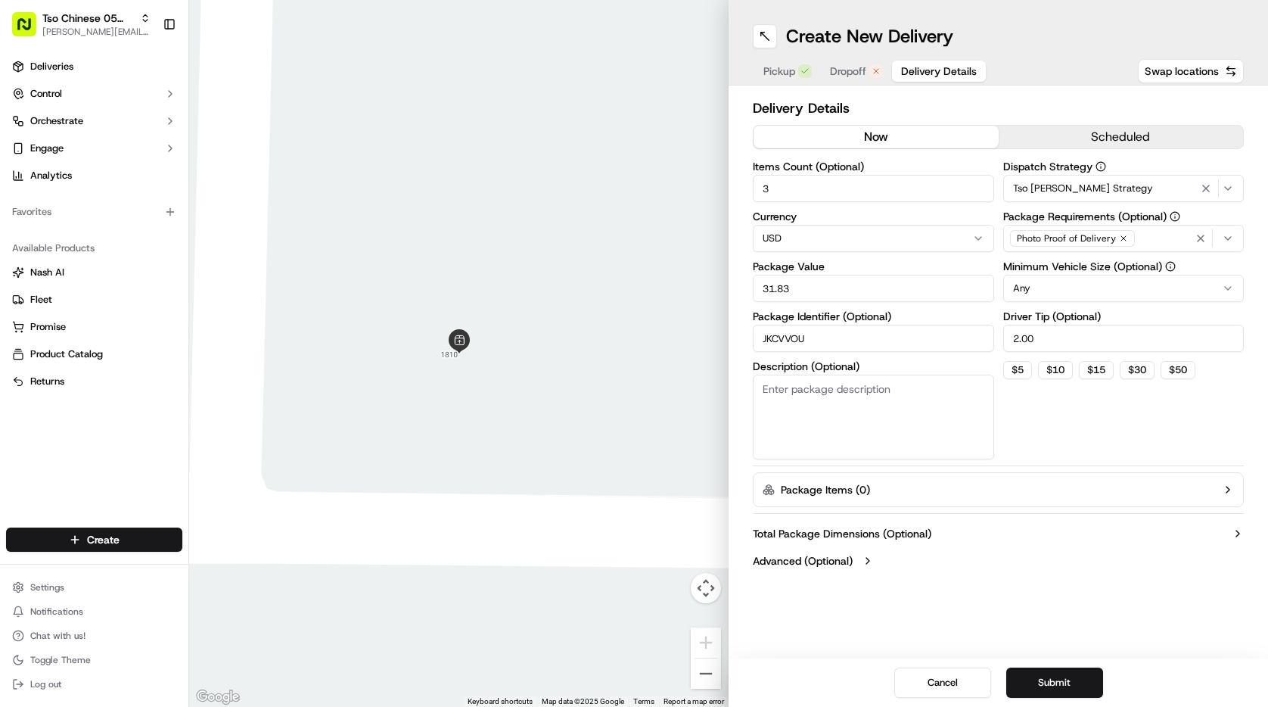
click at [1088, 418] on div "Dispatch Strategy Tso Menchaca Strategy Package Requirements (Optional) Photo P…" at bounding box center [1123, 310] width 241 height 298
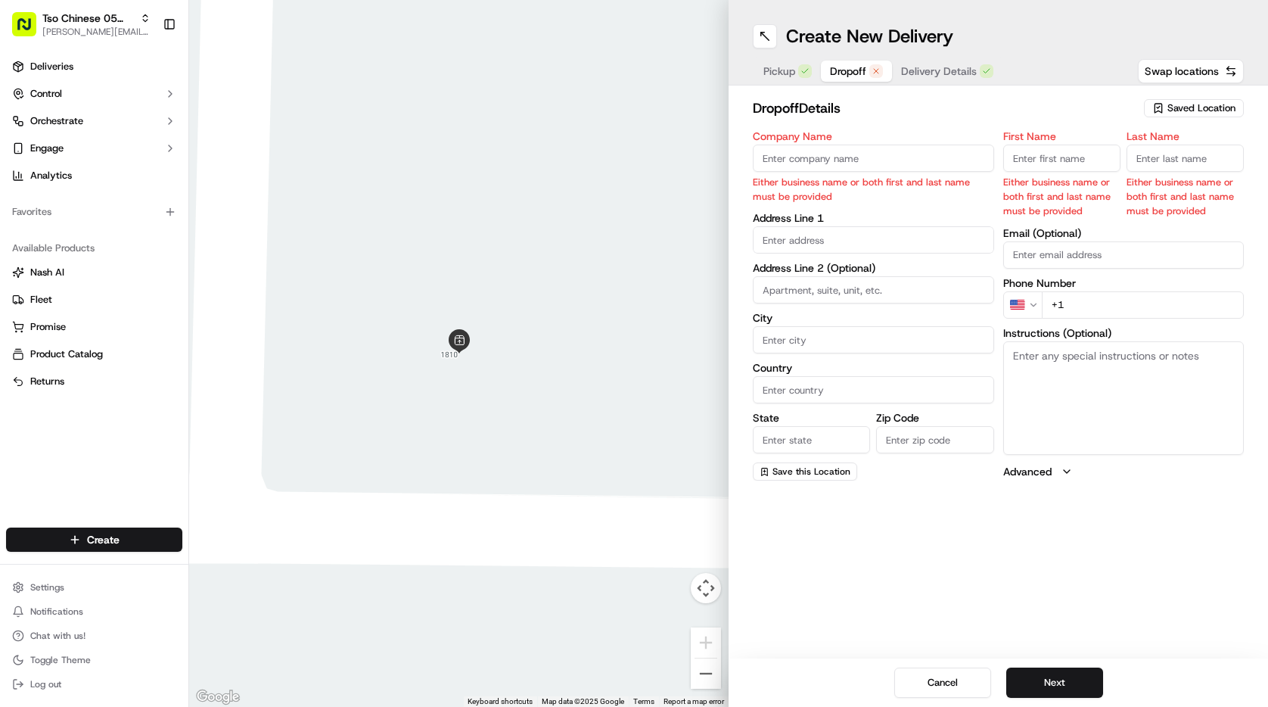
click at [856, 78] on span "Dropoff" at bounding box center [848, 71] width 36 height 15
click at [1042, 154] on input "First Name" at bounding box center [1061, 157] width 117 height 27
paste input "Javier Ramirez"
type input "Javier Ramirez"
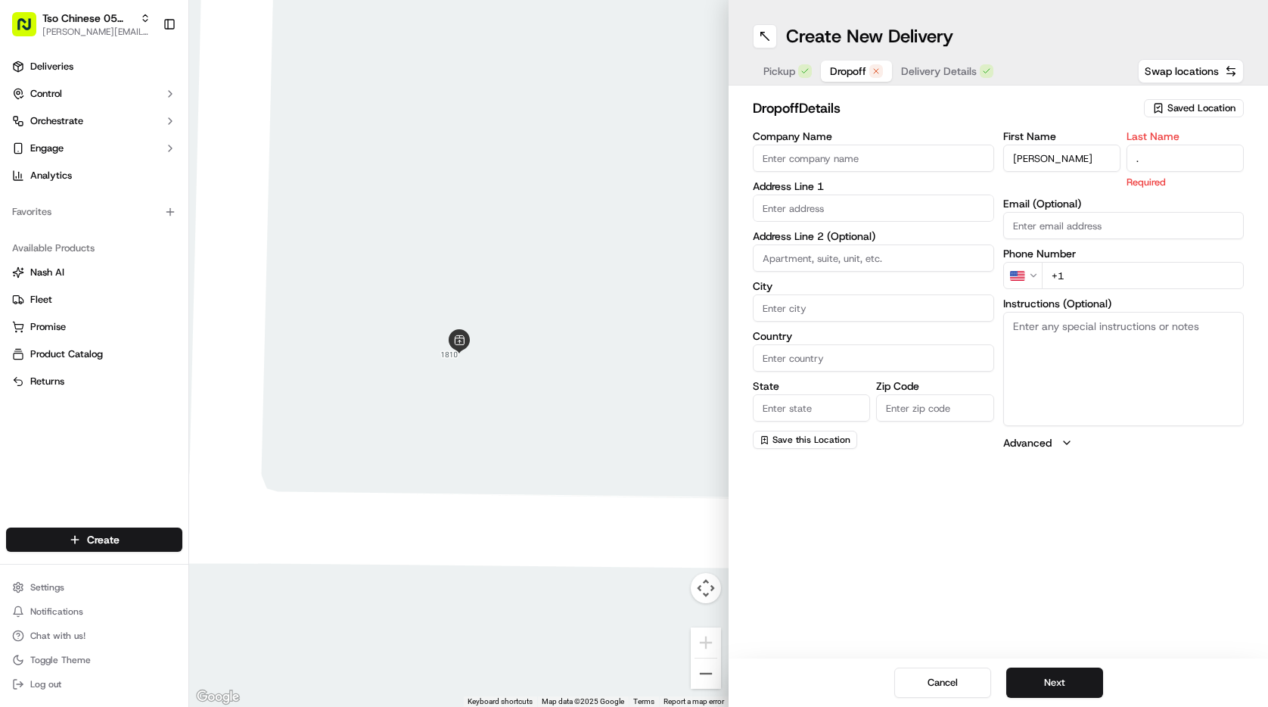
type input "."
click at [1085, 282] on div "First Name Javier Ramirez Last Name . Required Email (Optional) Phone Number US…" at bounding box center [1123, 290] width 241 height 319
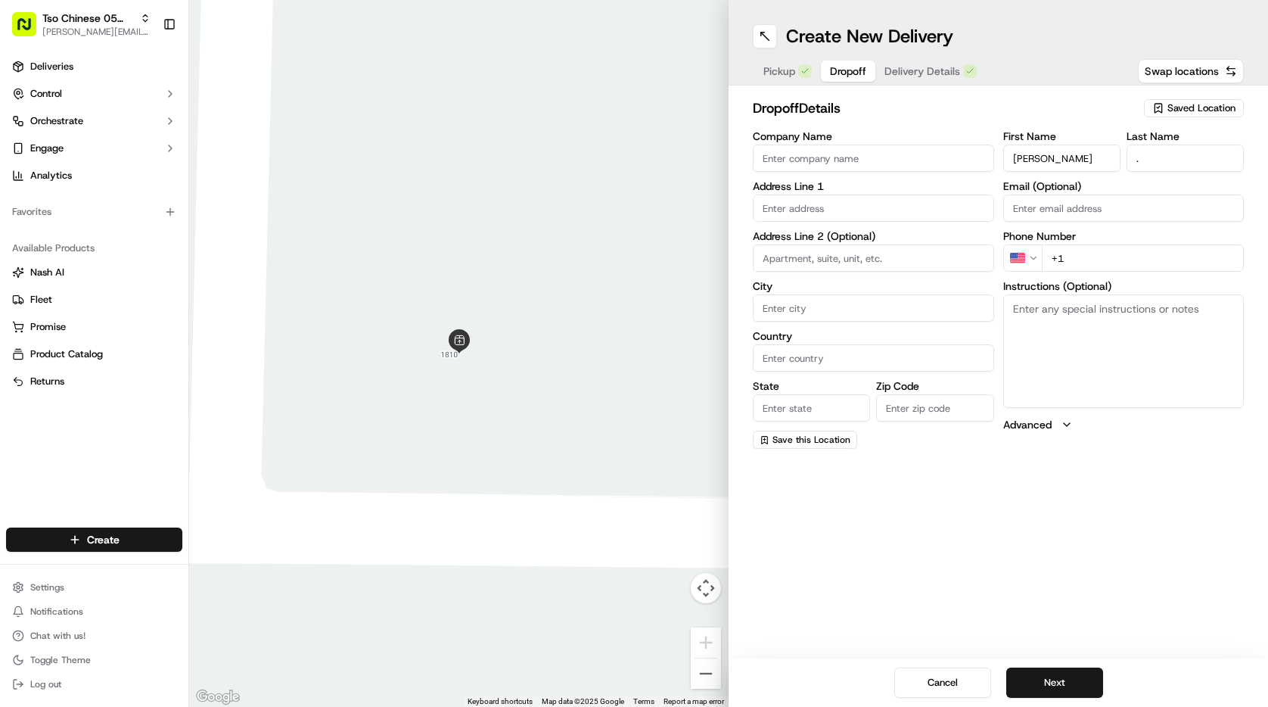
paste input "512 626 7850"
type input "+1 512 626 7850"
click at [1033, 371] on textarea "Instructions (Optional)" at bounding box center [1123, 350] width 241 height 113
click at [840, 211] on input "text" at bounding box center [873, 207] width 241 height 27
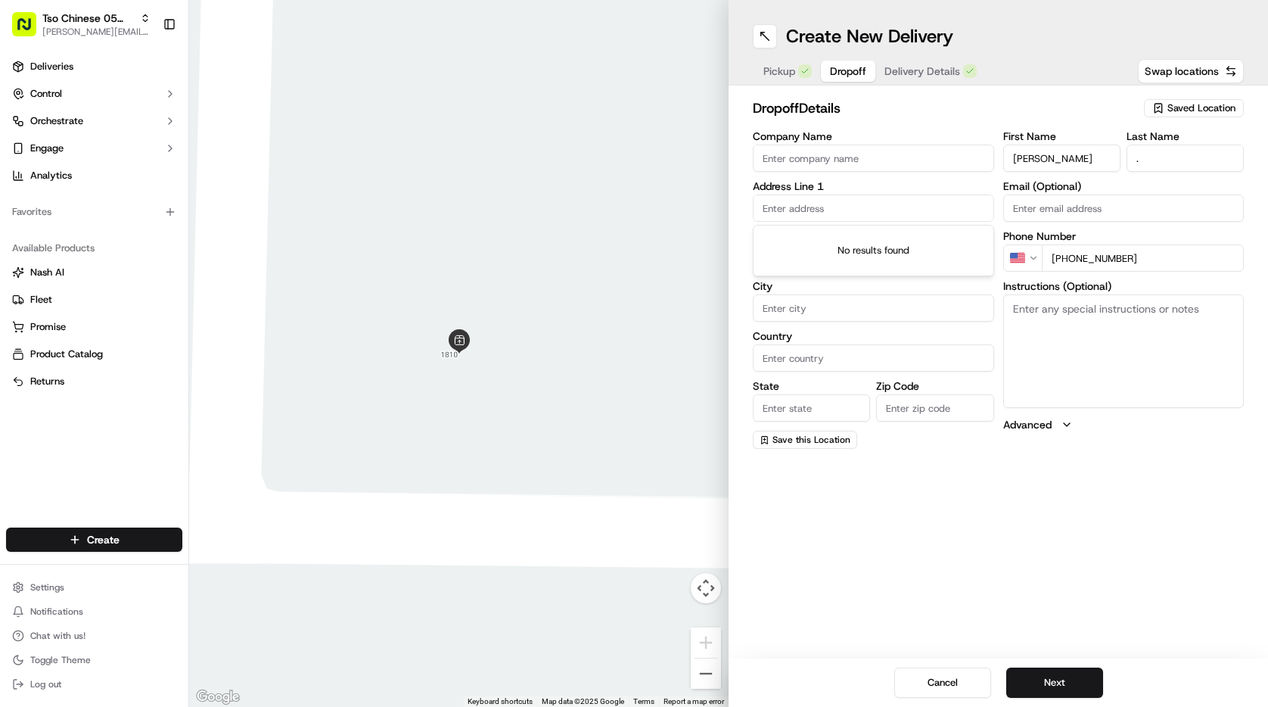
paste input "2317 Christoff Loop"
click at [943, 235] on div "2317 Christoff Loop, Austin, TX" at bounding box center [873, 239] width 234 height 23
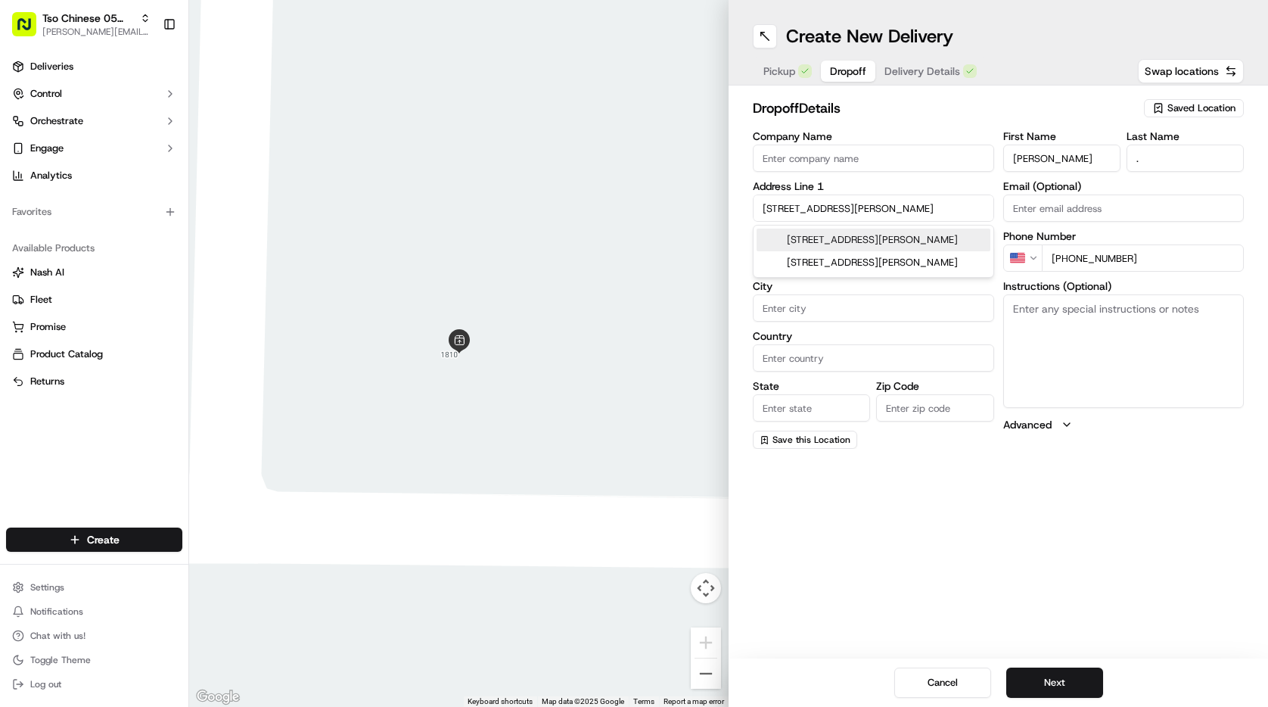
type input "[STREET_ADDRESS][PERSON_NAME]"
type input "Austin"
type input "[GEOGRAPHIC_DATA]"
type input "78748"
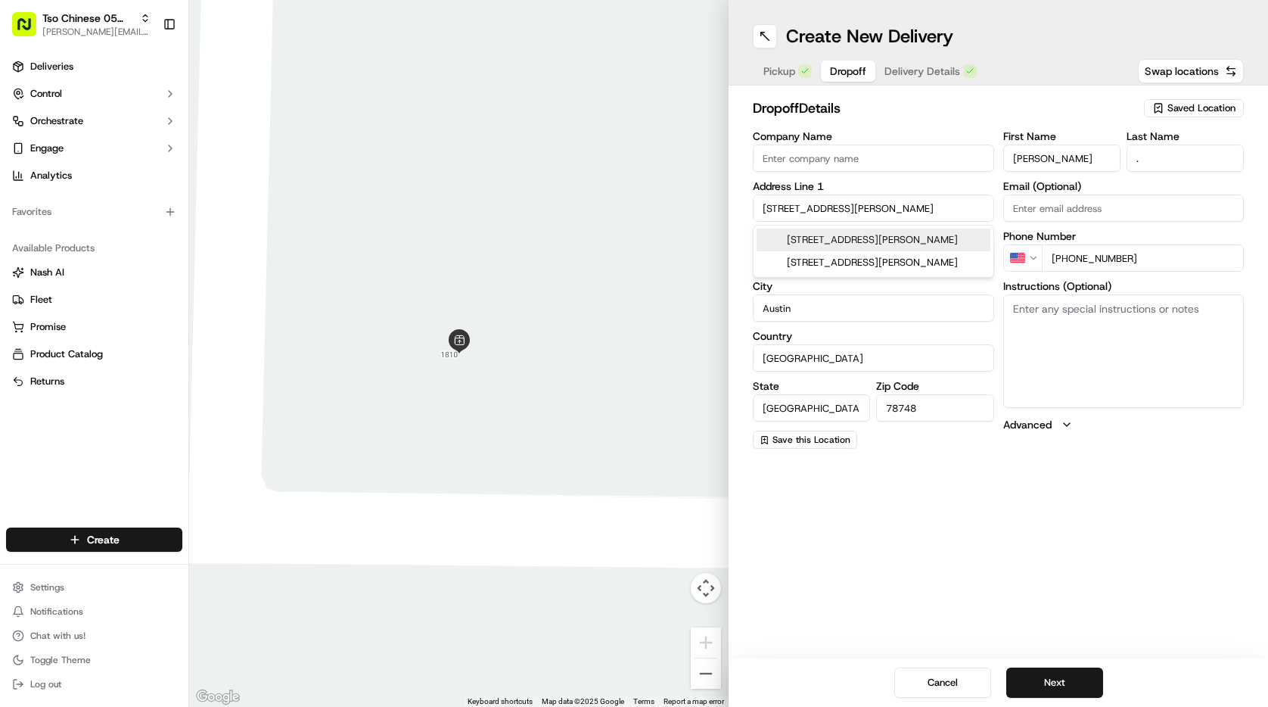
type input "2317 Christoff Loop"
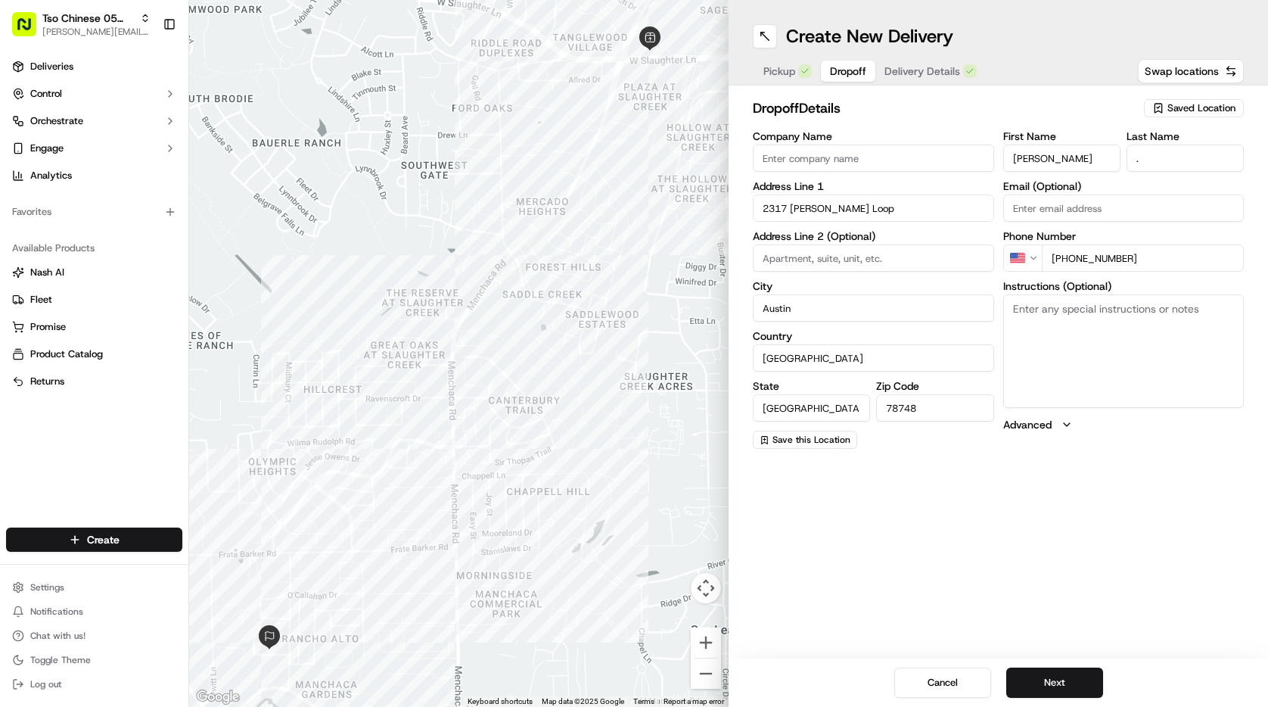
click at [993, 519] on div "Create New Delivery Pickup Dropoff Delivery Details Swap locations dropoff Deta…" at bounding box center [997, 353] width 539 height 707
click at [1045, 669] on button "Next" at bounding box center [1054, 682] width 97 height 30
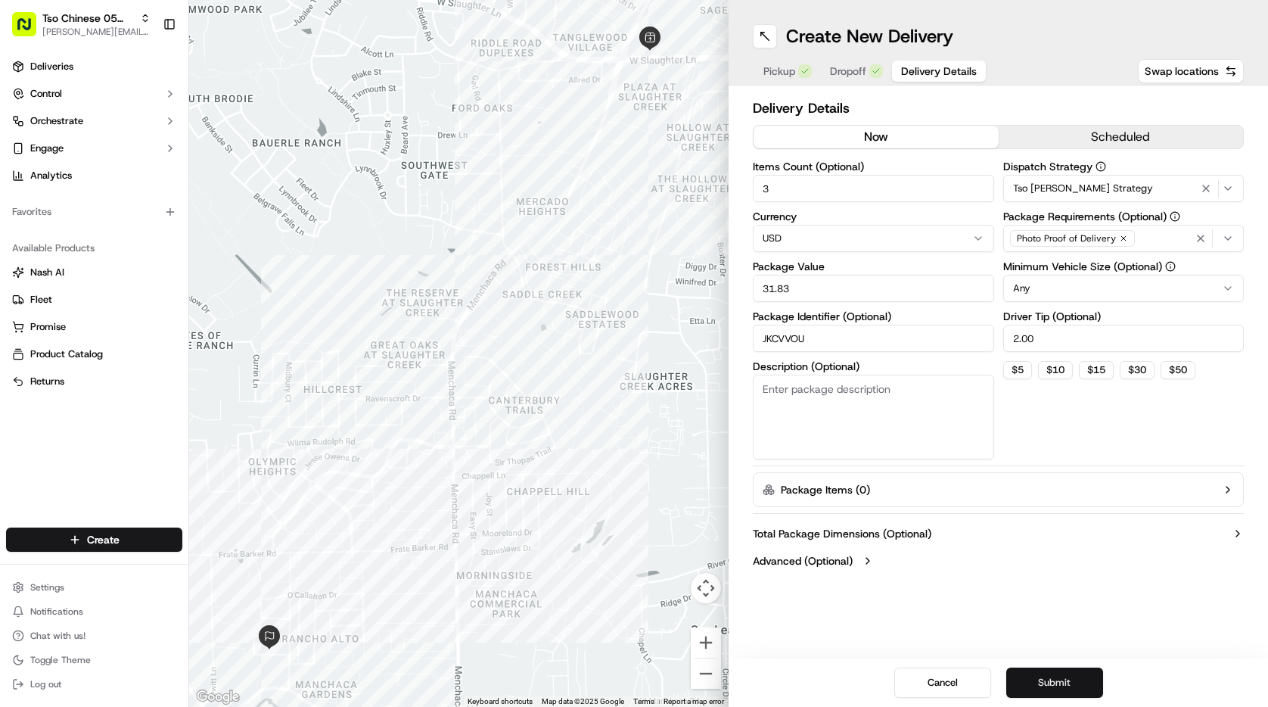
click at [1045, 669] on button "Submit" at bounding box center [1054, 682] width 97 height 30
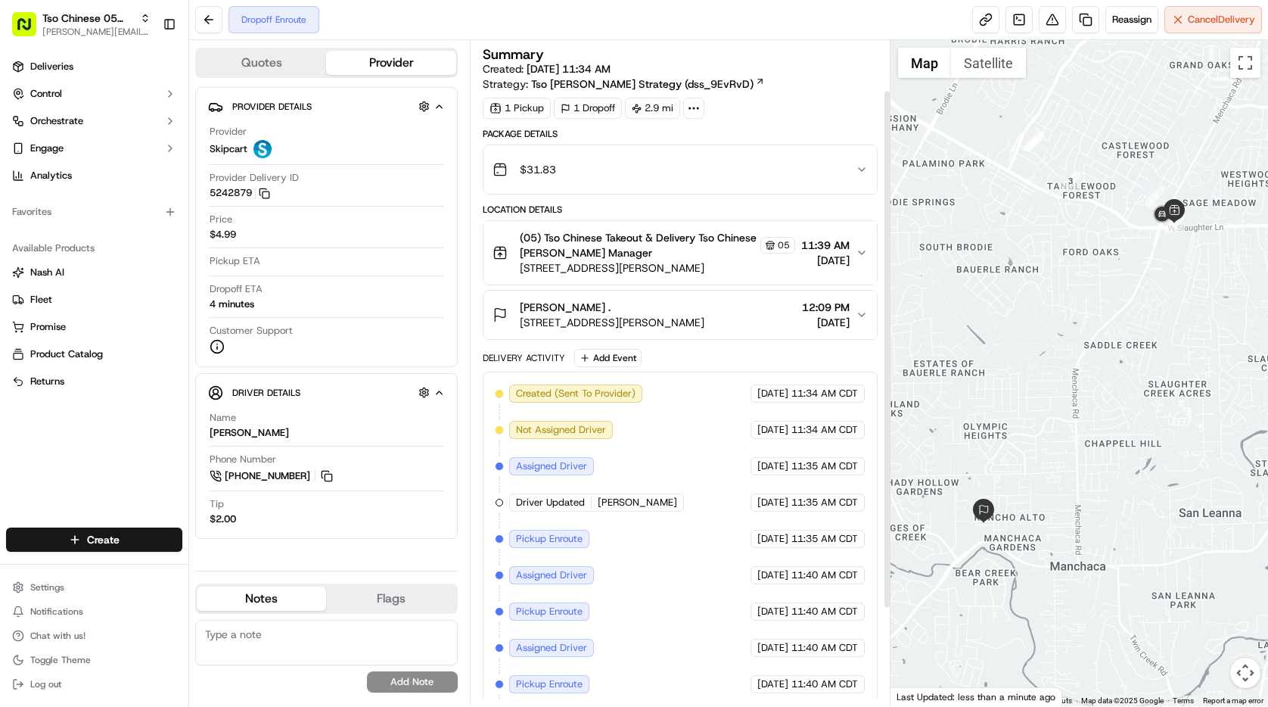
scroll to position [189, 0]
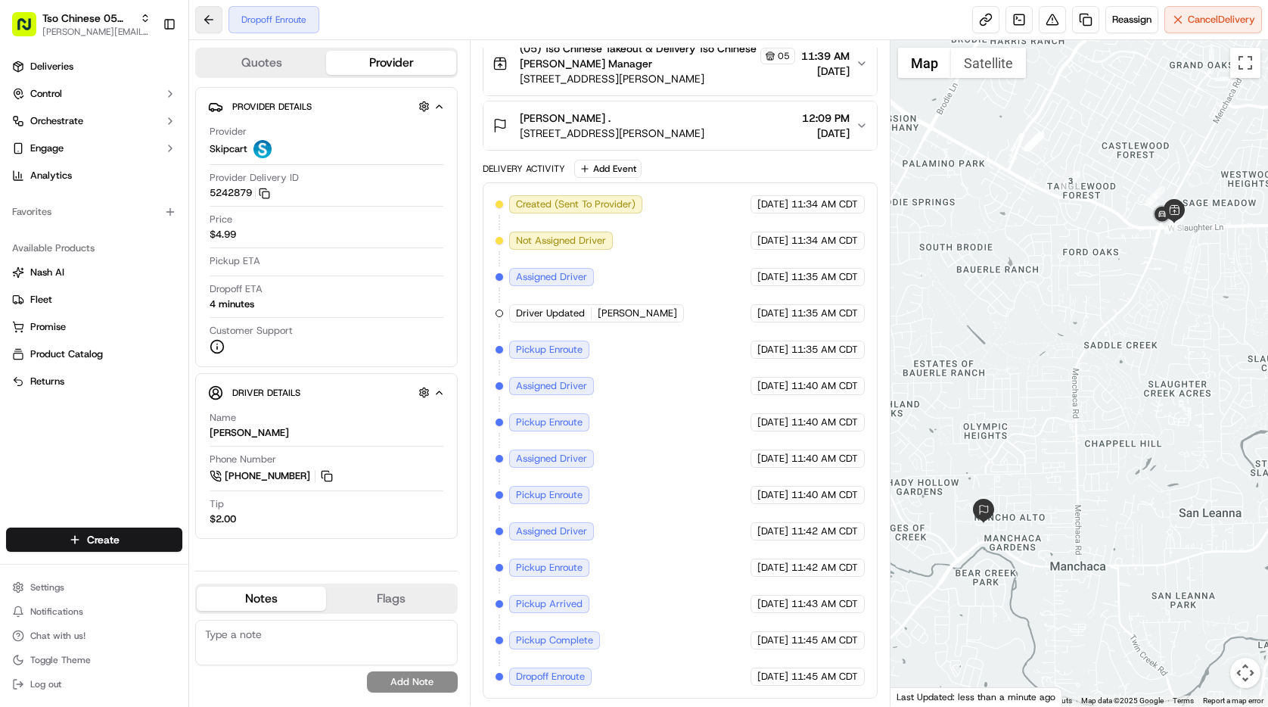
click at [203, 23] on button at bounding box center [208, 19] width 27 height 27
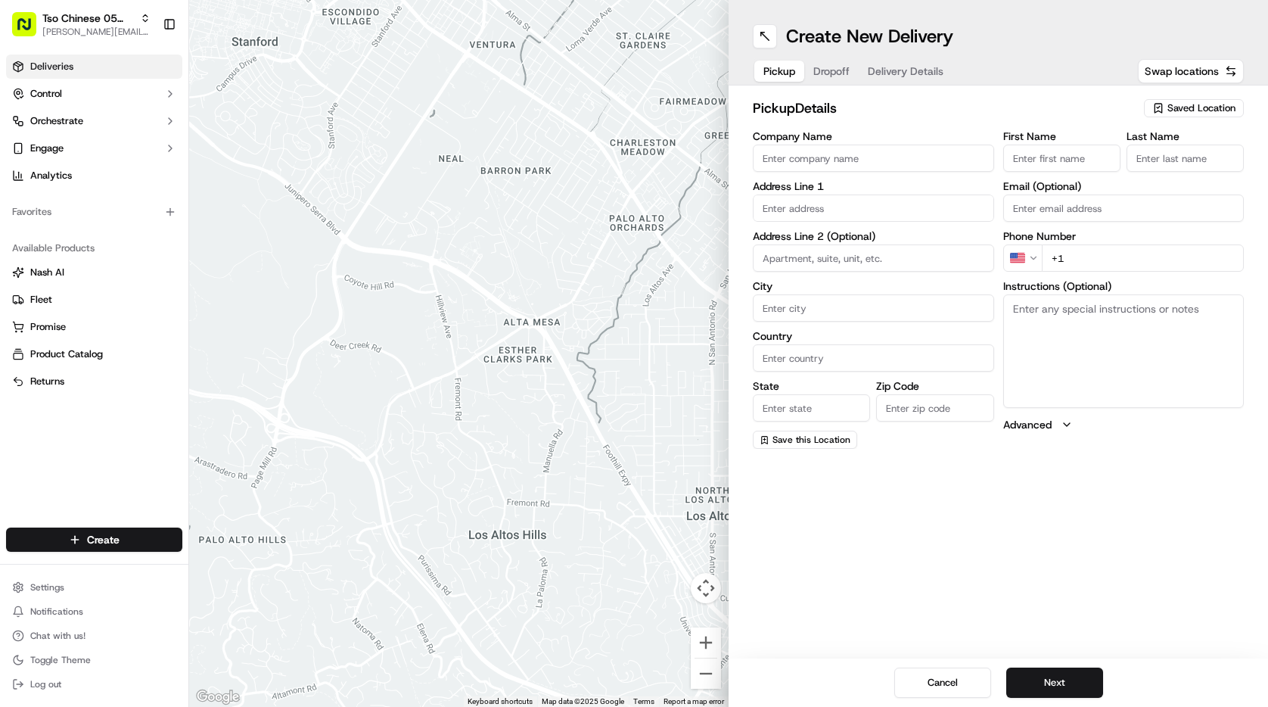
click at [79, 64] on link "Deliveries" at bounding box center [94, 66] width 176 height 24
